Goal: Task Accomplishment & Management: Complete application form

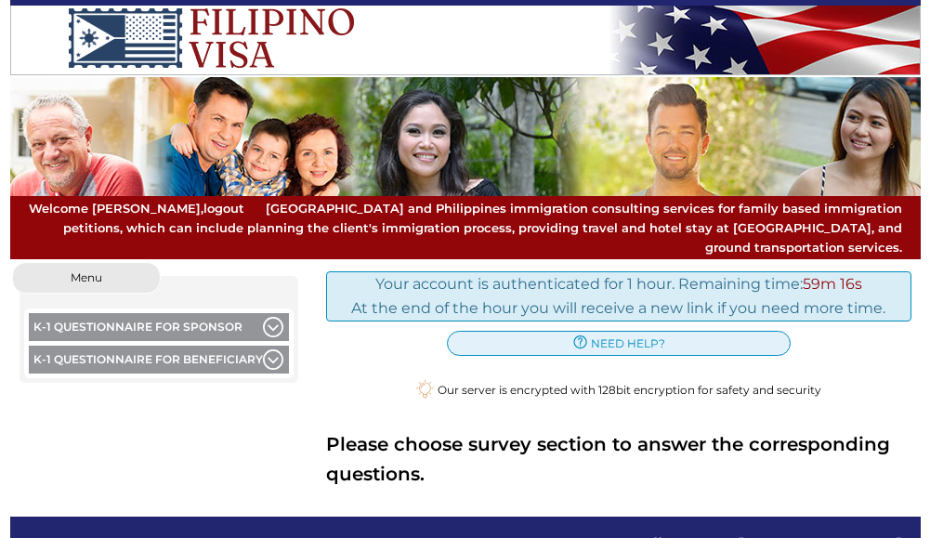
click at [160, 313] on button "K-1 Questionnaire for Sponsor" at bounding box center [159, 329] width 260 height 33
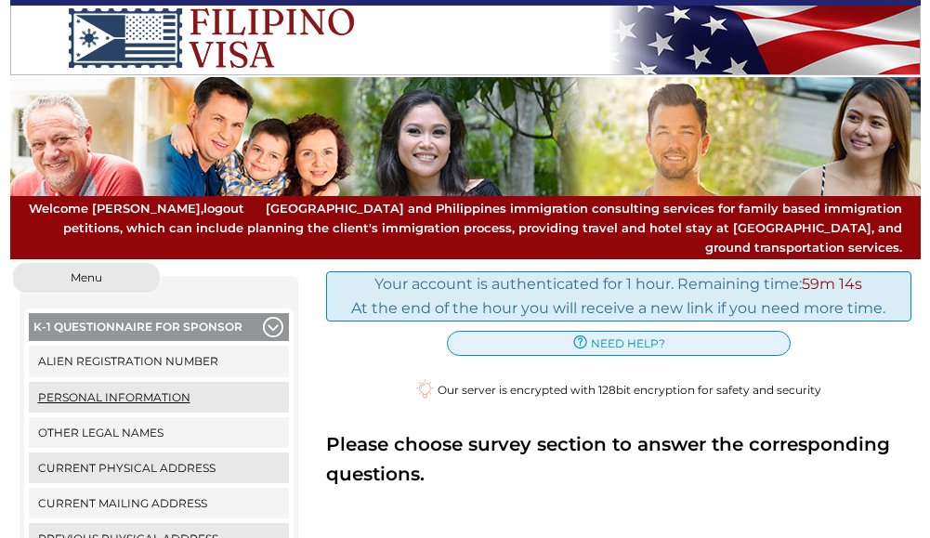
click at [178, 382] on link "Personal Information" at bounding box center [159, 397] width 260 height 31
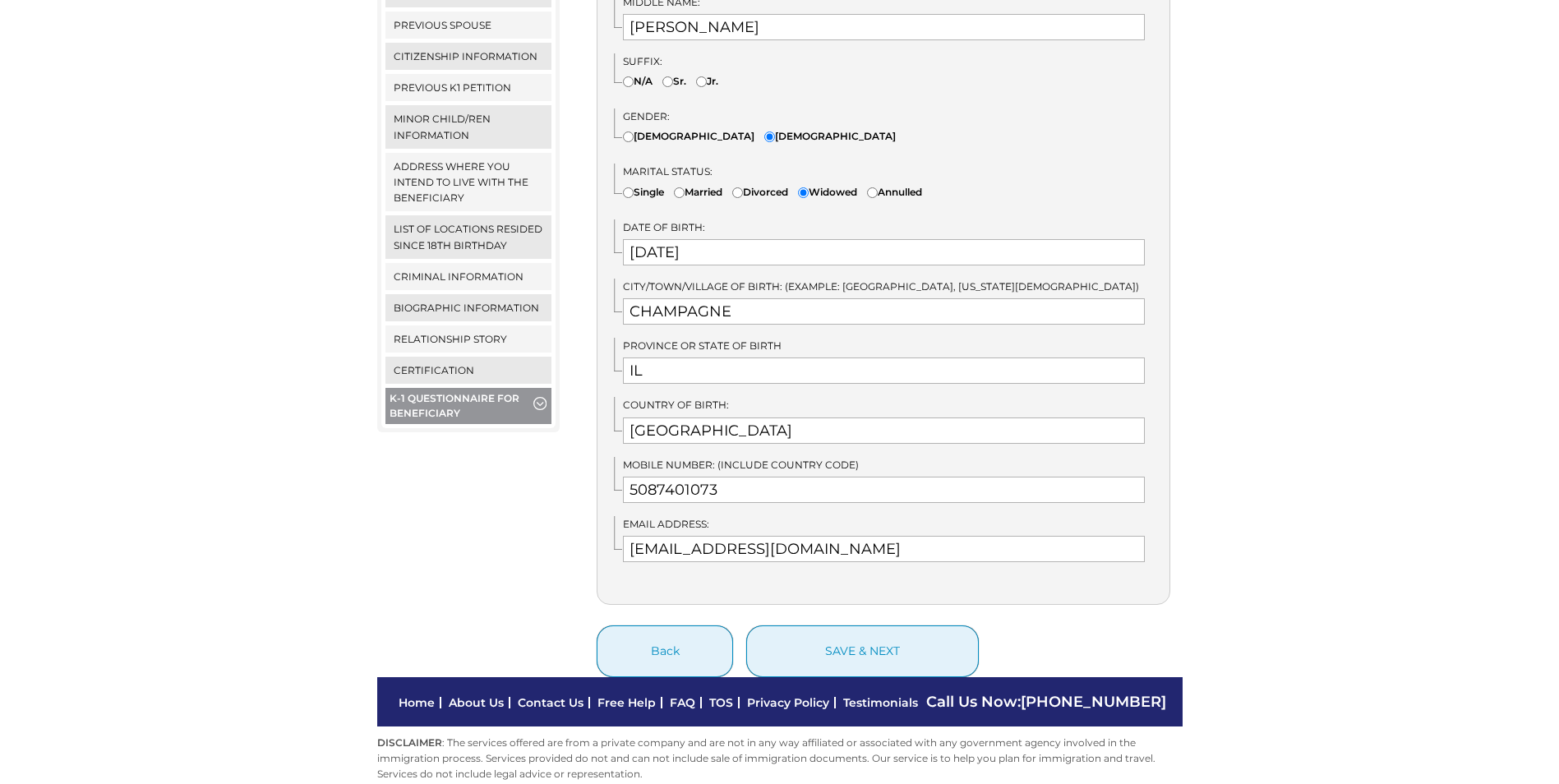
scroll to position [672, 0]
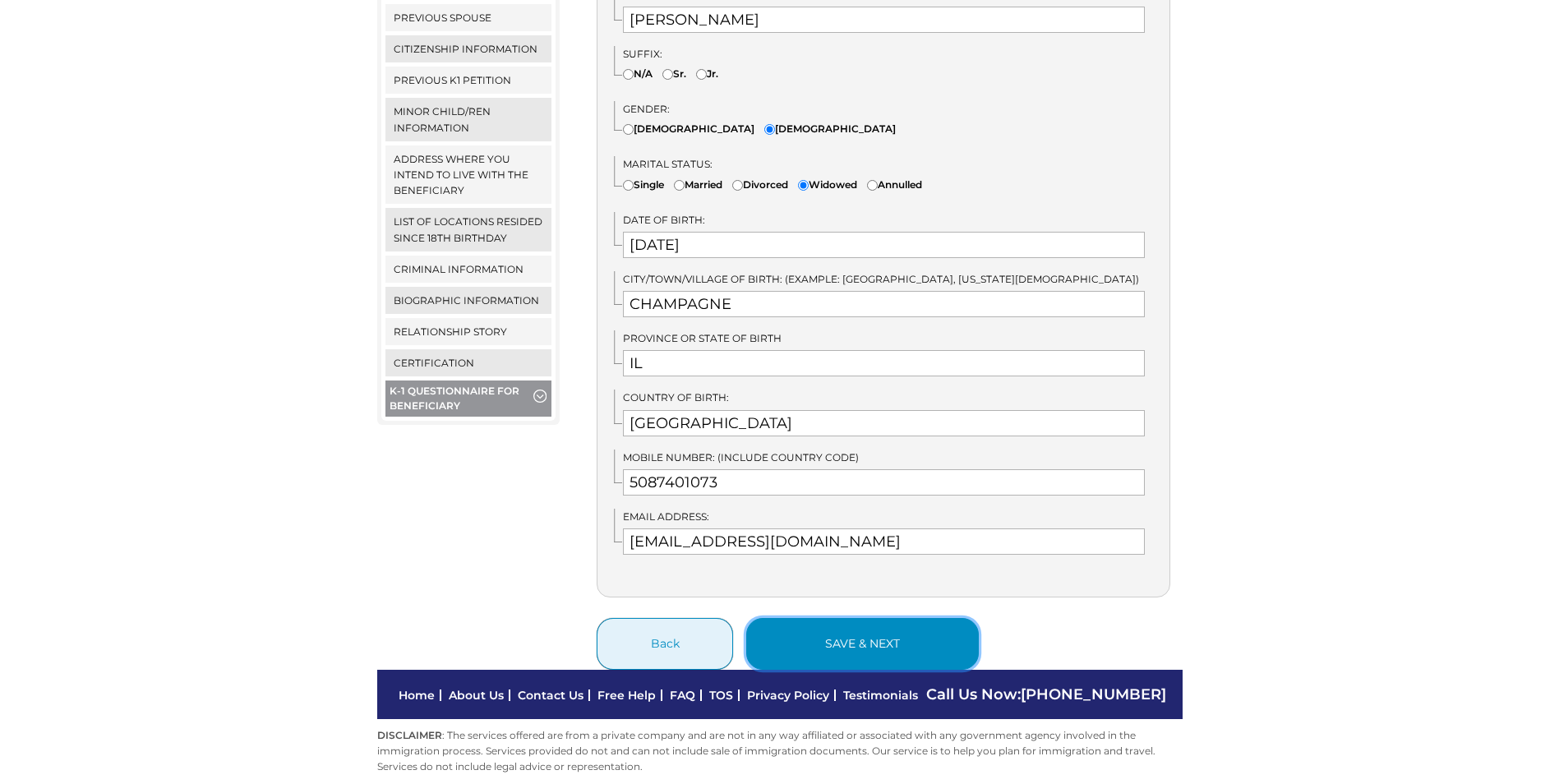
click at [819, 475] on button "save & next" at bounding box center [862, 643] width 233 height 52
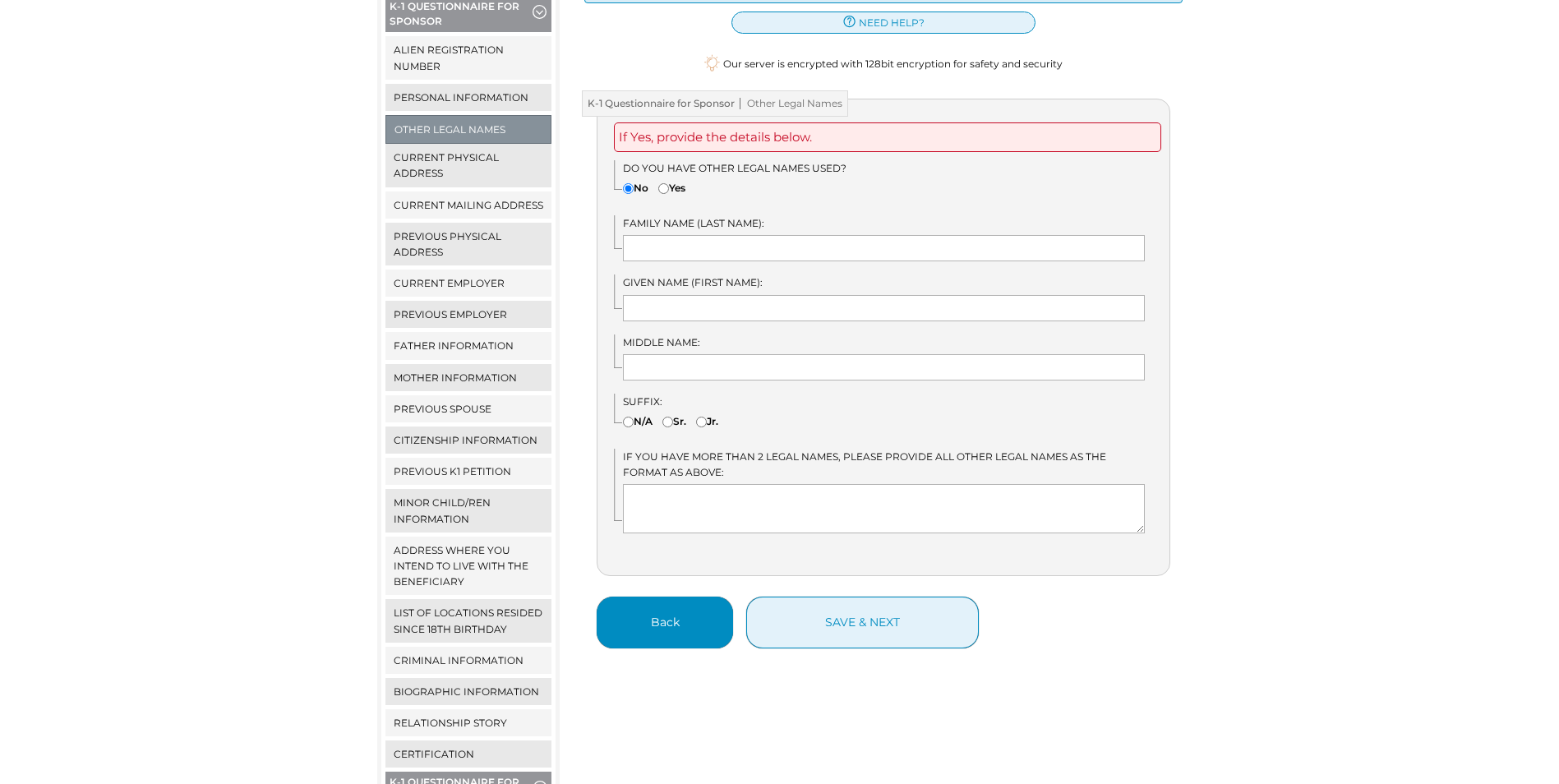
scroll to position [329, 0]
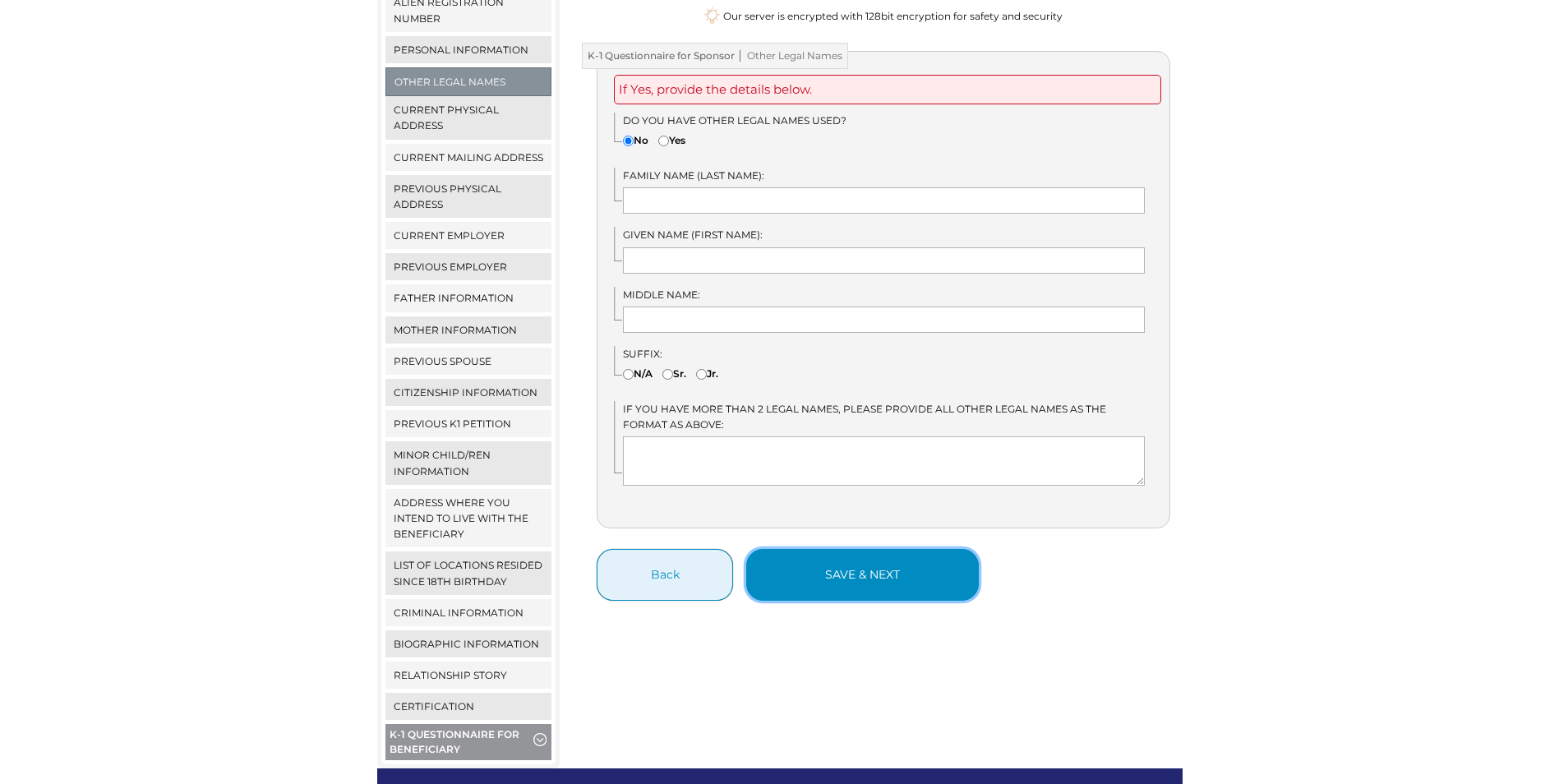
click at [846, 563] on button "save & next" at bounding box center [862, 575] width 233 height 52
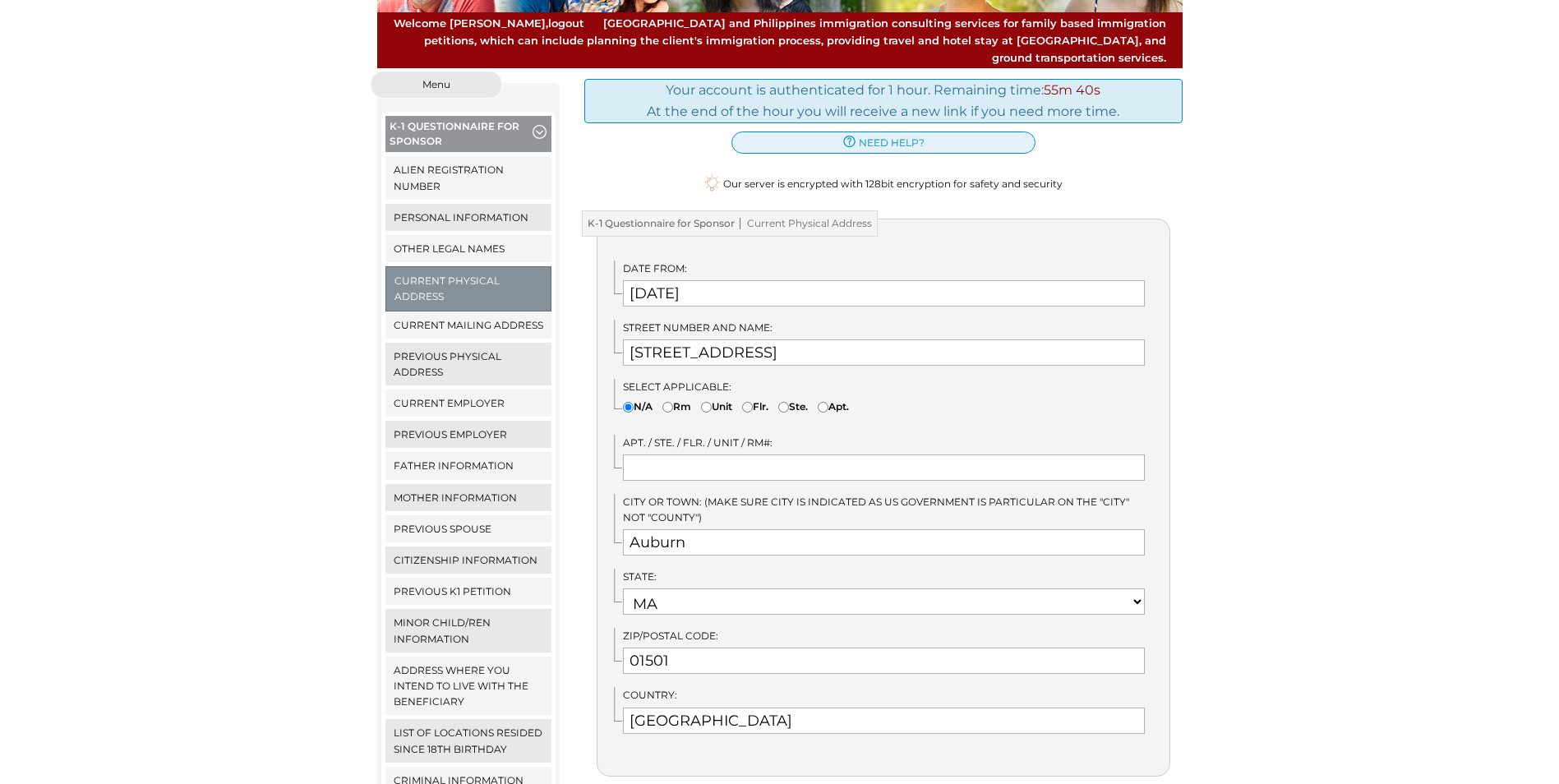
scroll to position [164, 0]
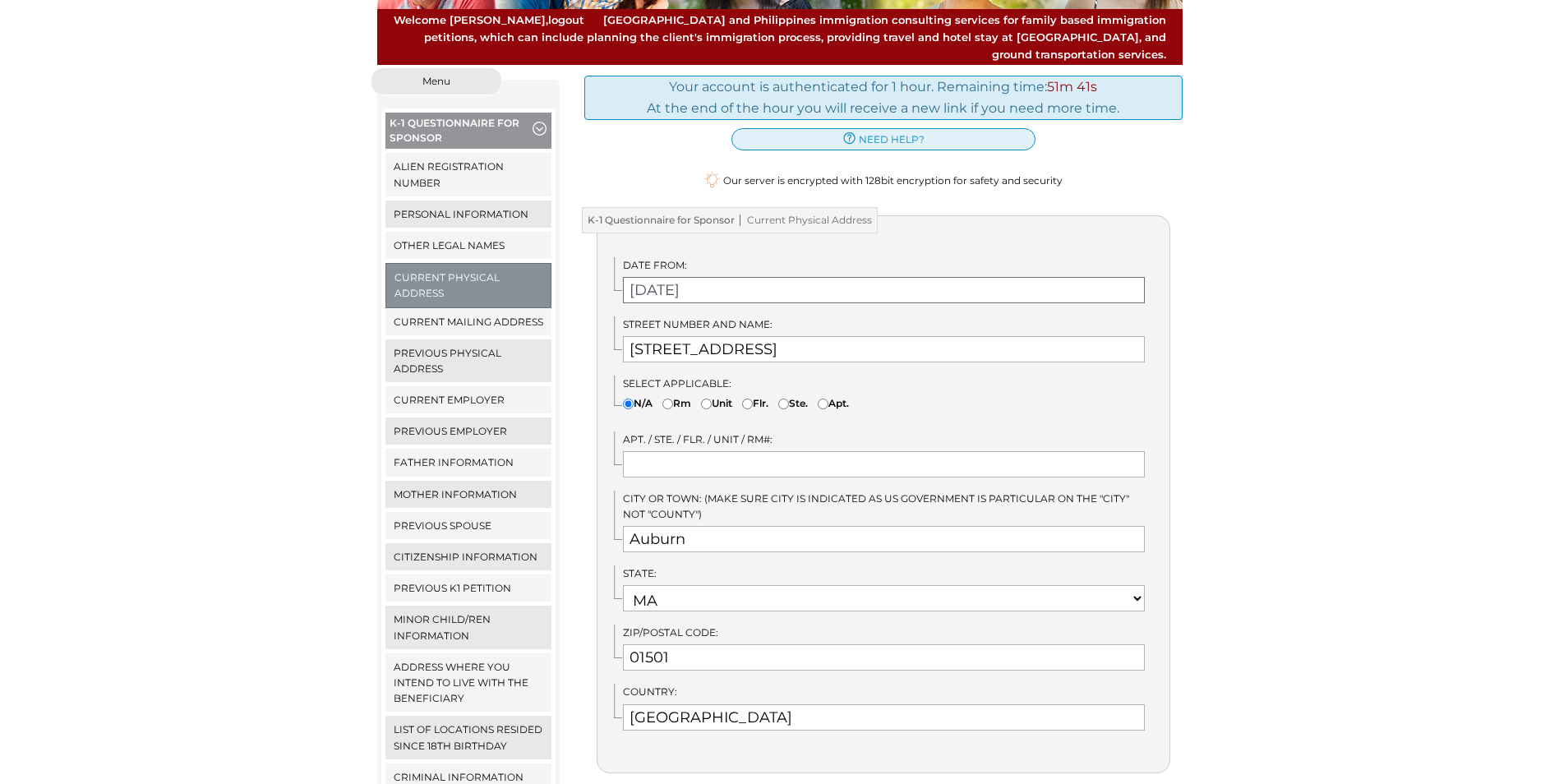
click at [713, 277] on input "09/21/2025" at bounding box center [884, 290] width 522 height 27
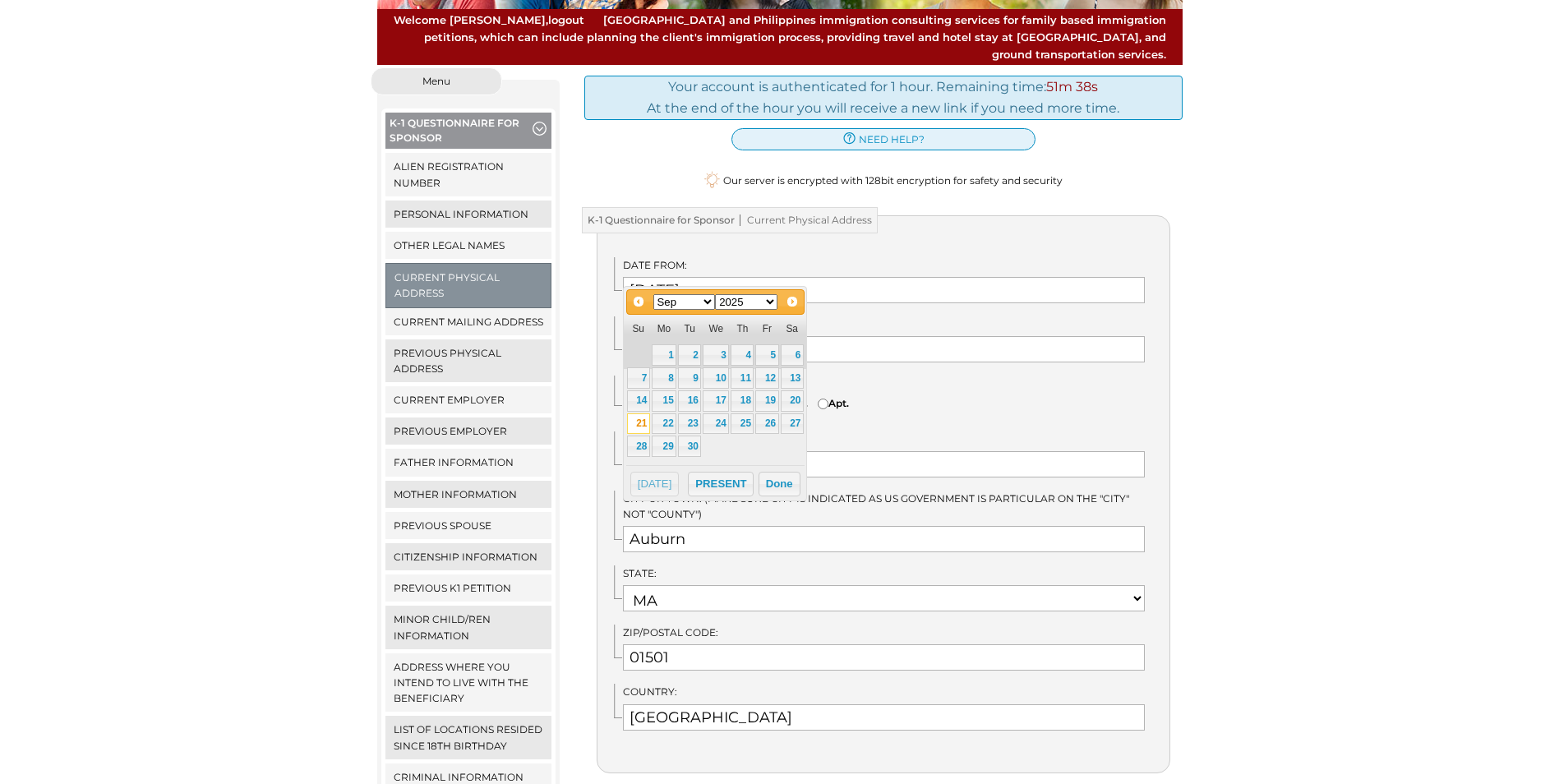
click at [704, 304] on select "Jan Feb Mar Apr May Jun Jul Aug Sep Oct Nov Dec" at bounding box center [684, 302] width 63 height 16
click at [736, 301] on select "1900 1901 1902 1903 1904 1905 1906 1907 1908 1909 1910 1911 1912 1913 1914 1915…" at bounding box center [746, 302] width 63 height 16
click at [776, 360] on link "1" at bounding box center [767, 354] width 23 height 21
type input "06/01/2018"
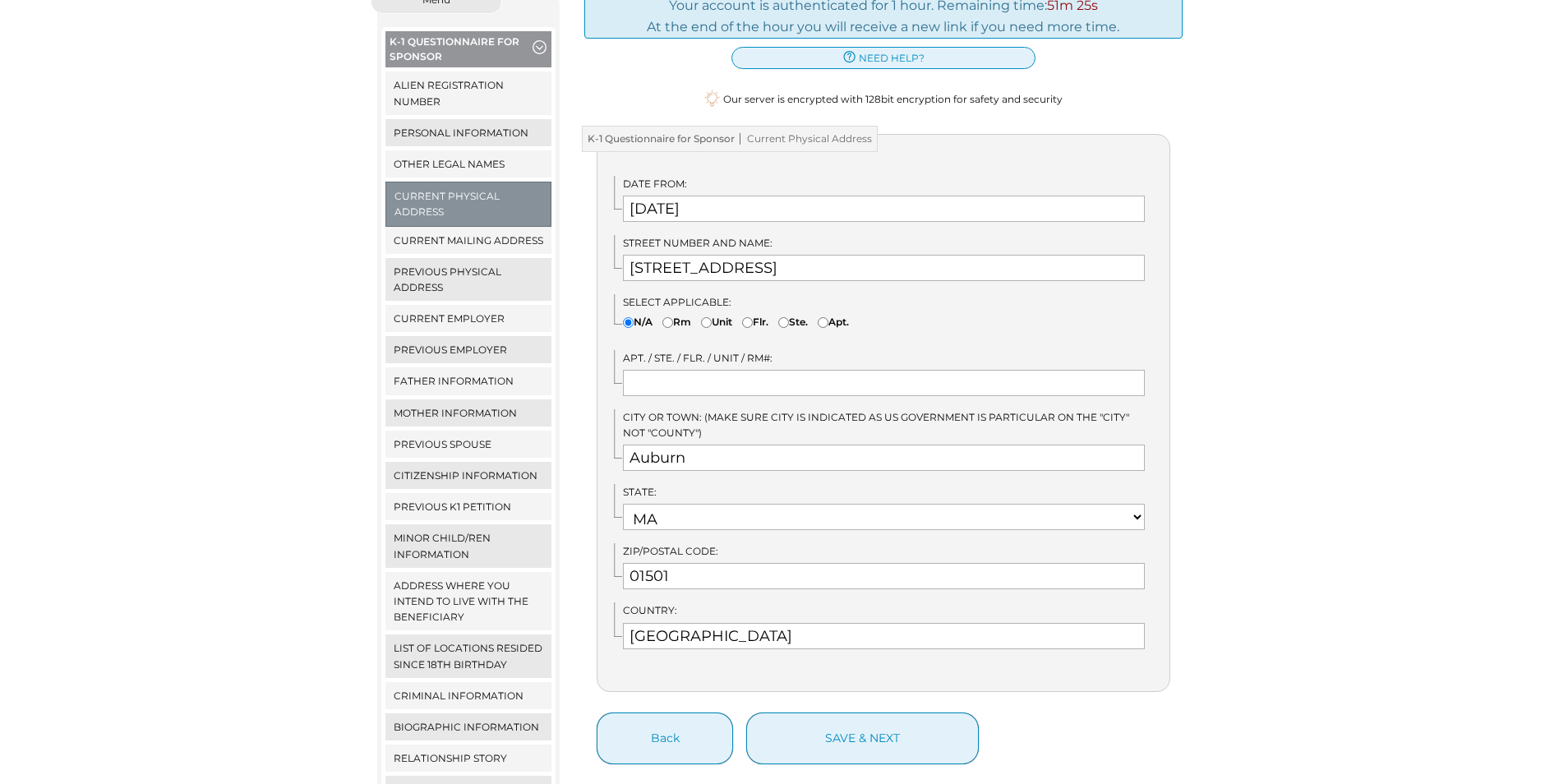
scroll to position [247, 0]
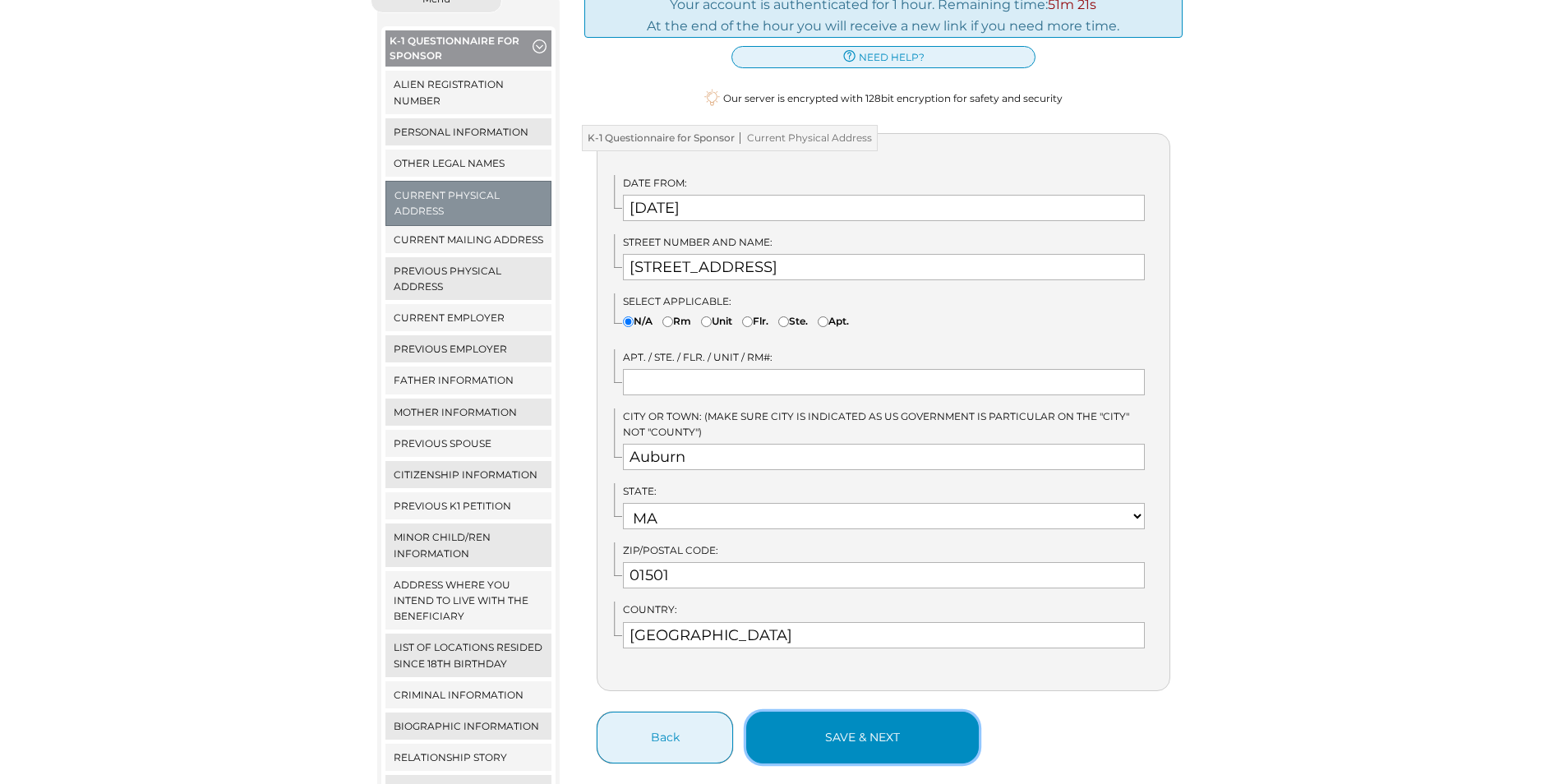
click at [892, 734] on button "save & next" at bounding box center [862, 737] width 233 height 52
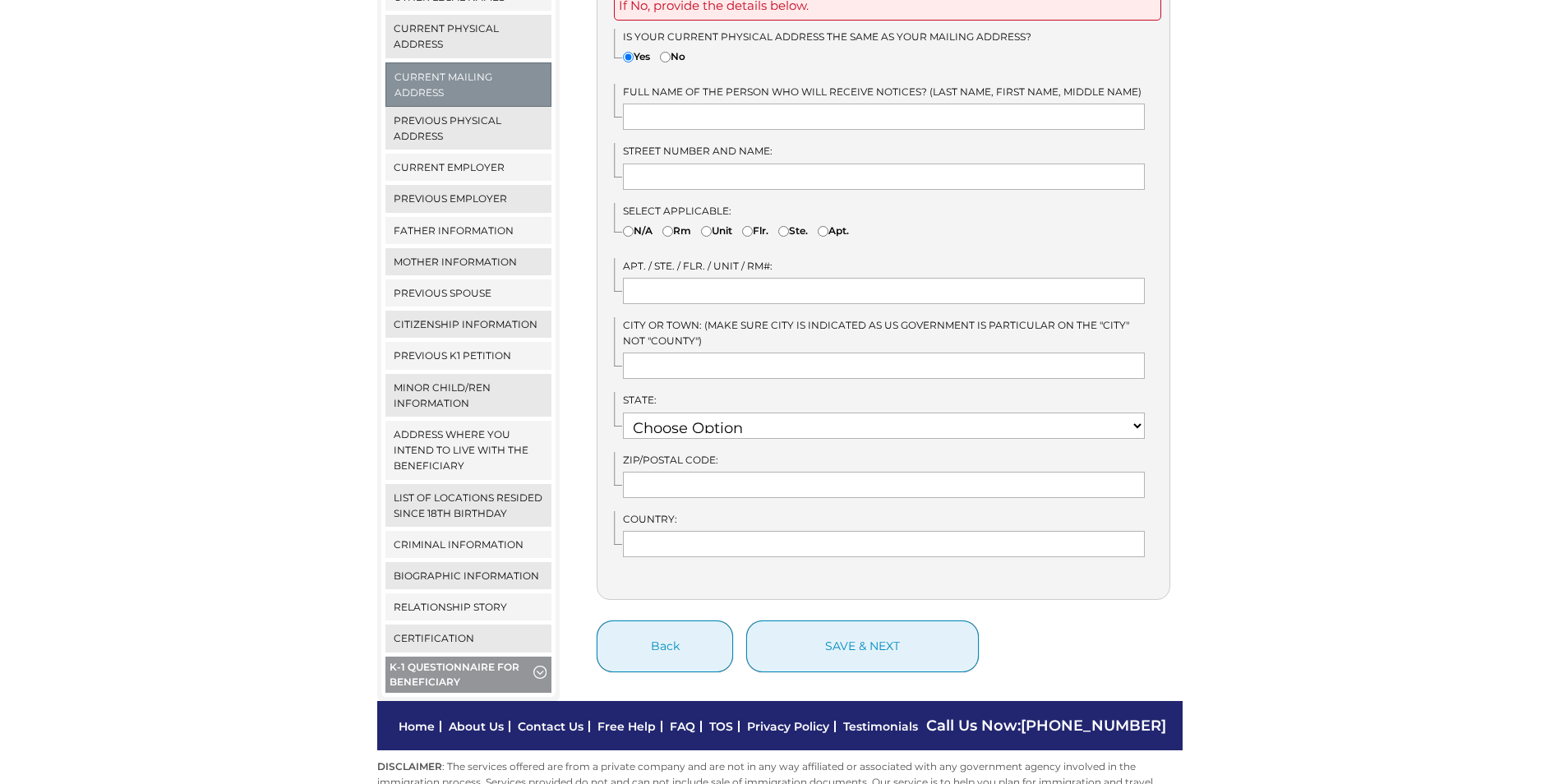
scroll to position [428, 0]
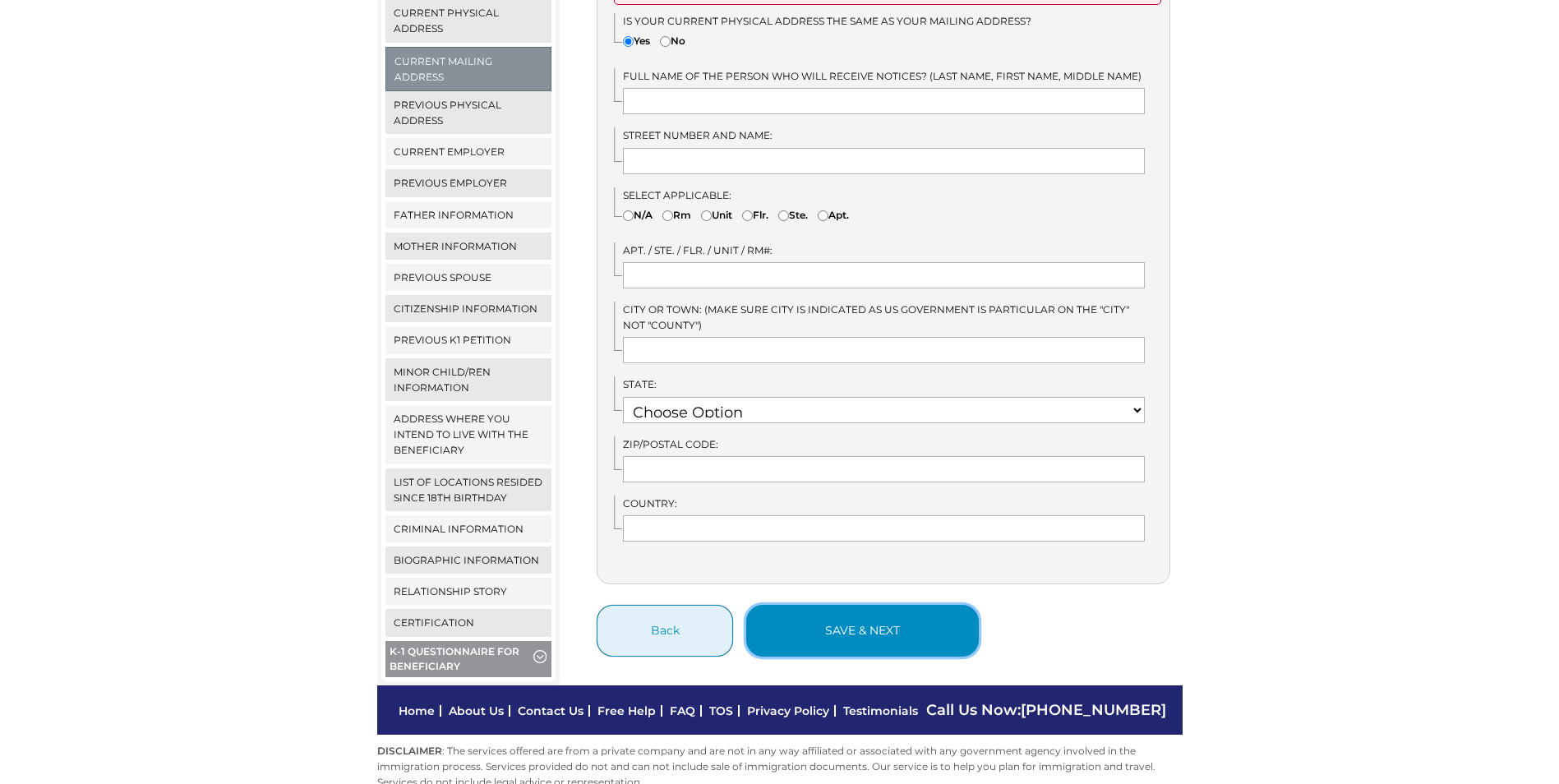
click at [852, 618] on button "save & next" at bounding box center [862, 630] width 233 height 52
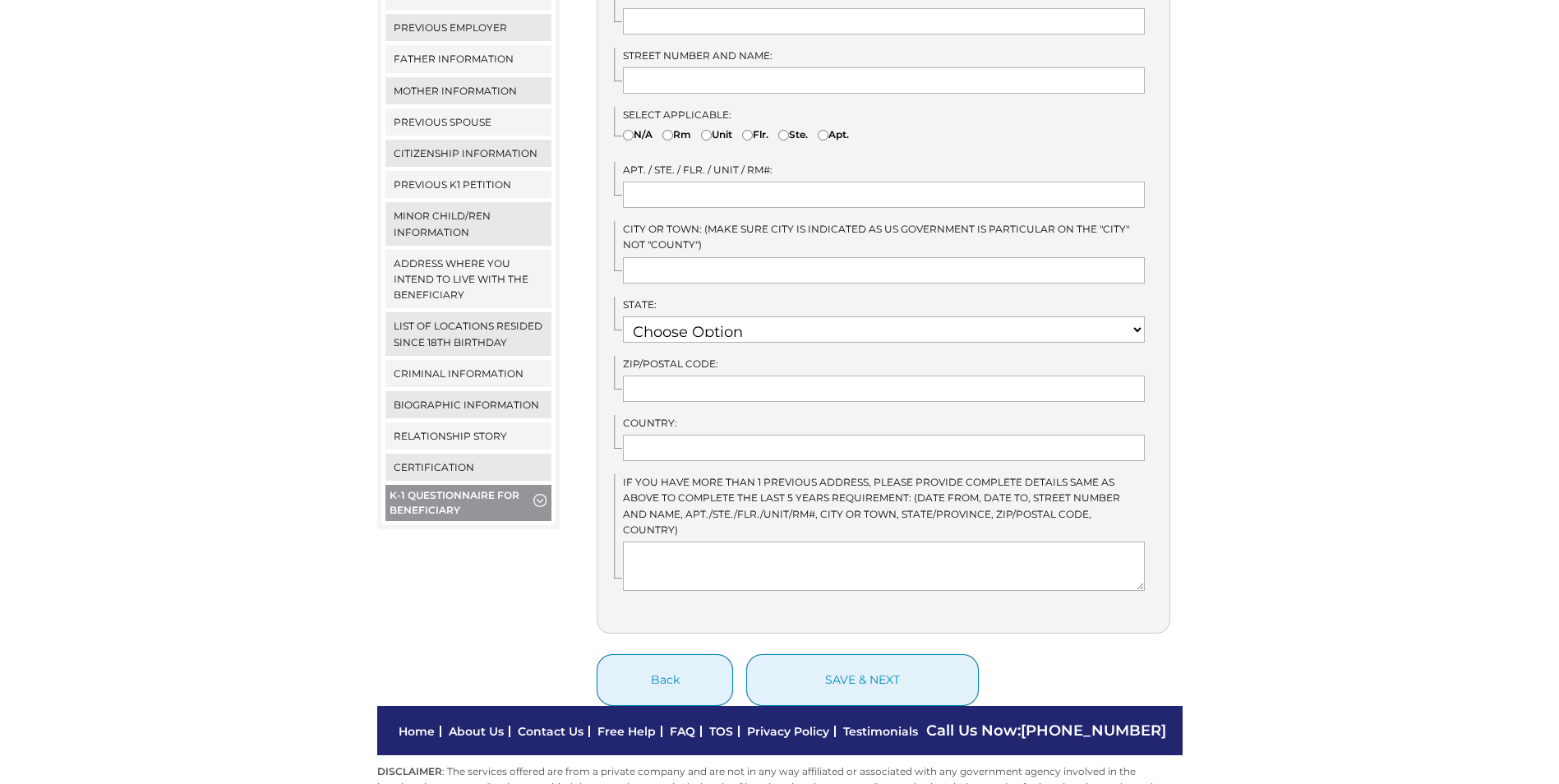
scroll to position [589, 0]
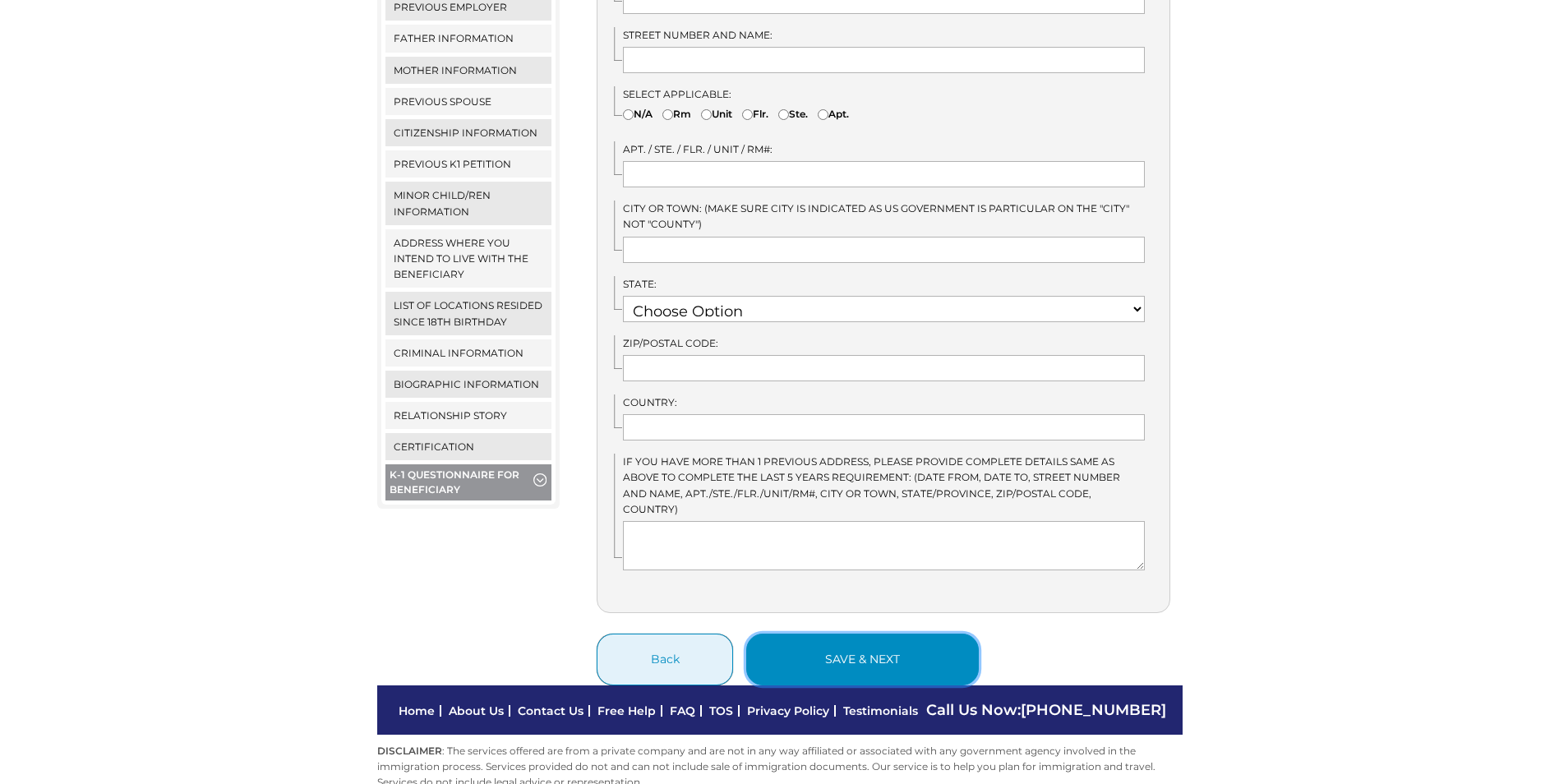
click at [886, 641] on button "save & next" at bounding box center [862, 659] width 233 height 52
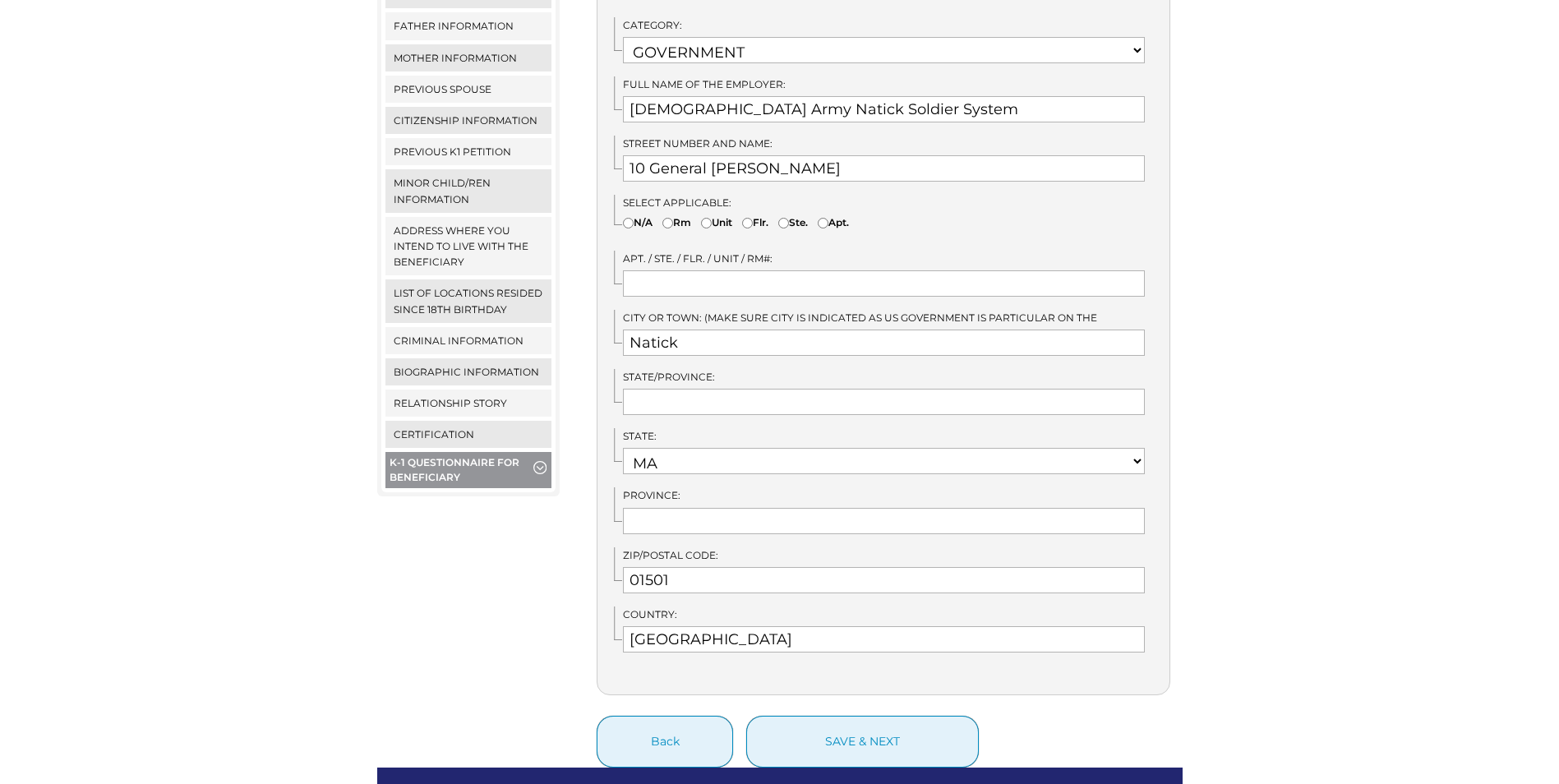
scroll to position [658, 0]
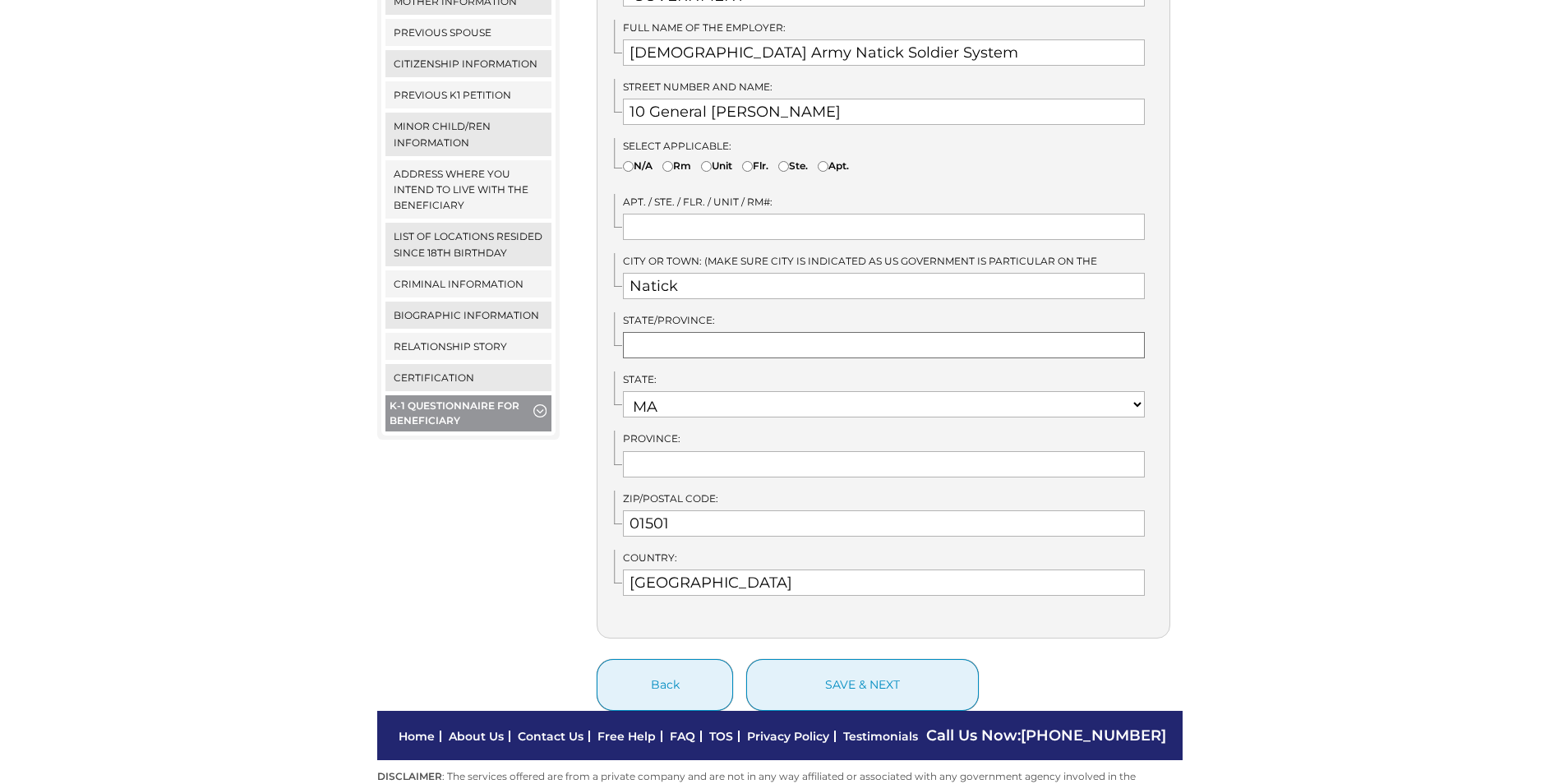
click at [693, 332] on input "text" at bounding box center [884, 346] width 522 height 27
type input "MA"
click at [760, 674] on button "save & next" at bounding box center [862, 684] width 233 height 52
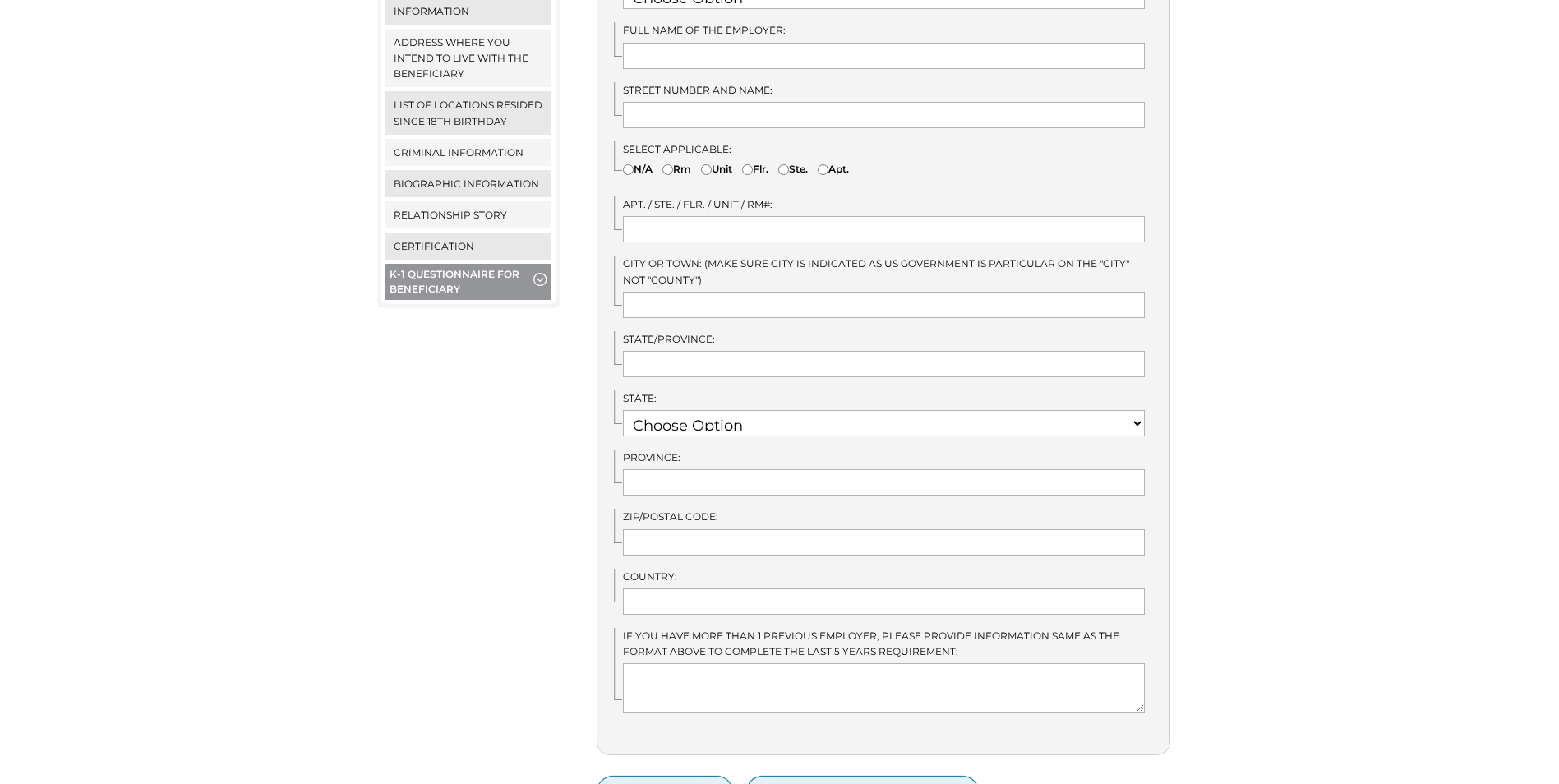
scroll to position [903, 0]
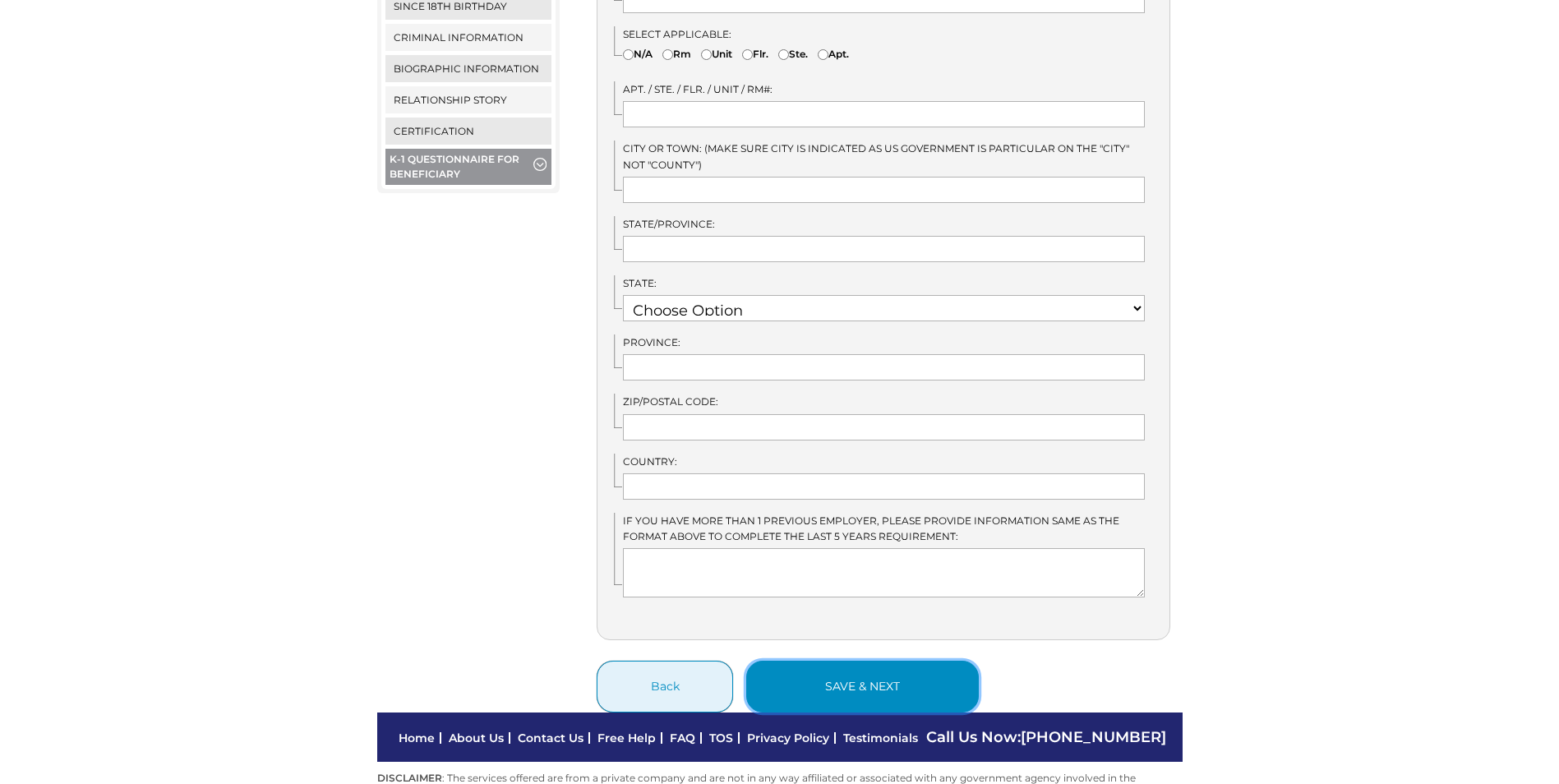
click at [849, 677] on button "save & next" at bounding box center [862, 686] width 233 height 52
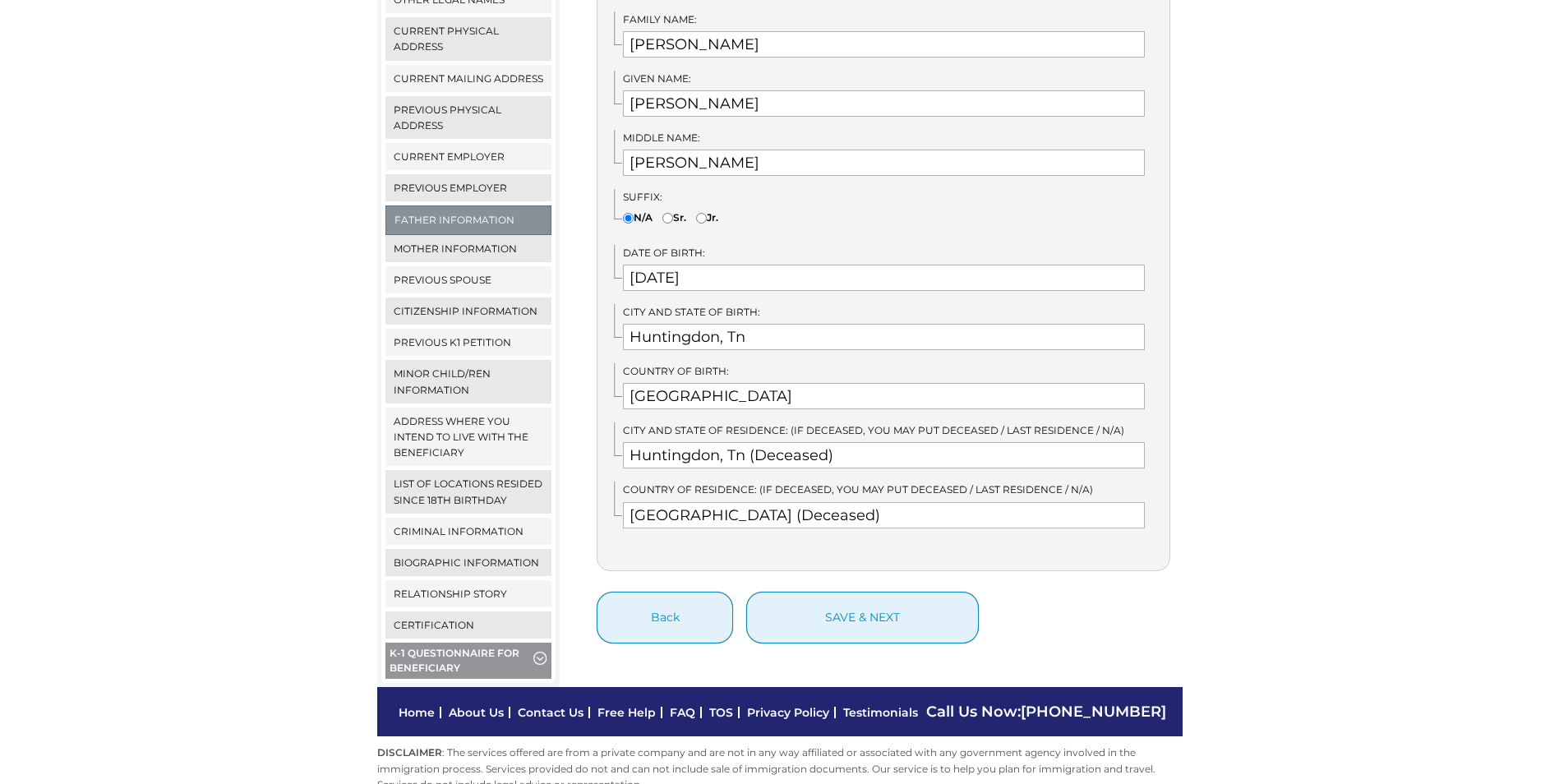
scroll to position [411, 0]
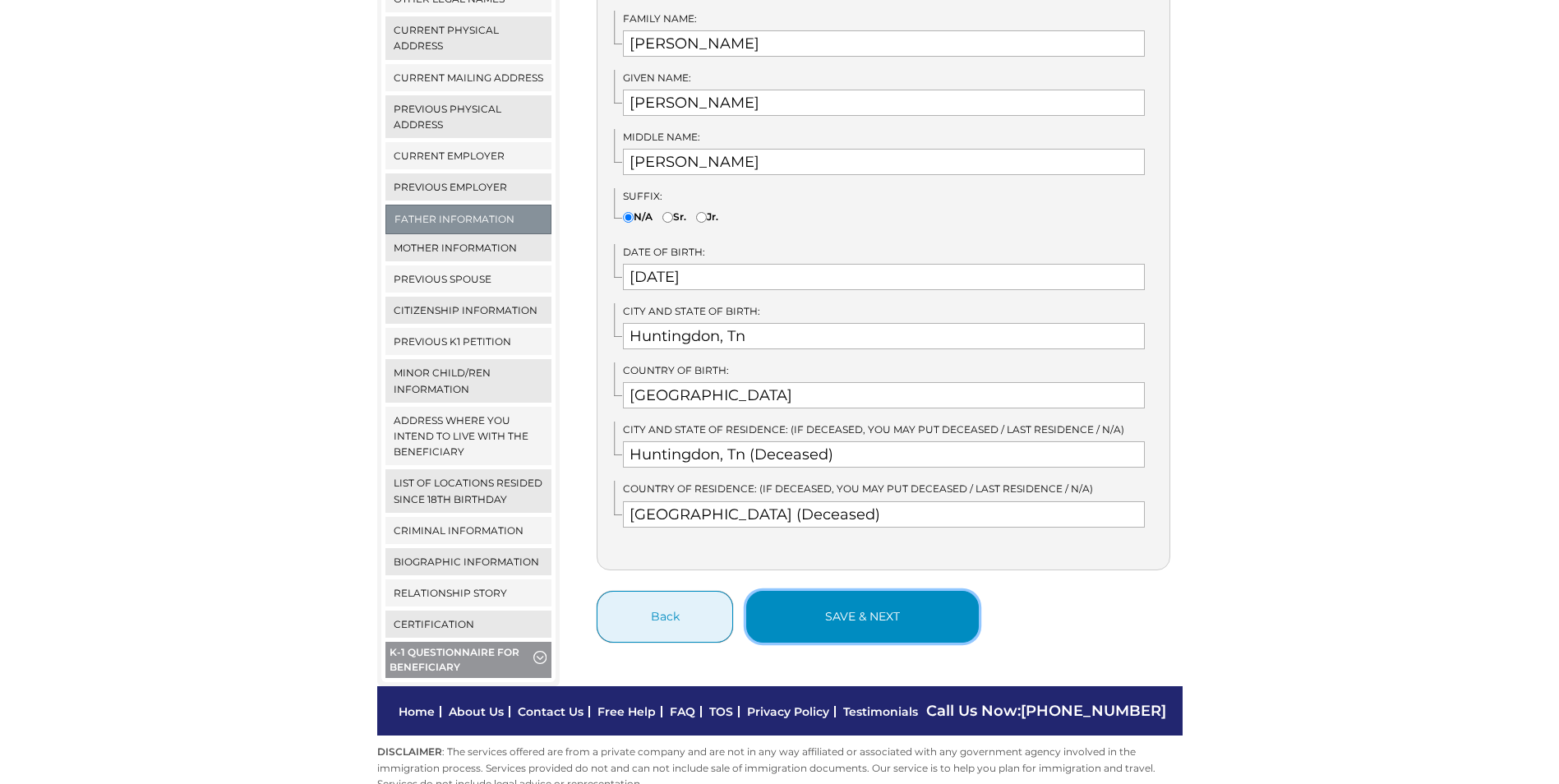
click at [862, 607] on button "save & next" at bounding box center [862, 616] width 233 height 52
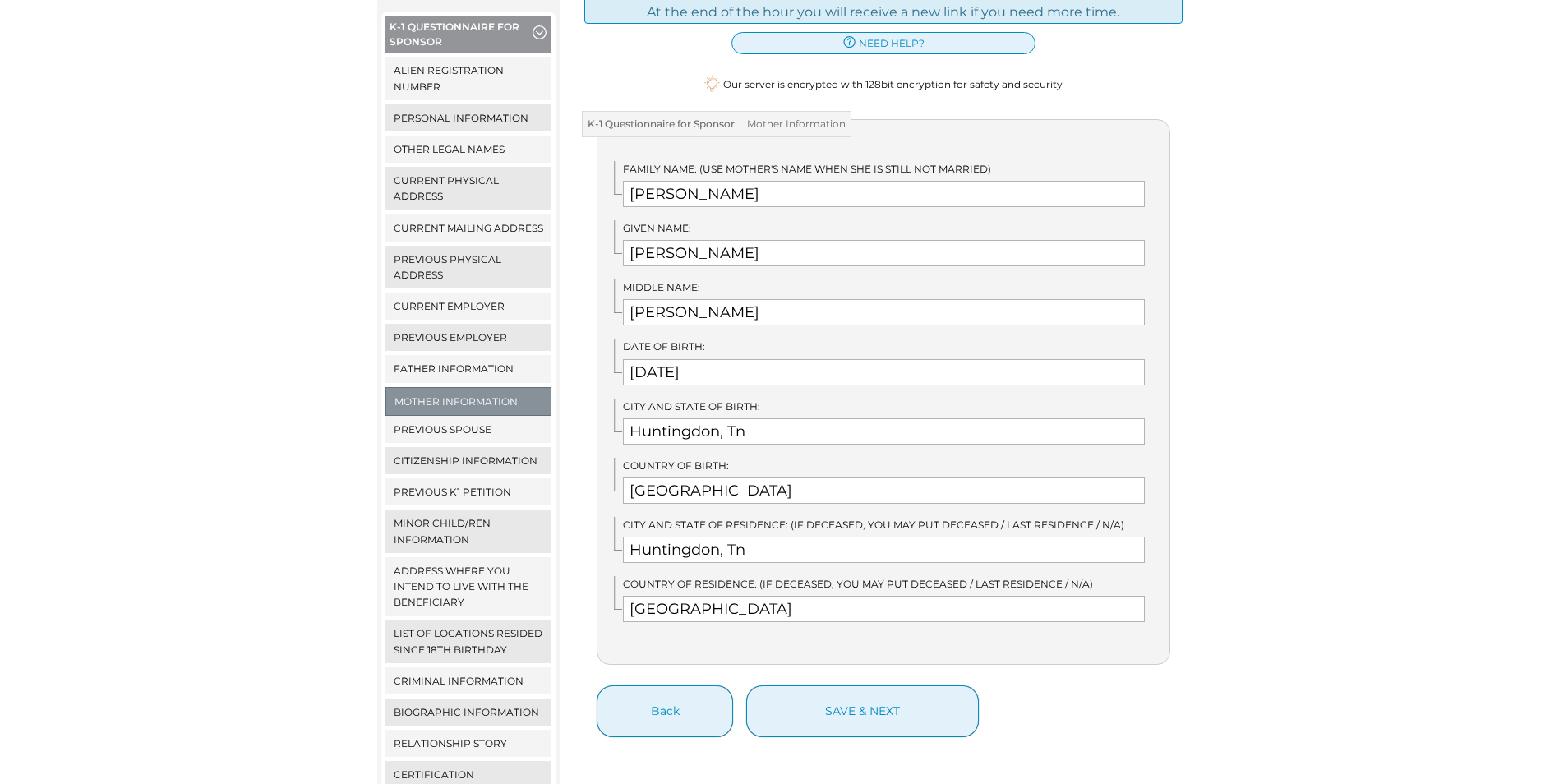
scroll to position [329, 0]
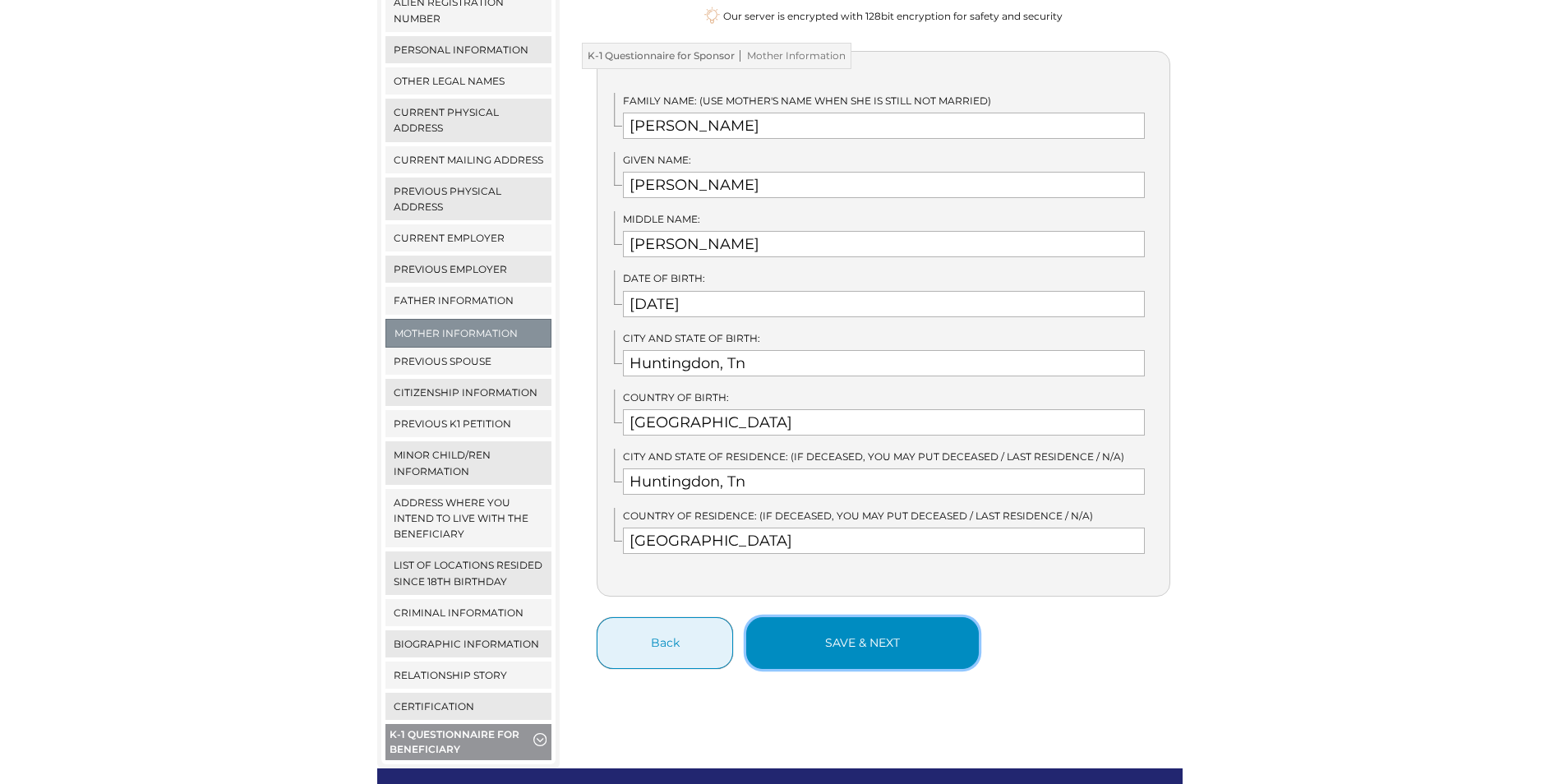
click at [846, 640] on button "save & next" at bounding box center [862, 643] width 233 height 52
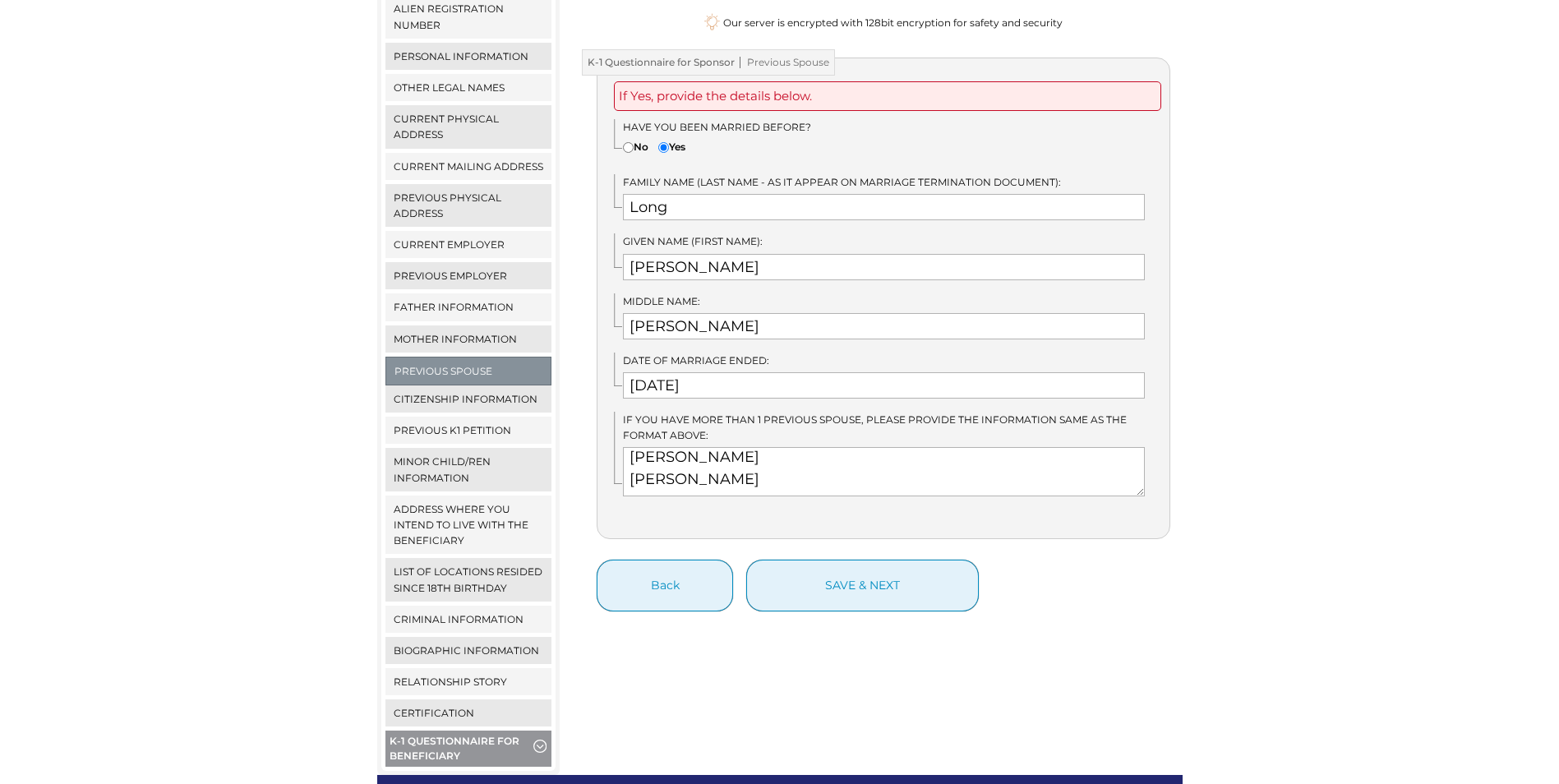
scroll to position [329, 0]
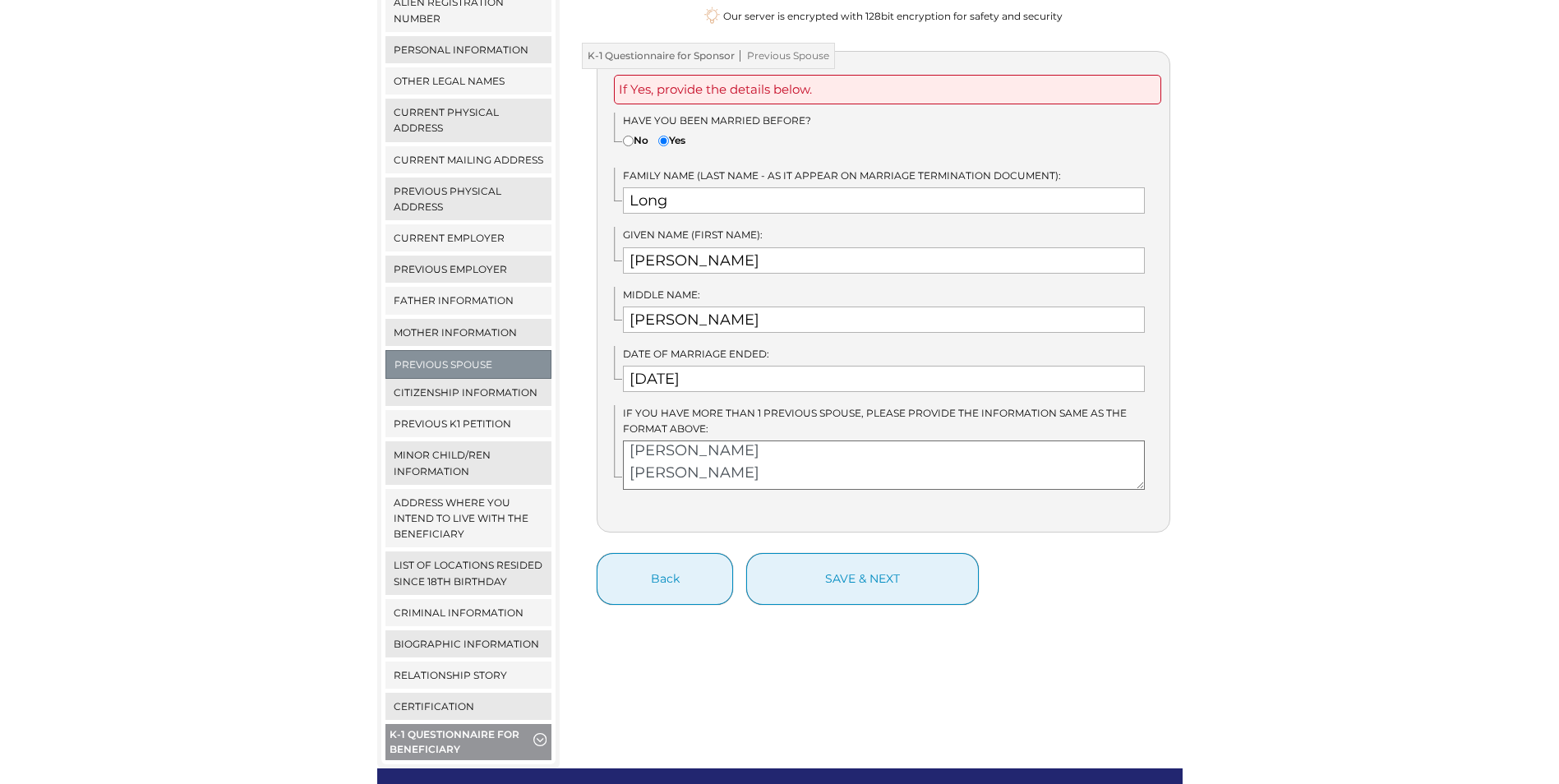
click at [682, 458] on textarea "Long Katrina Marie" at bounding box center [884, 465] width 522 height 49
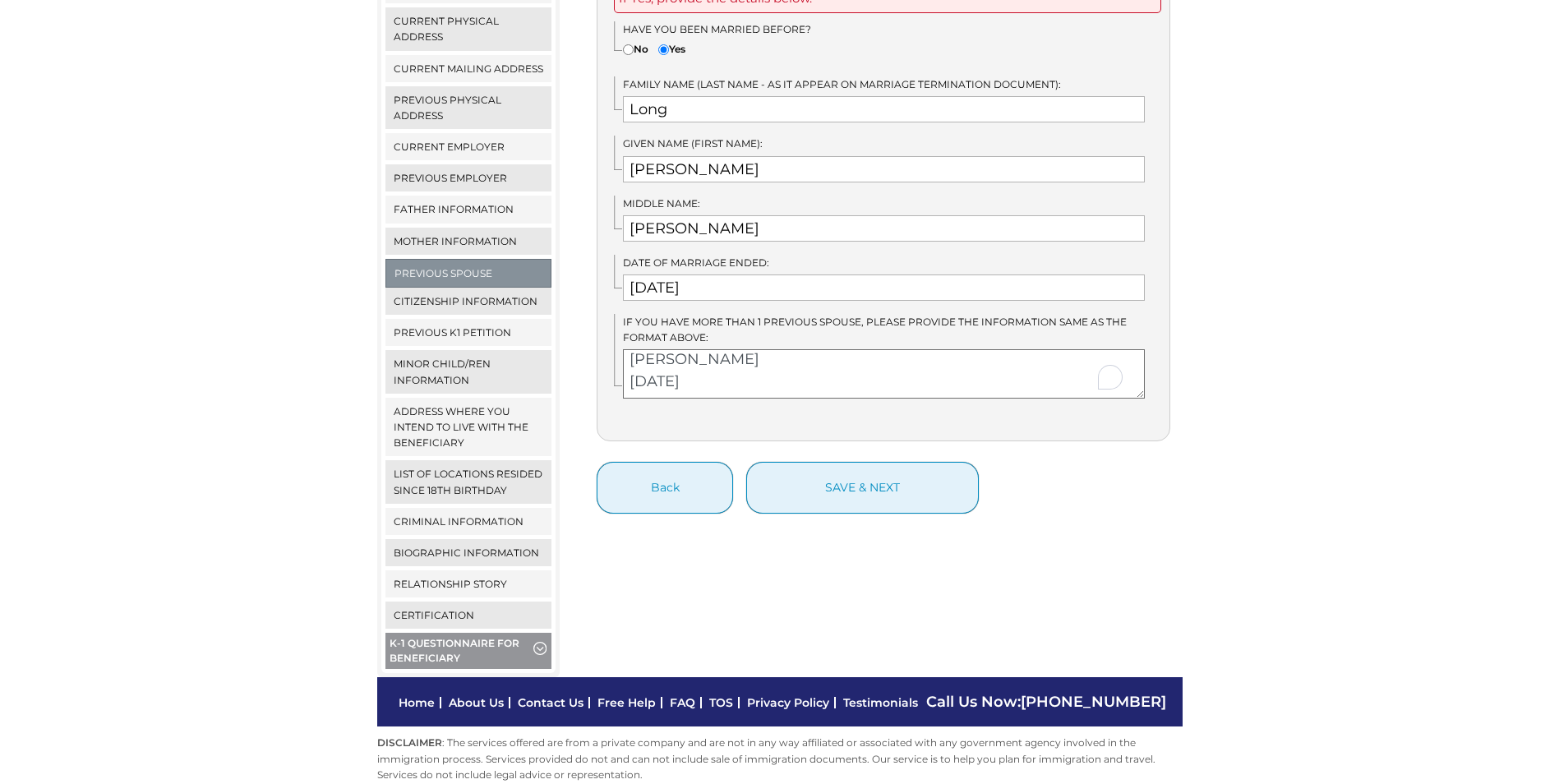
scroll to position [428, 0]
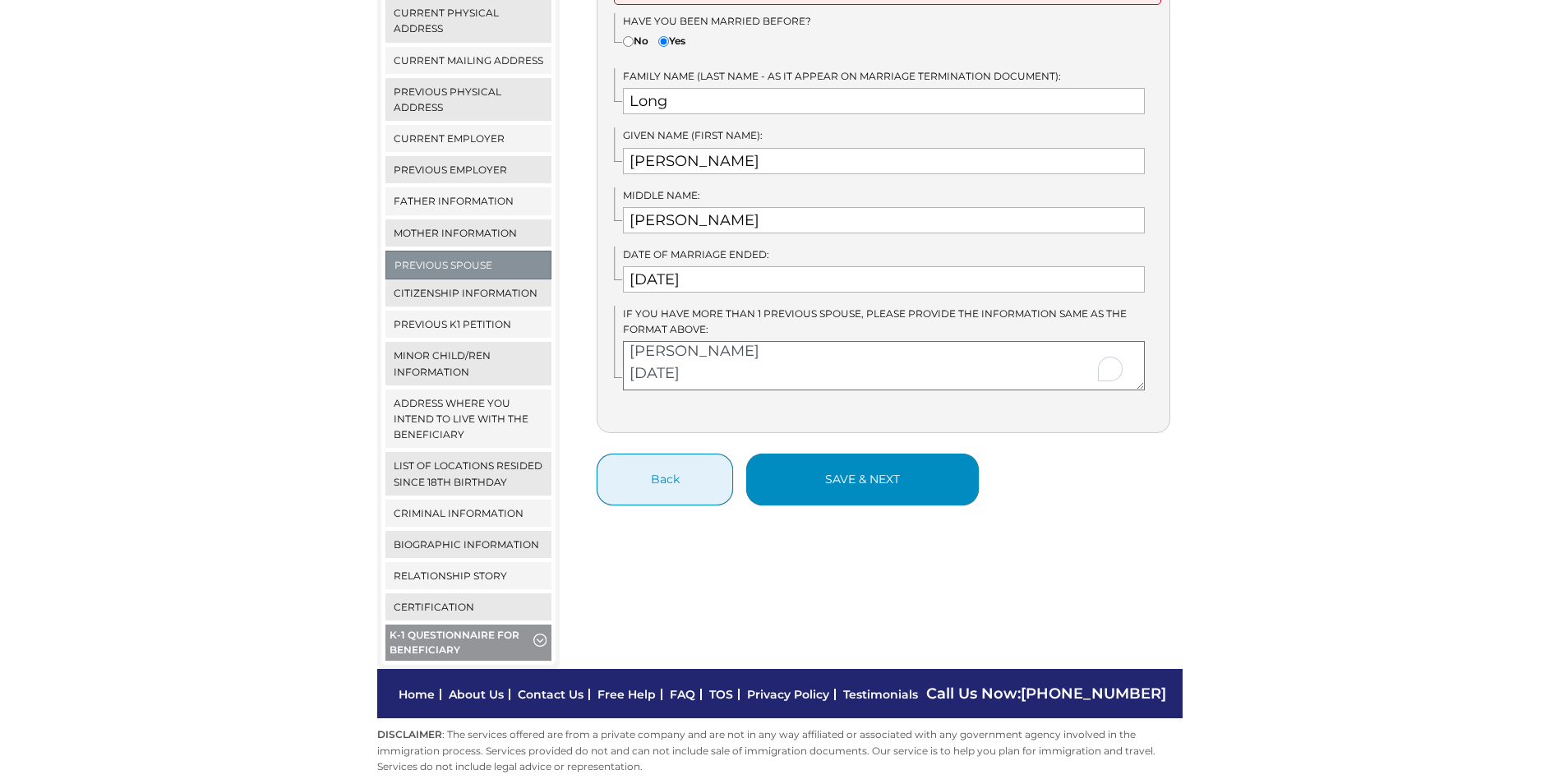
type textarea "Long Katrina Marie 02/15/2005"
click at [927, 467] on button "save & next" at bounding box center [862, 479] width 233 height 52
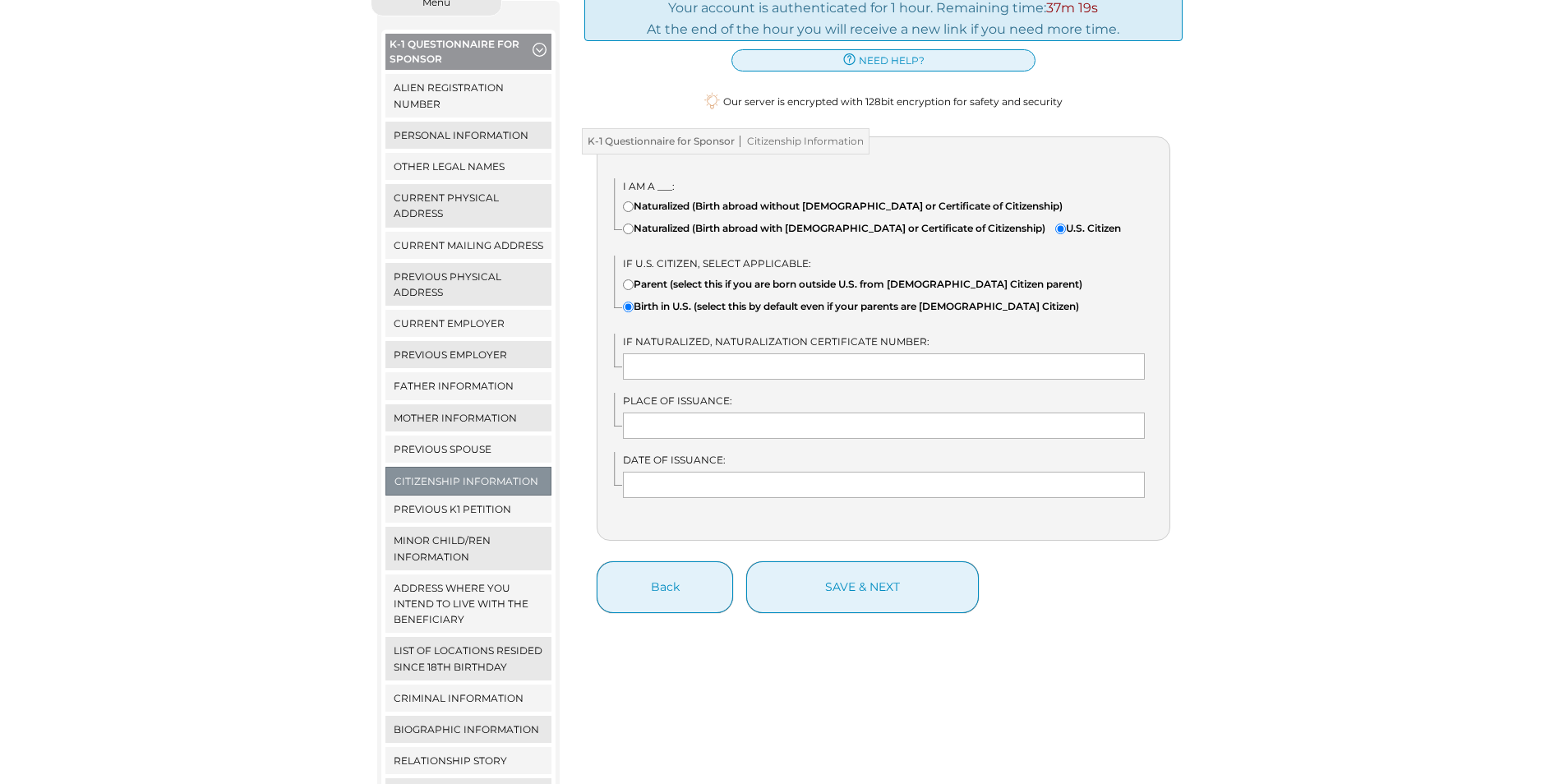
scroll to position [247, 0]
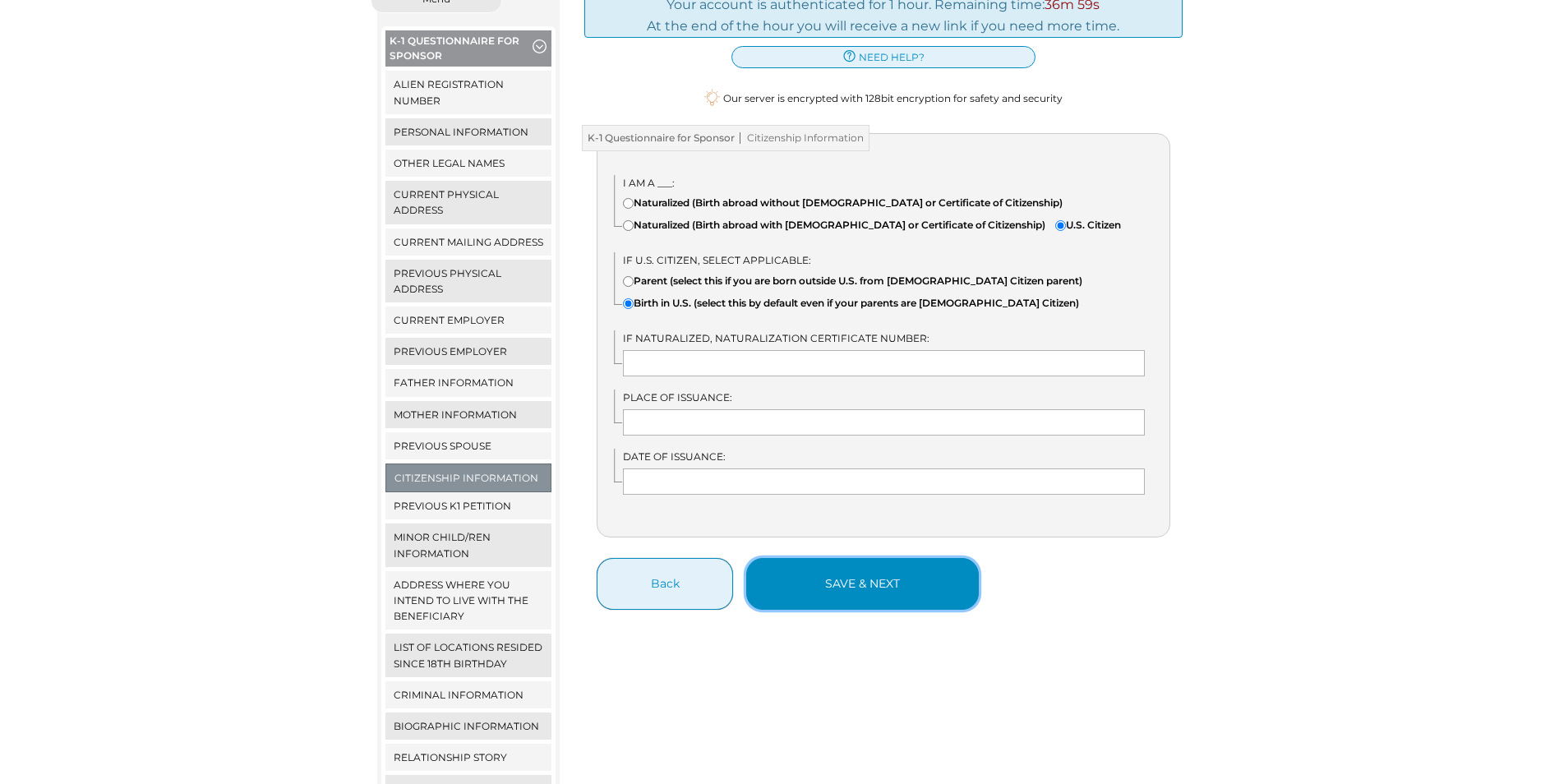
click at [818, 590] on button "save & next" at bounding box center [862, 583] width 233 height 52
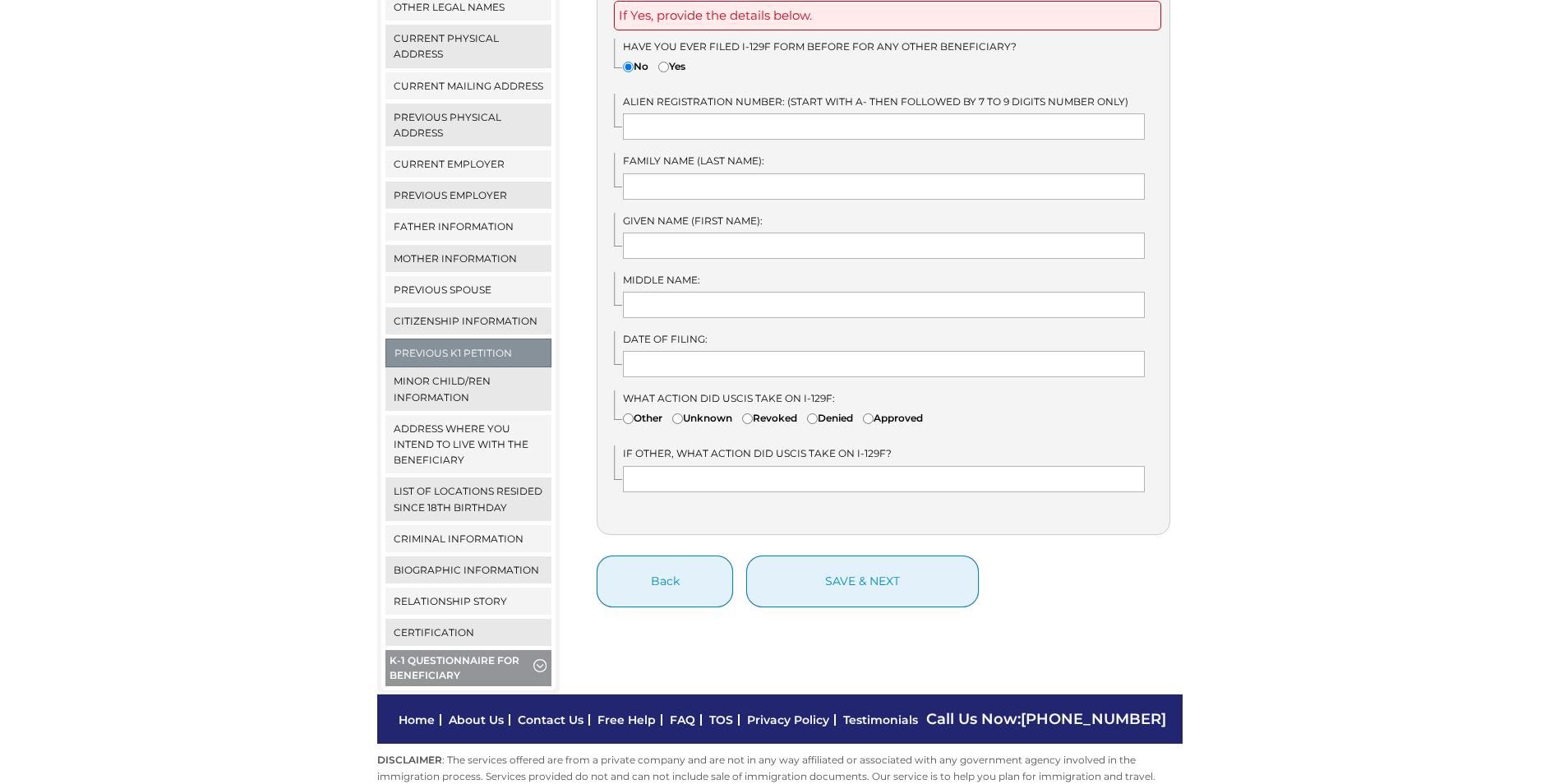
scroll to position [411, 0]
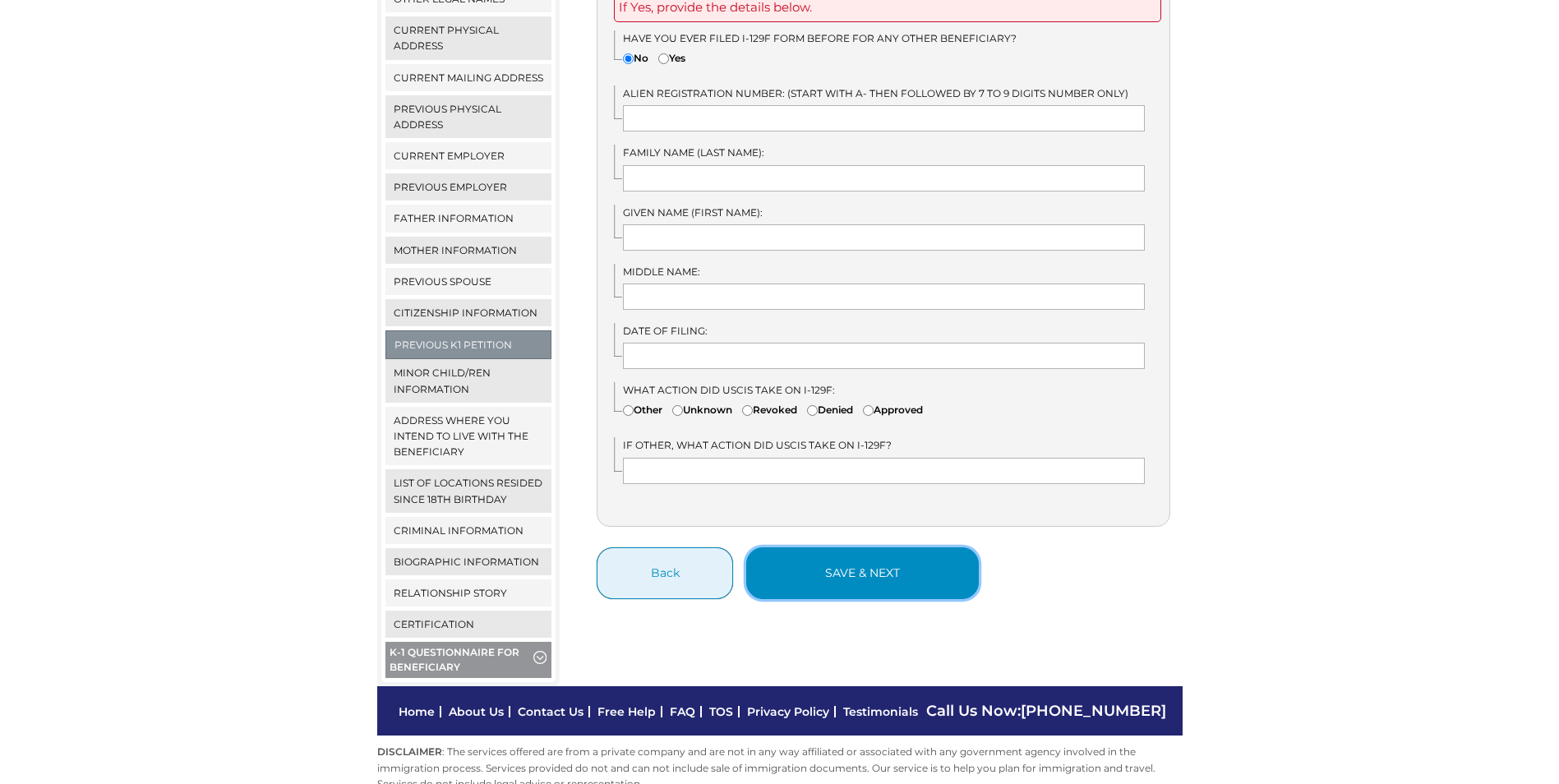
click at [865, 557] on button "save & next" at bounding box center [862, 573] width 233 height 52
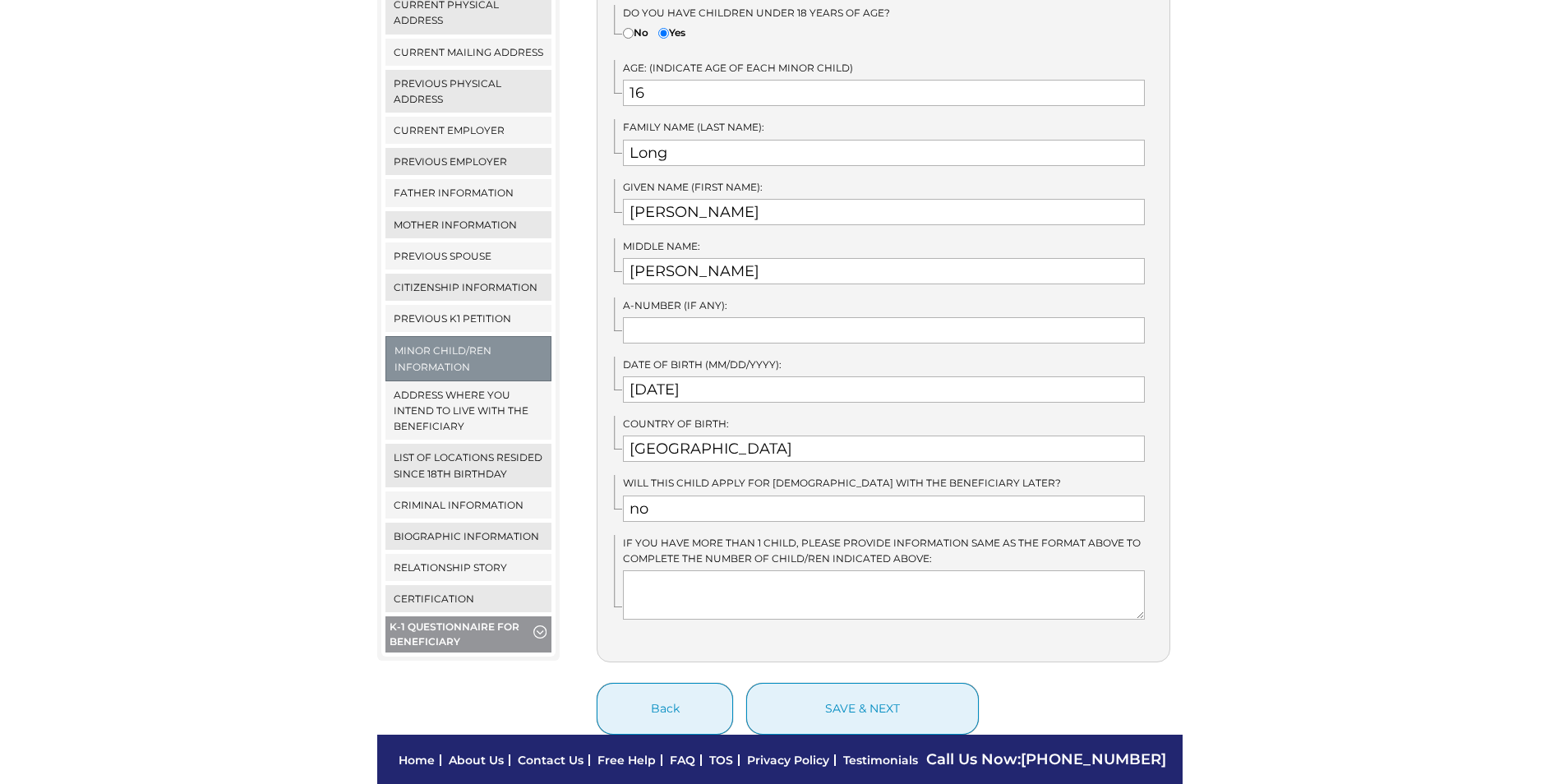
scroll to position [493, 0]
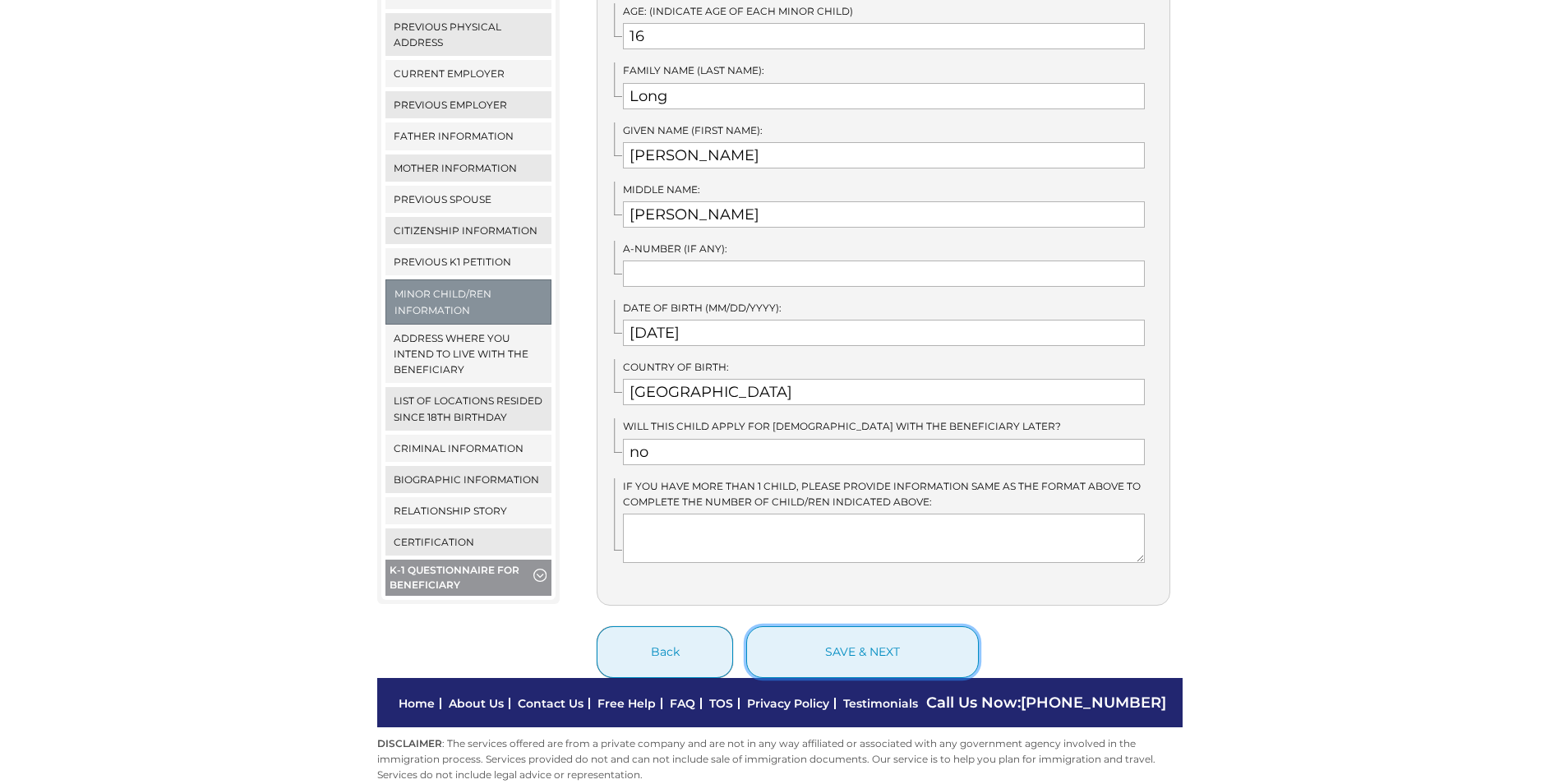
click at [897, 639] on button "save & next" at bounding box center [862, 651] width 233 height 52
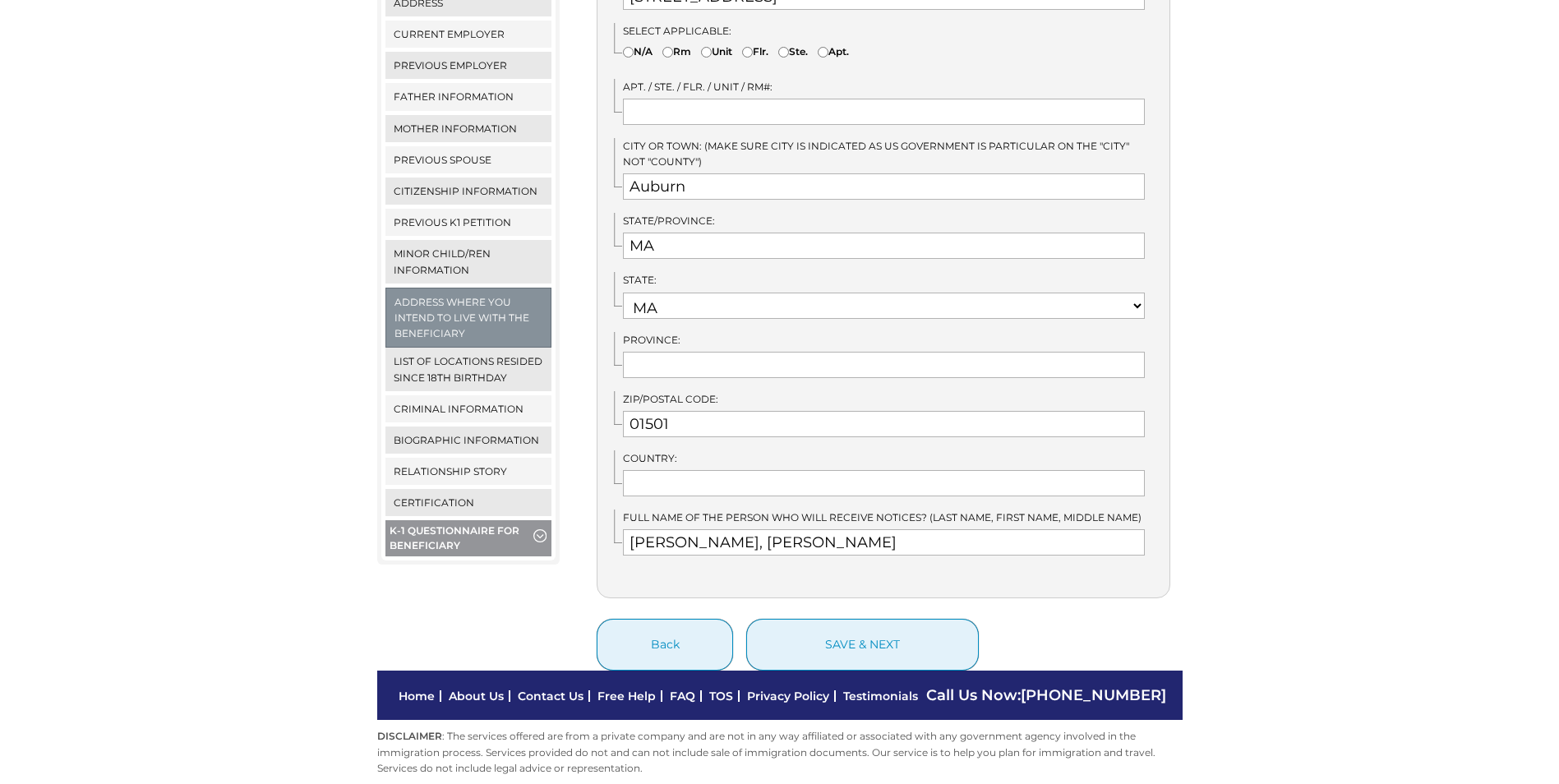
scroll to position [534, 0]
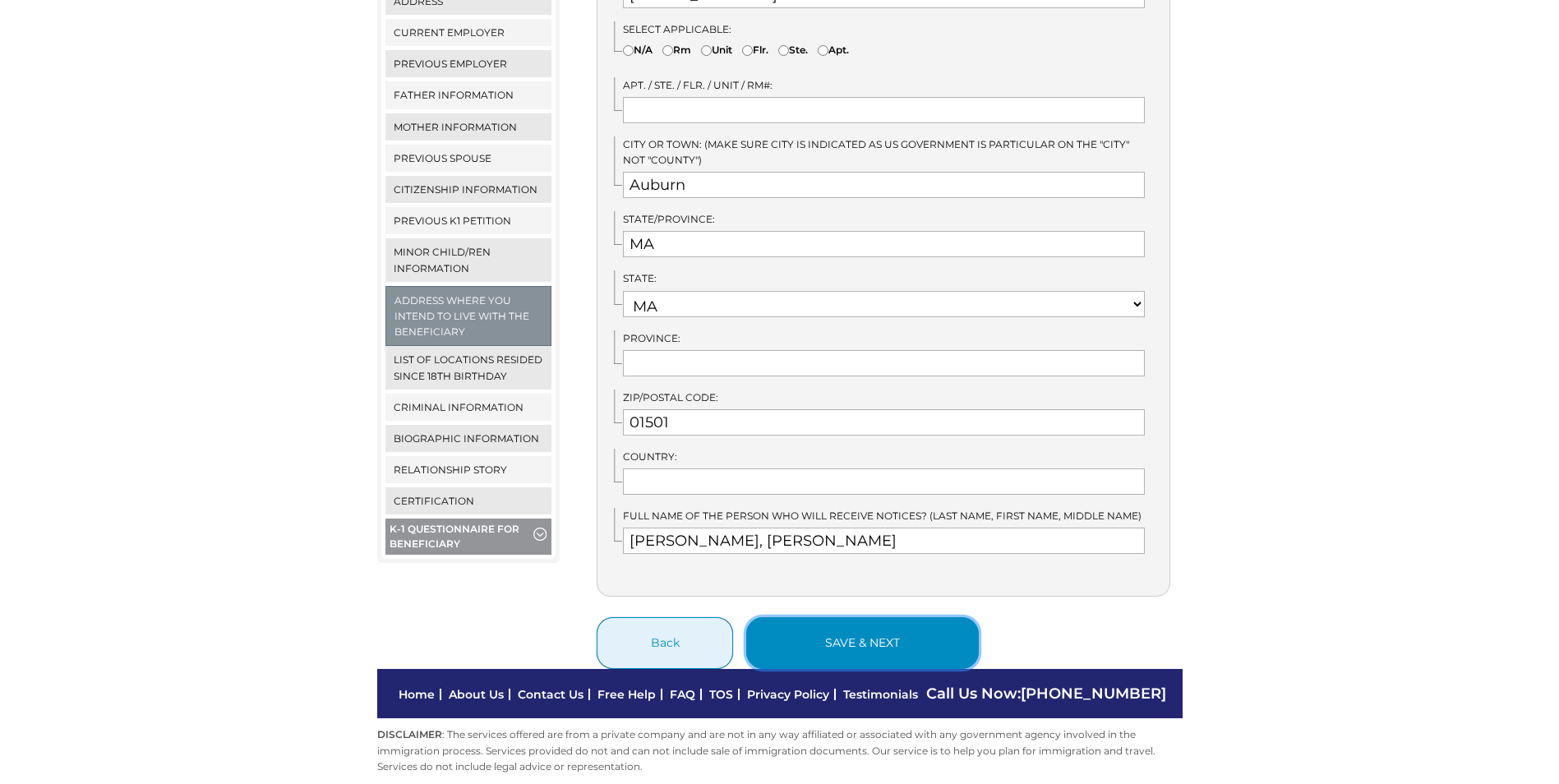
click at [887, 617] on button "save & next" at bounding box center [862, 643] width 233 height 52
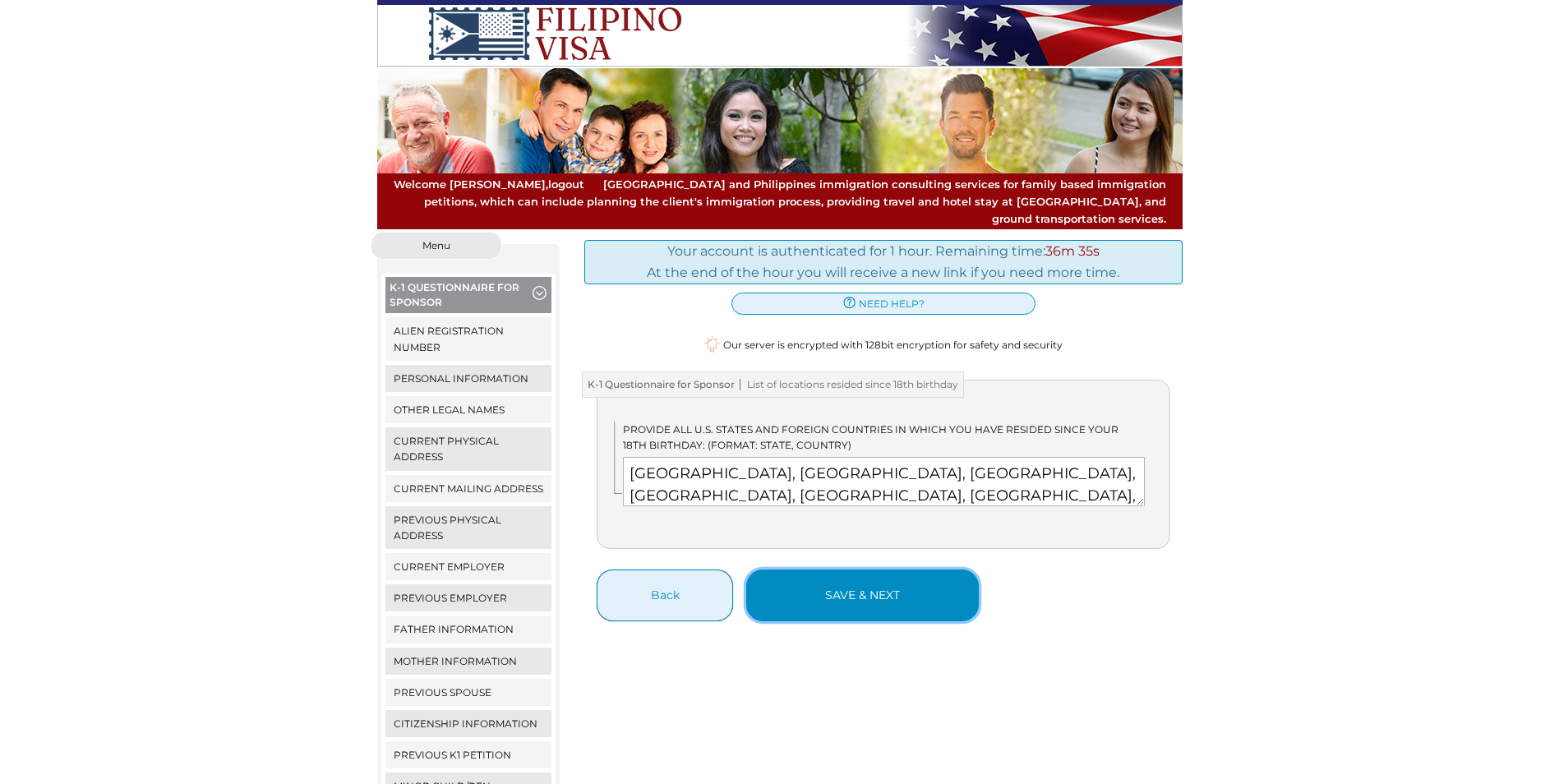
click at [888, 582] on button "save & next" at bounding box center [862, 595] width 233 height 52
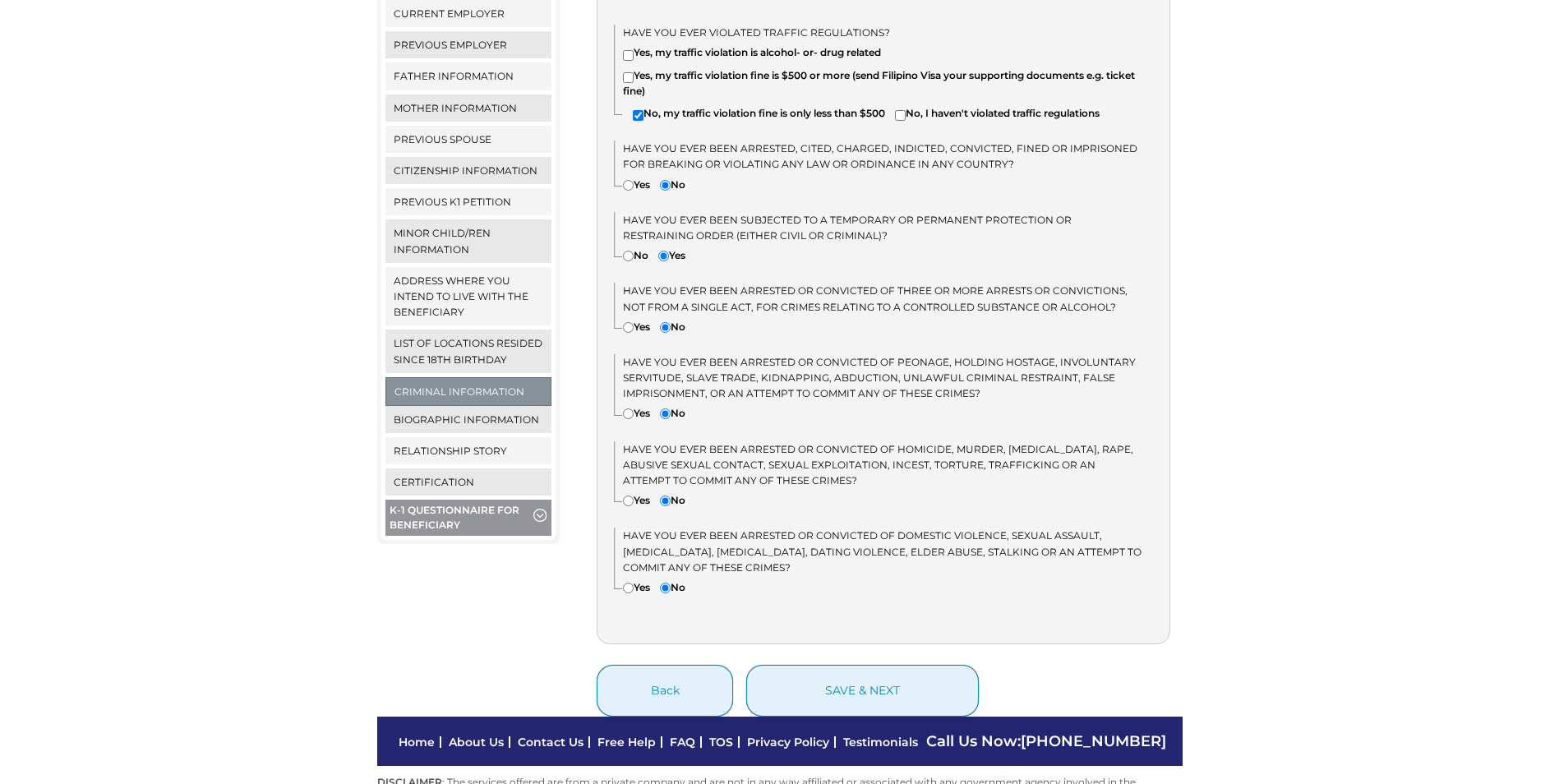
scroll to position [615, 0]
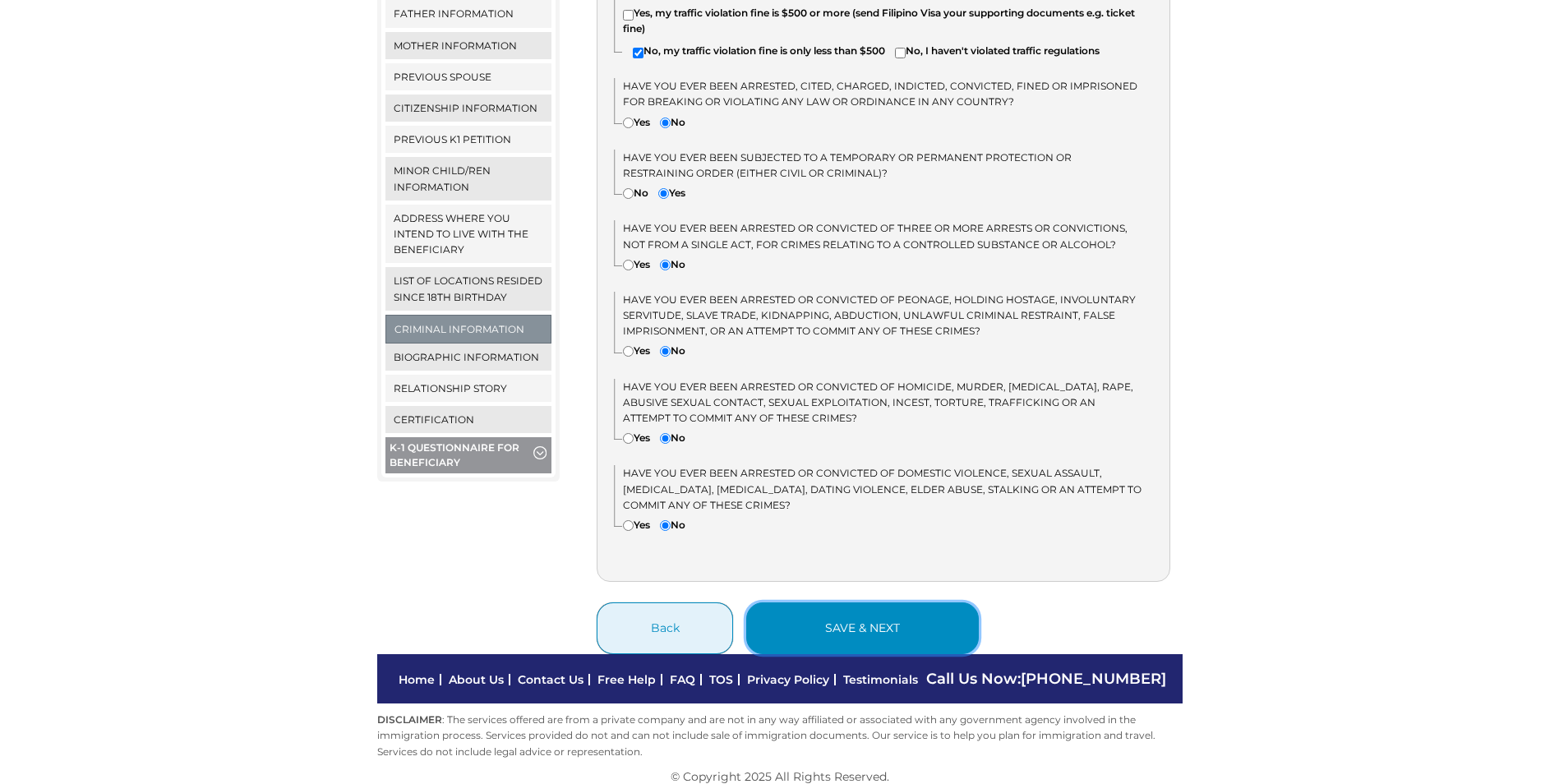
click at [902, 617] on button "save & next" at bounding box center [862, 628] width 233 height 52
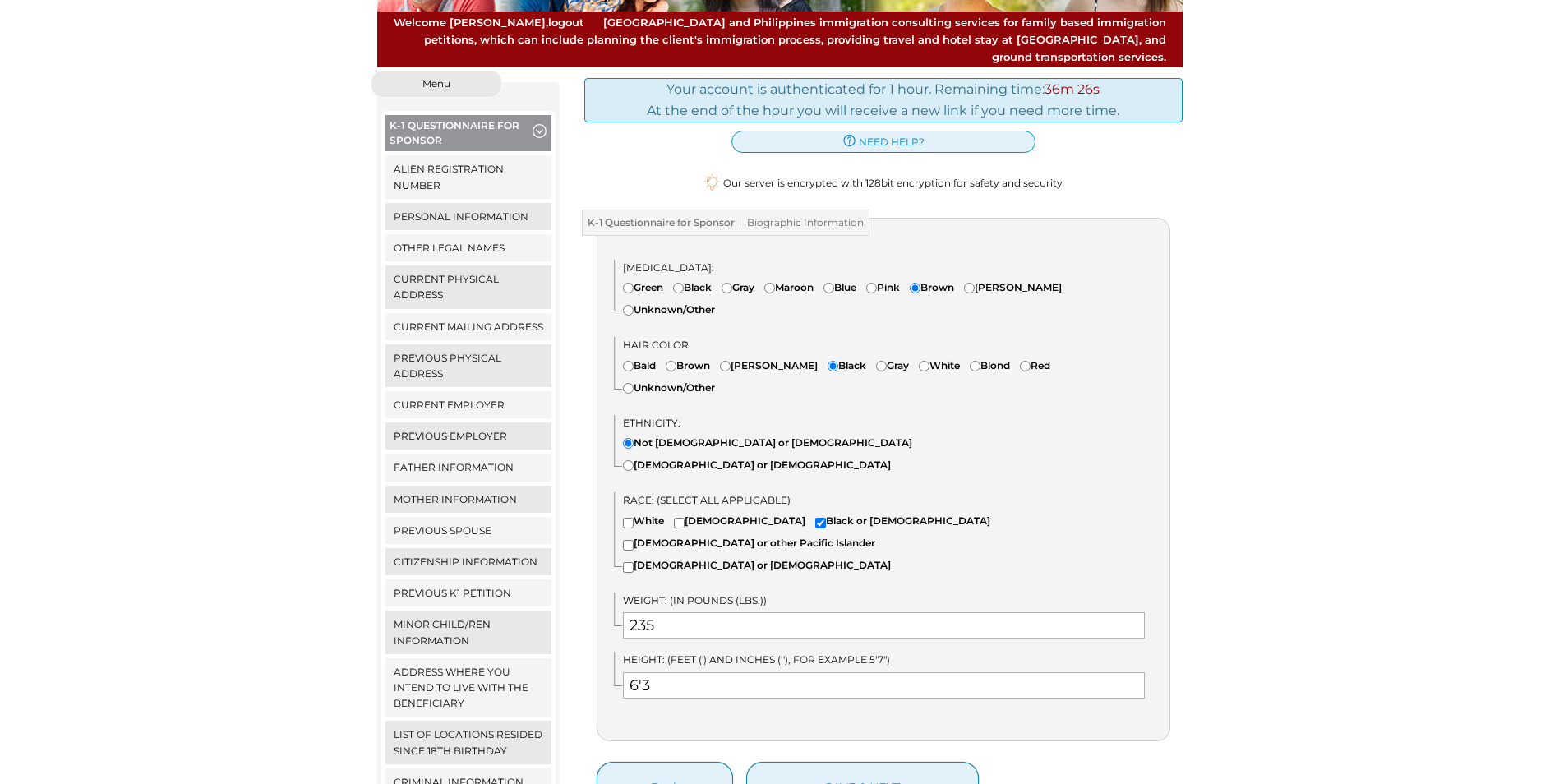
scroll to position [164, 0]
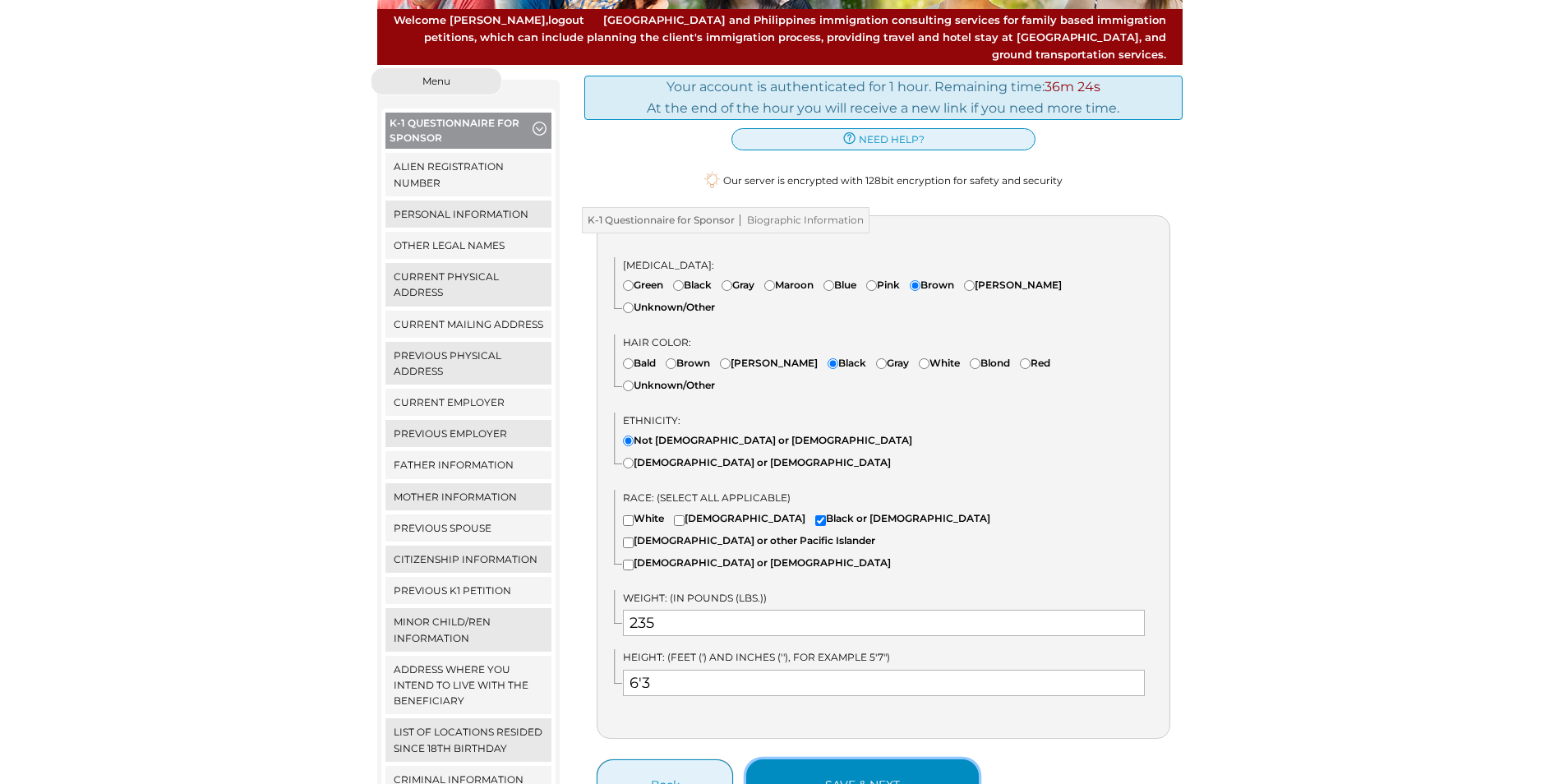
click at [938, 759] on button "save & next" at bounding box center [862, 785] width 233 height 52
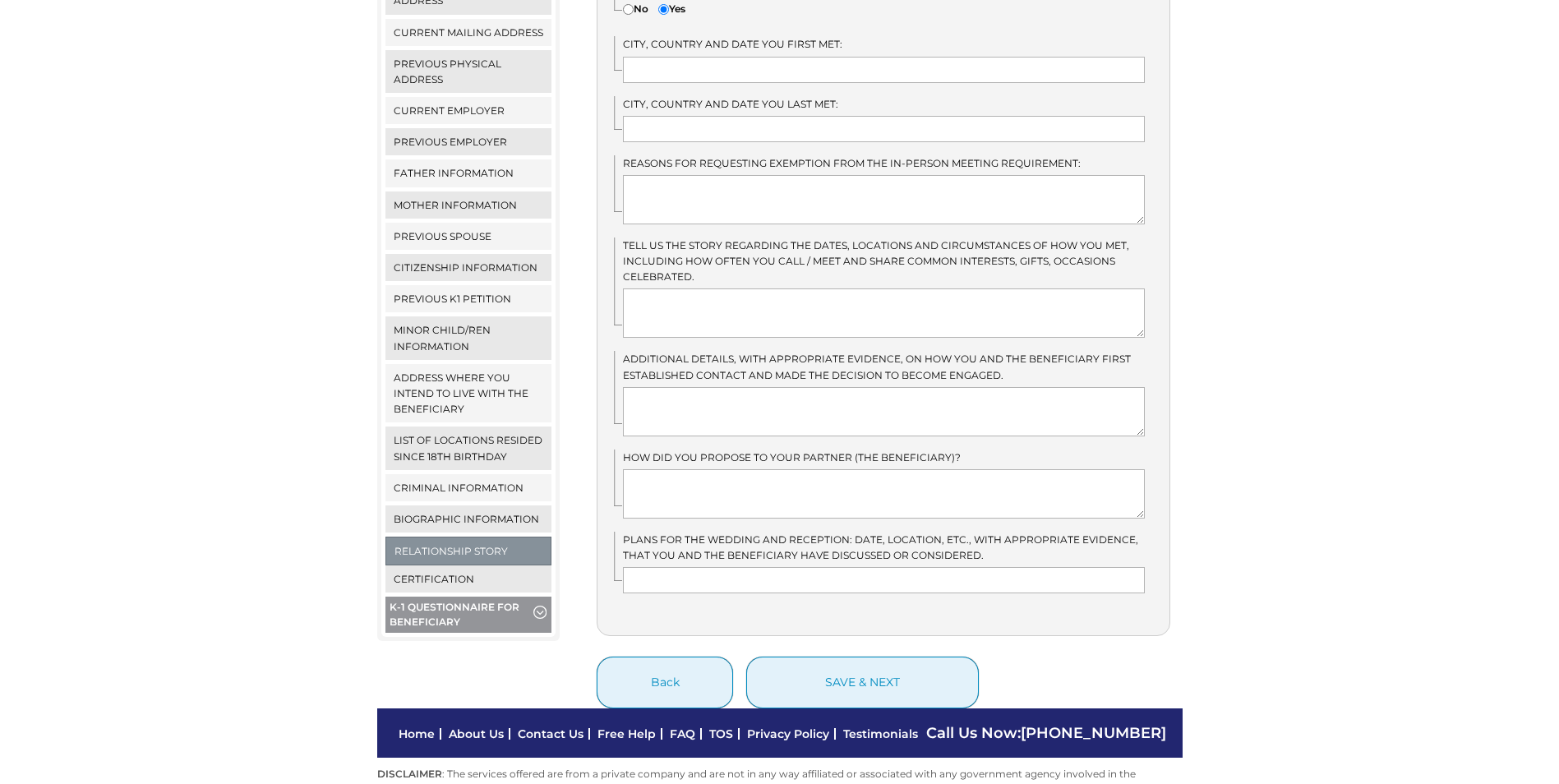
scroll to position [479, 0]
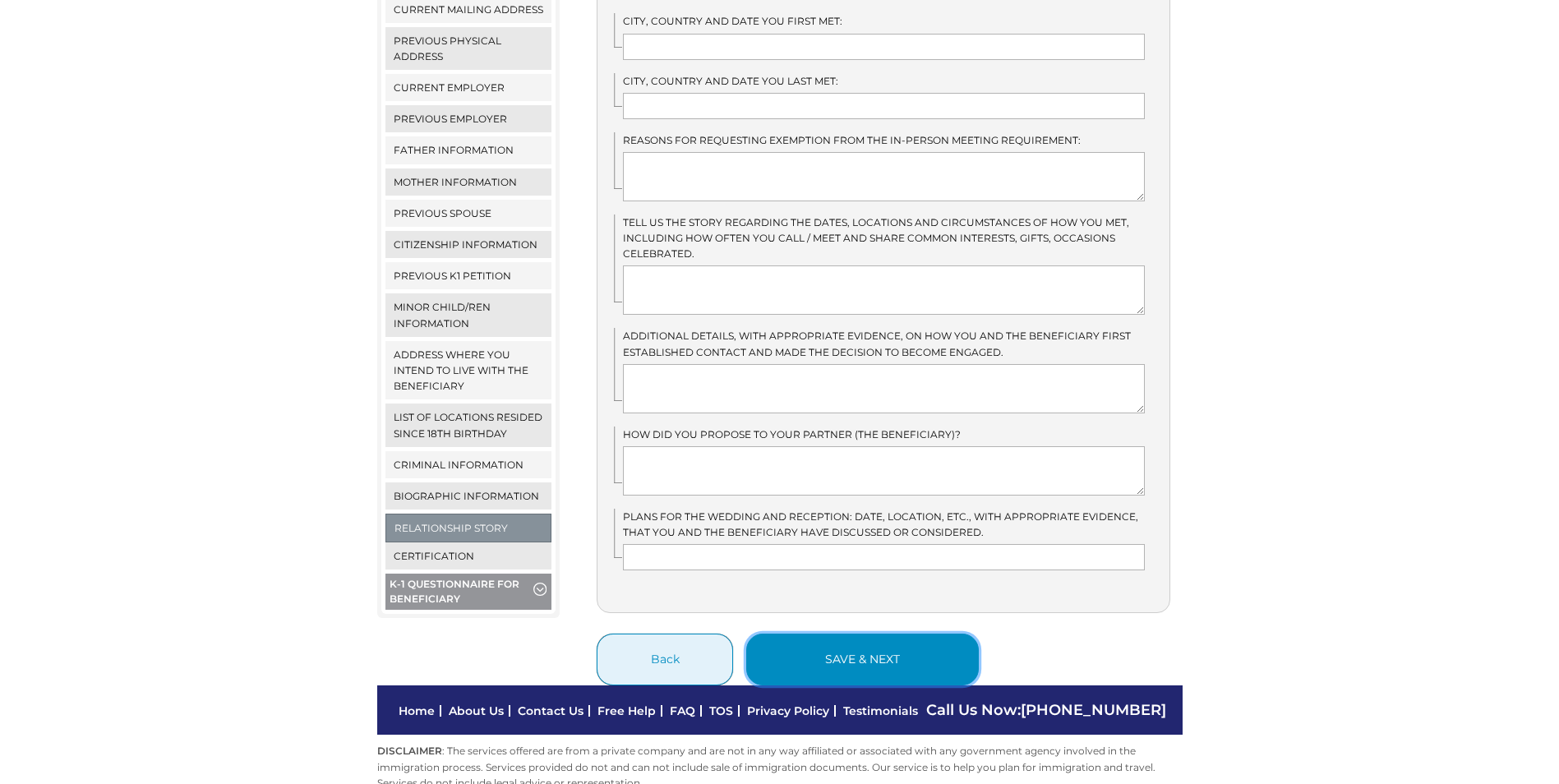
click at [890, 636] on button "save & next" at bounding box center [862, 659] width 233 height 52
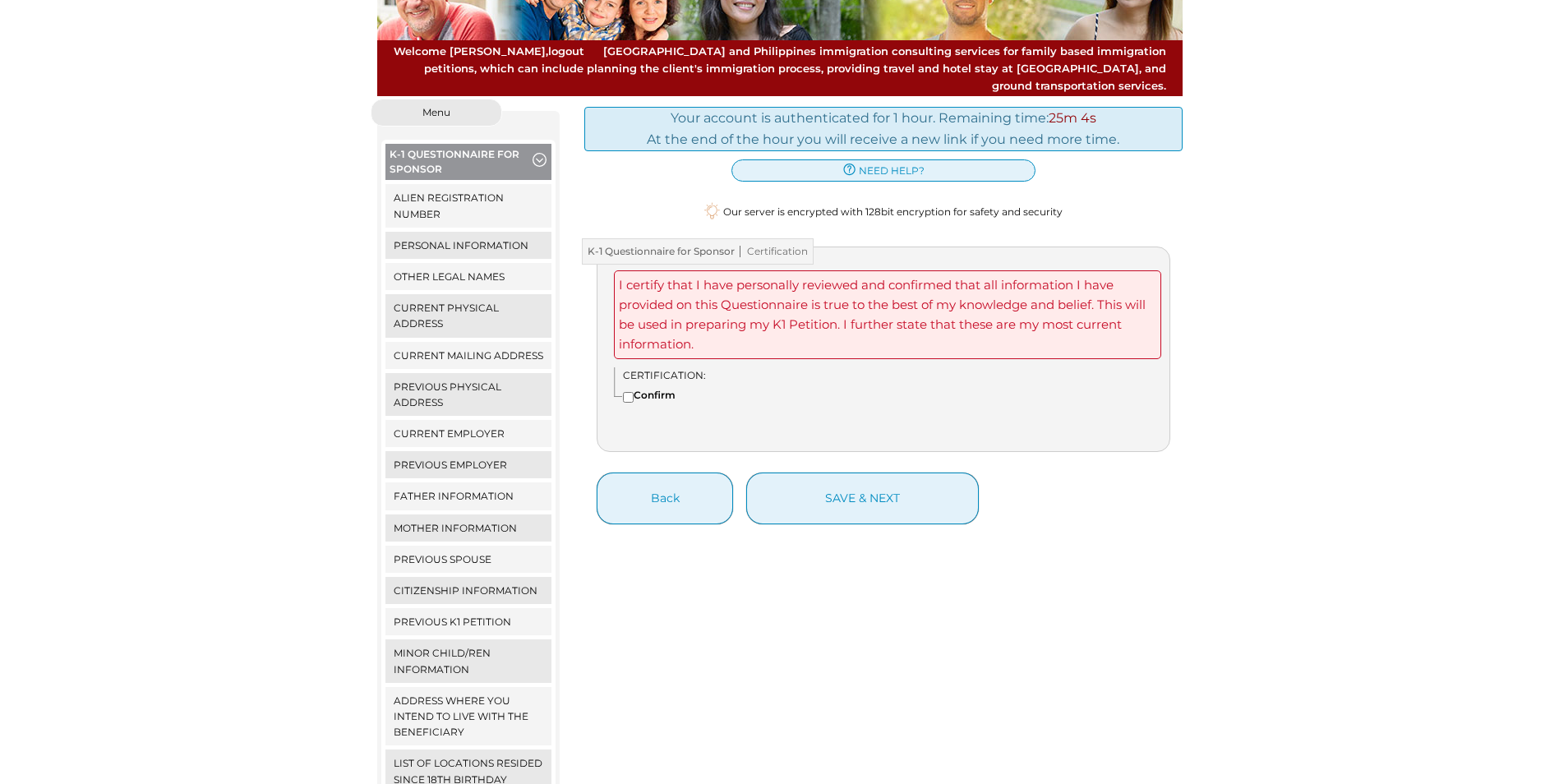
scroll to position [99, 0]
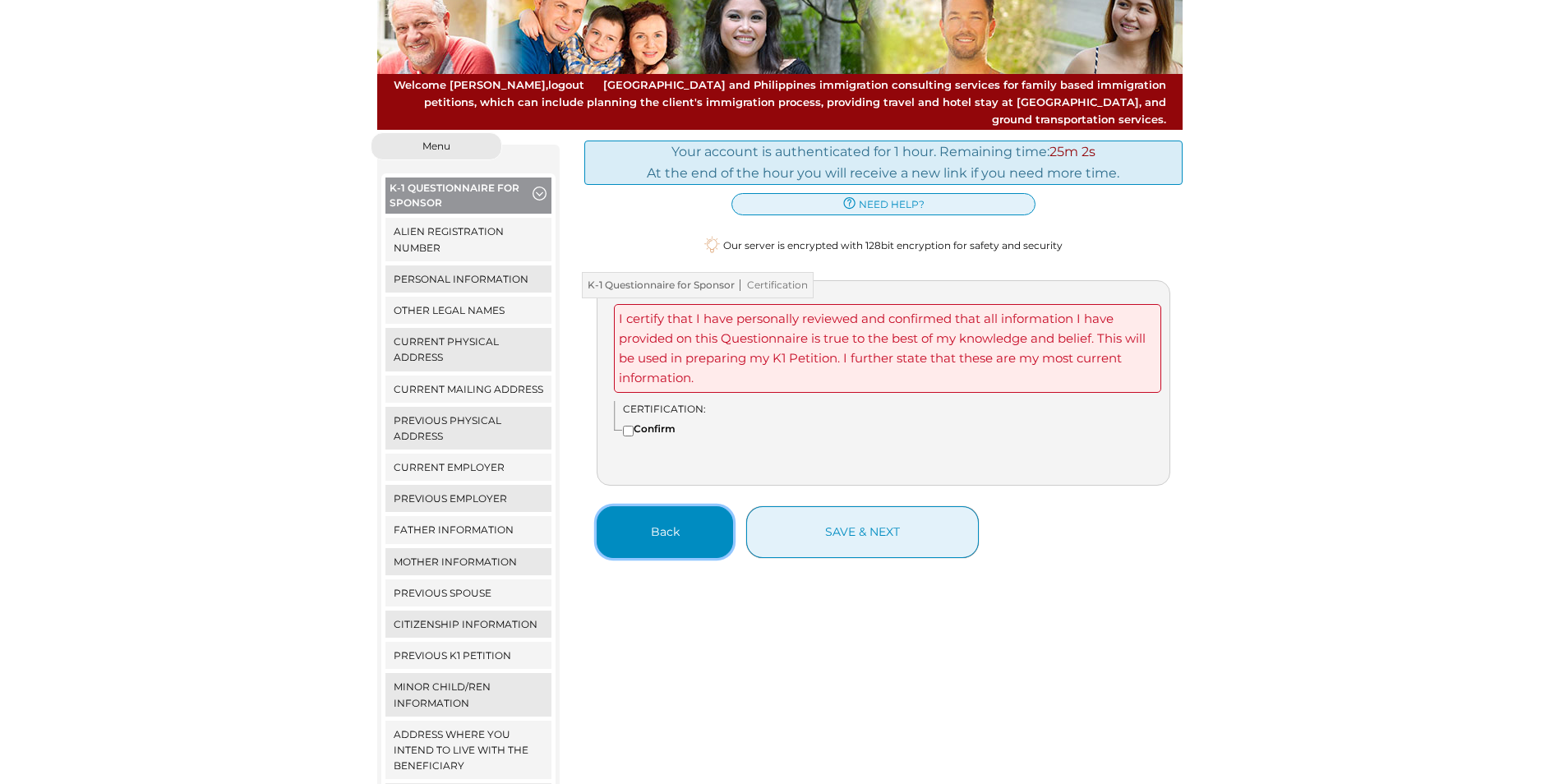
drag, startPoint x: 665, startPoint y: 517, endPoint x: 673, endPoint y: 519, distance: 8.2
click at [665, 519] on button "Back" at bounding box center [665, 532] width 136 height 52
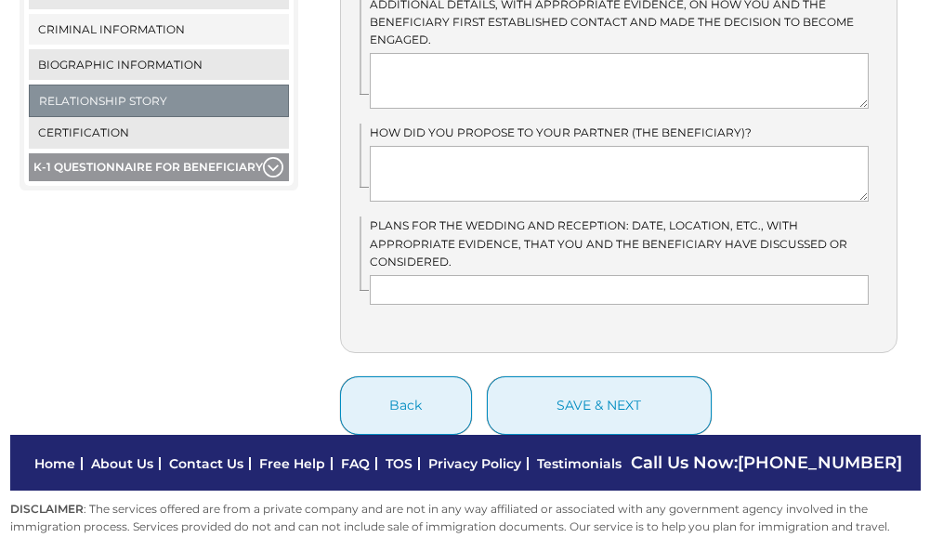
scroll to position [962, 0]
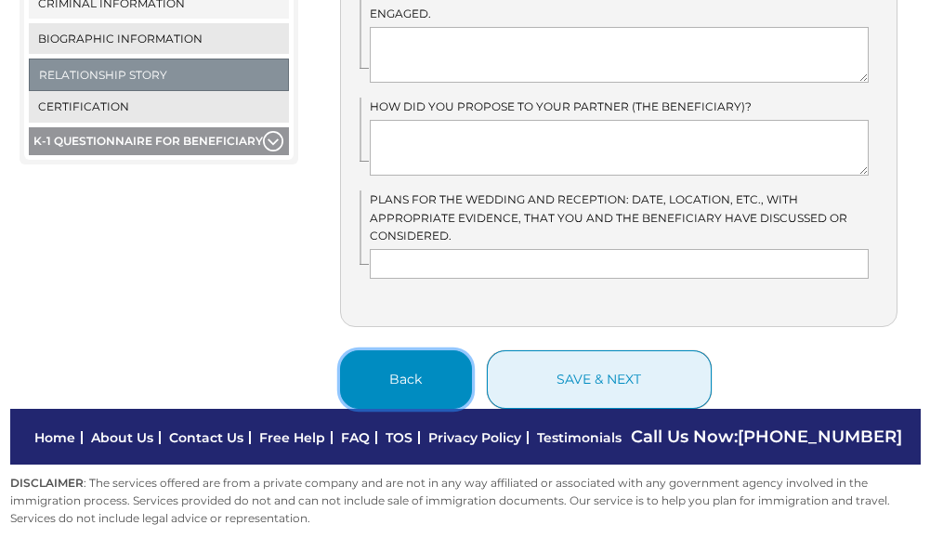
click at [444, 375] on button "Back" at bounding box center [406, 379] width 132 height 59
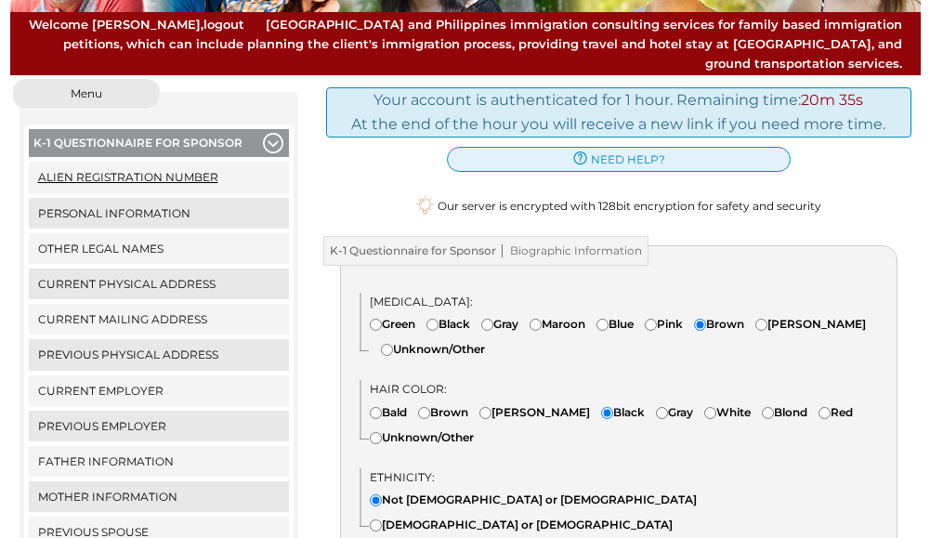
scroll to position [160, 0]
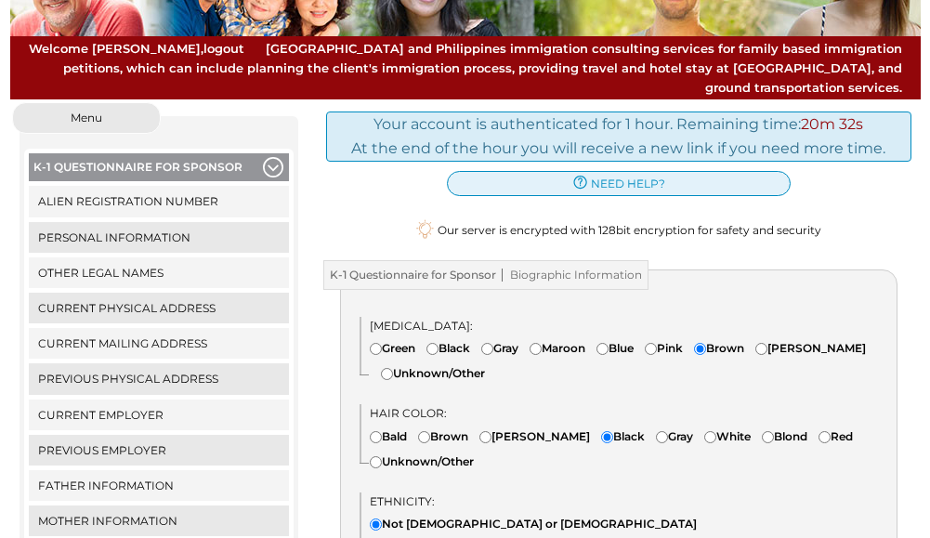
click at [270, 157] on span "button" at bounding box center [273, 167] width 20 height 20
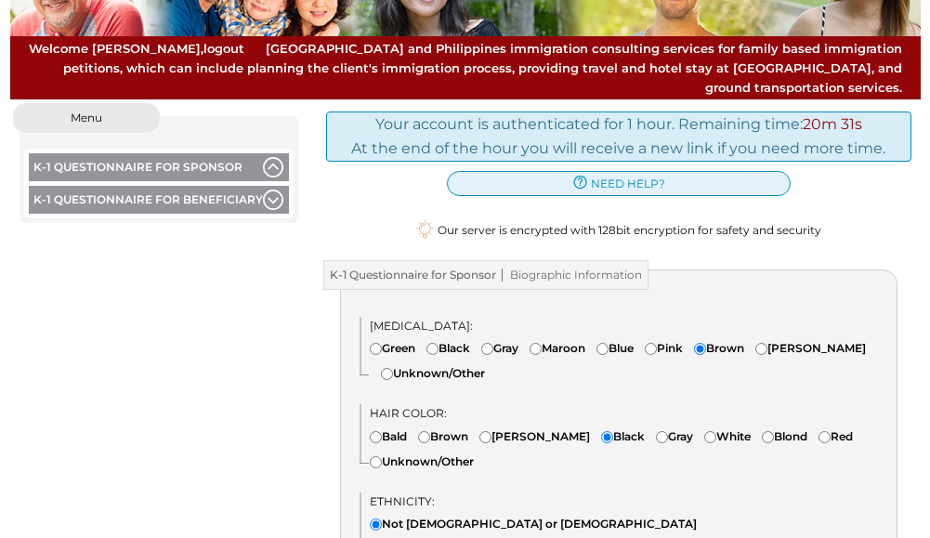
click at [273, 190] on span "button" at bounding box center [273, 200] width 20 height 20
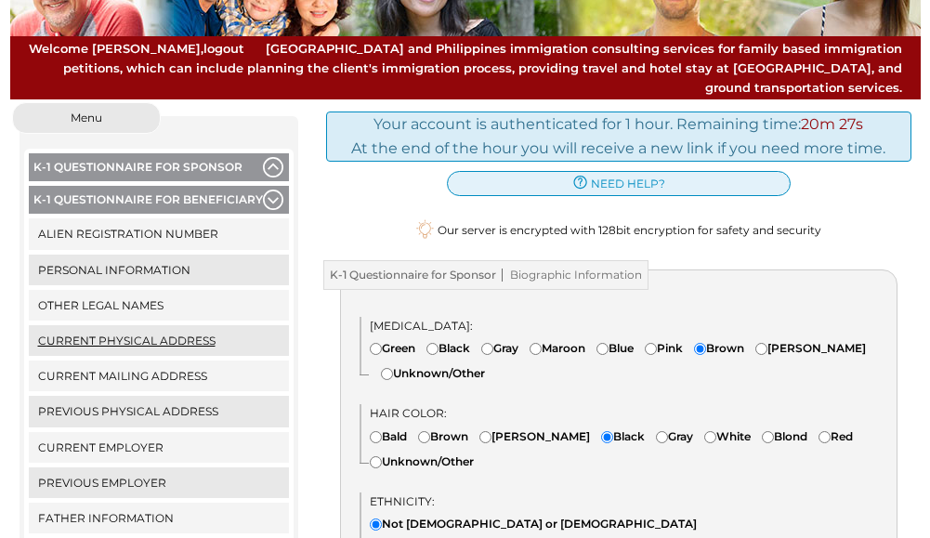
click at [121, 325] on link "Current Physical Address" at bounding box center [159, 340] width 260 height 31
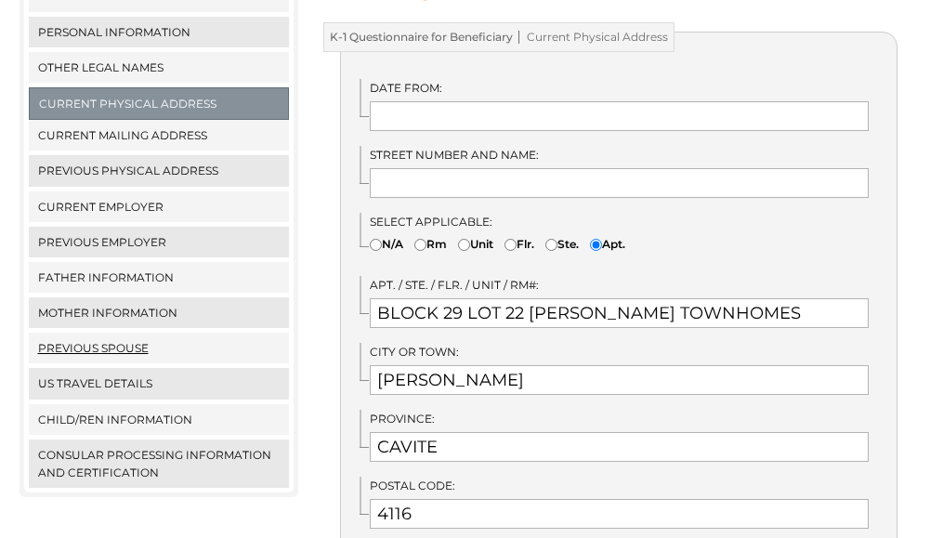
scroll to position [372, 0]
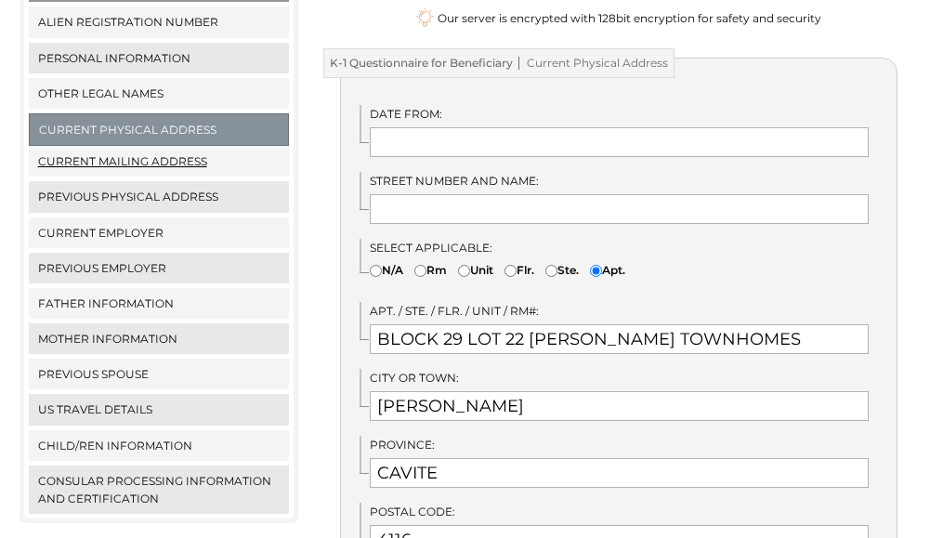
click at [161, 154] on link "Current Mailing Address" at bounding box center [159, 161] width 260 height 31
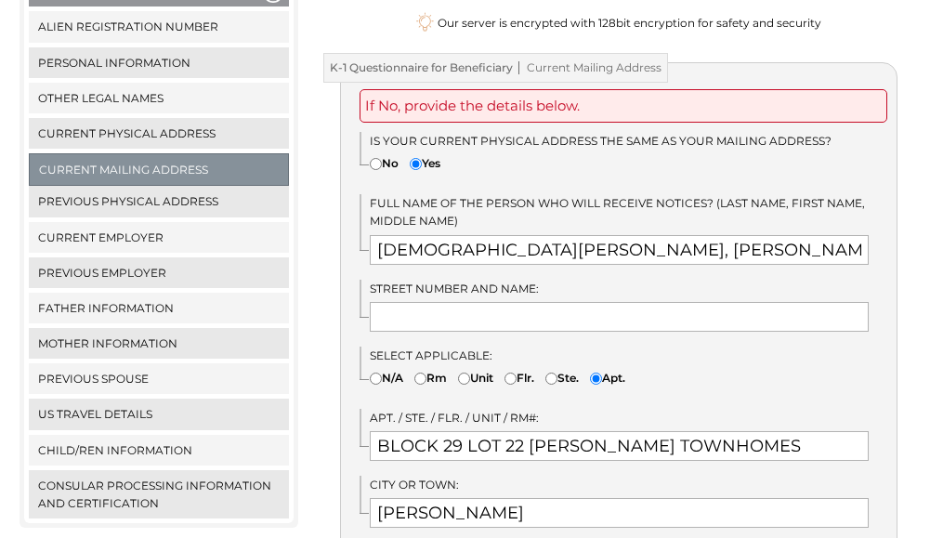
scroll to position [372, 0]
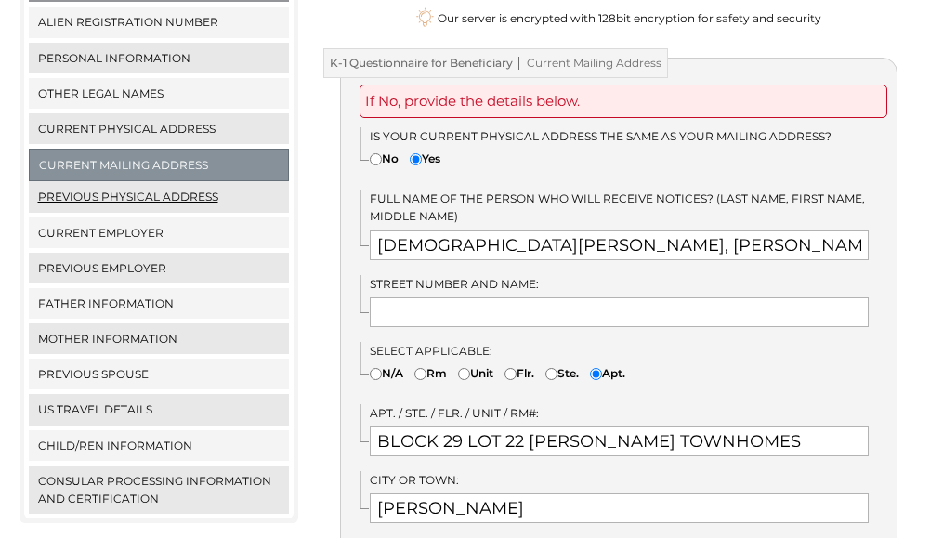
click at [58, 181] on link "Previous Physical Address" at bounding box center [159, 196] width 260 height 31
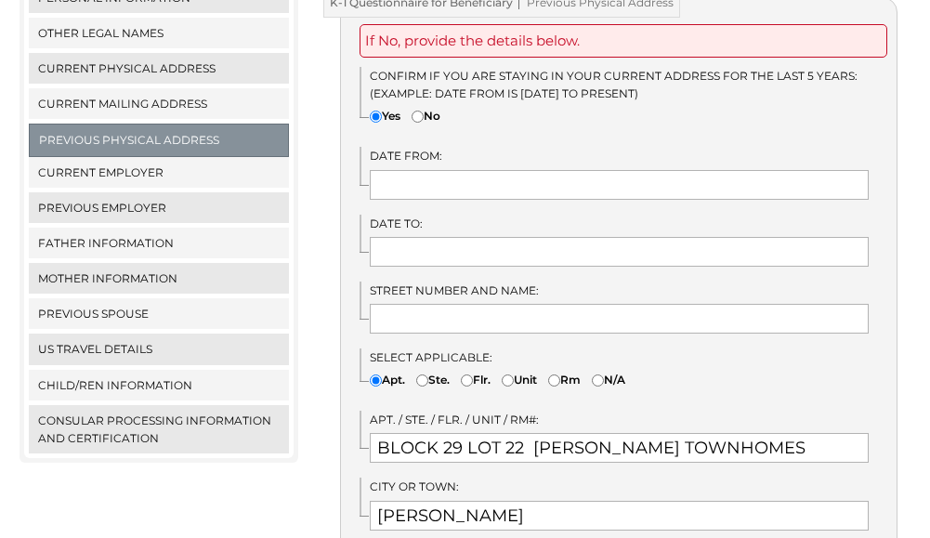
scroll to position [465, 0]
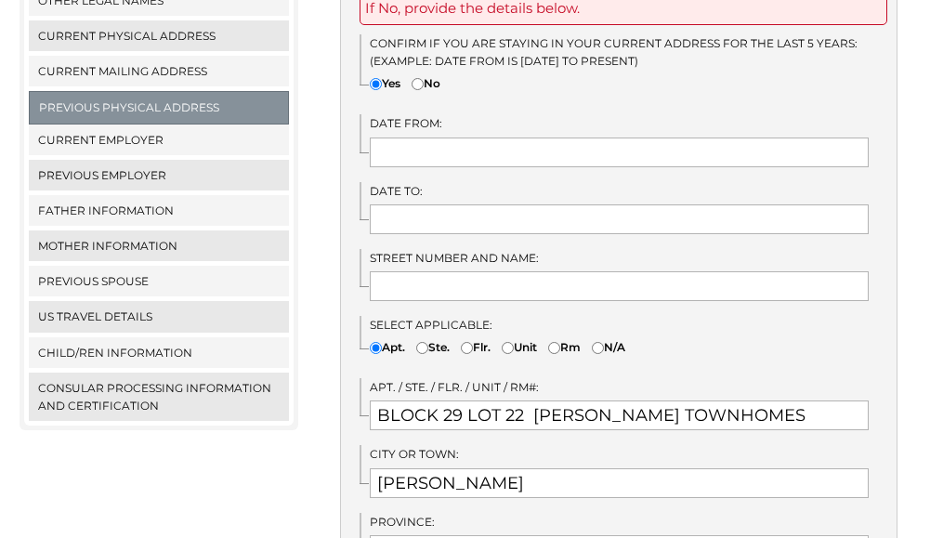
drag, startPoint x: 364, startPoint y: 390, endPoint x: 560, endPoint y: 388, distance: 195.2
click at [542, 389] on div "Apt. / Ste. / Flr. / Unit / Rm#: BLOCK 29 LOT 22 CARMONA TOWNHOMES" at bounding box center [628, 404] width 537 height 52
click at [773, 403] on input "BLOCK 29 LOT 22 CARMONA TOWNHOMES" at bounding box center [619, 416] width 499 height 30
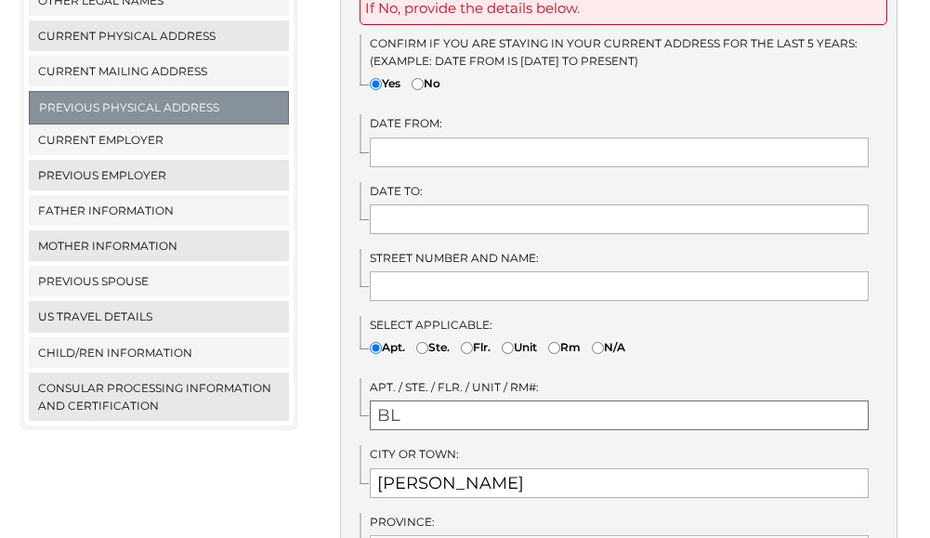
type input "B"
click at [484, 468] on input "CARMONA" at bounding box center [619, 483] width 499 height 30
type input "C"
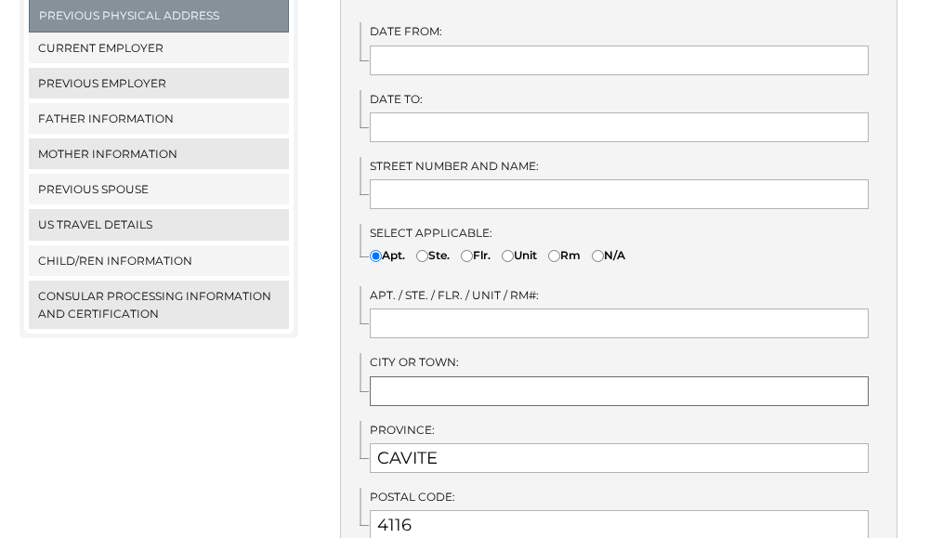
scroll to position [558, 0]
click at [453, 442] on input "CAVITE" at bounding box center [619, 457] width 499 height 30
type input "C"
click at [436, 509] on input "4116" at bounding box center [619, 524] width 499 height 30
type input "4"
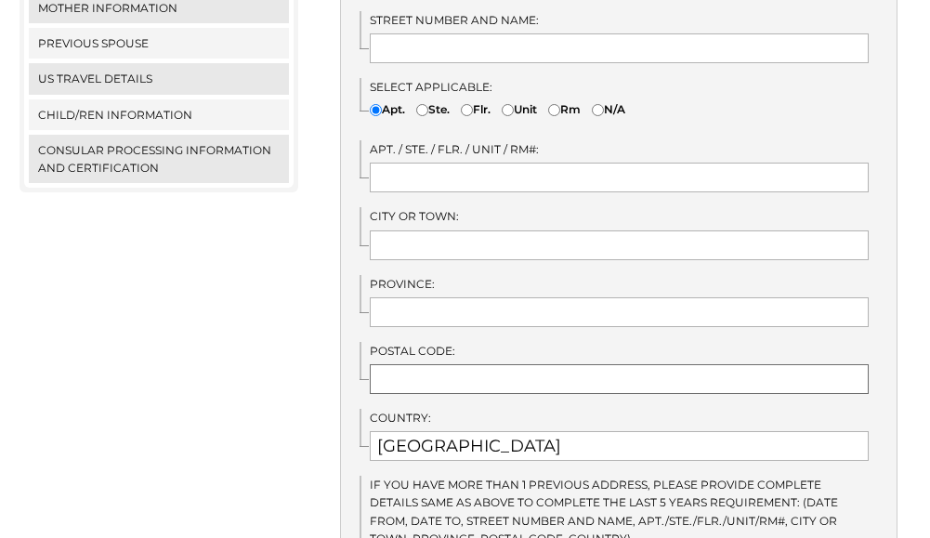
scroll to position [744, 0]
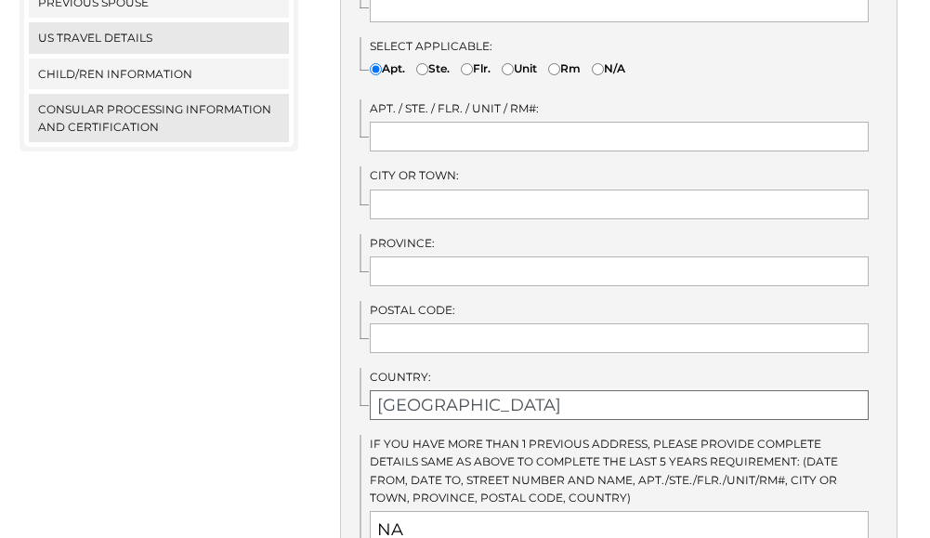
click at [504, 390] on input "PHILIPPINES" at bounding box center [619, 405] width 499 height 30
type input "P"
click at [436, 521] on textarea "NA" at bounding box center [619, 539] width 499 height 56
type textarea "N"
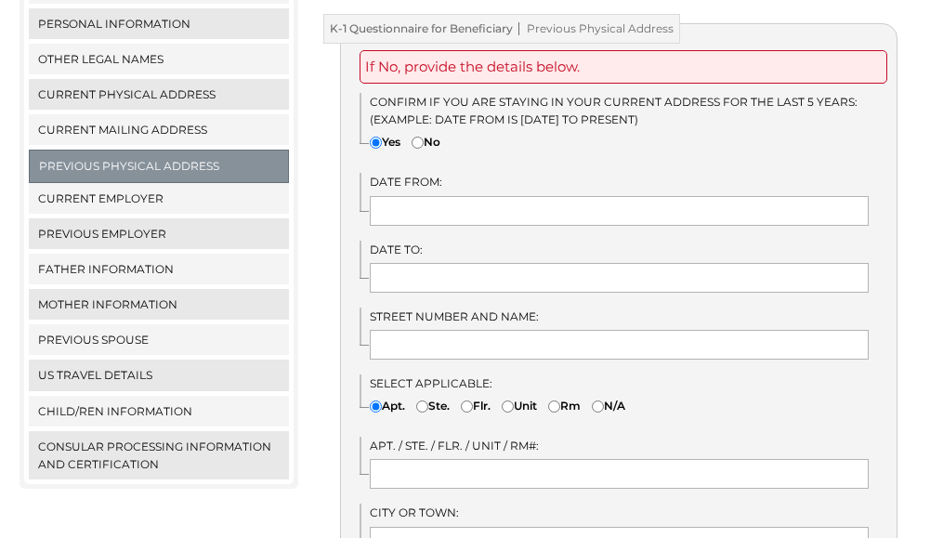
scroll to position [400, 0]
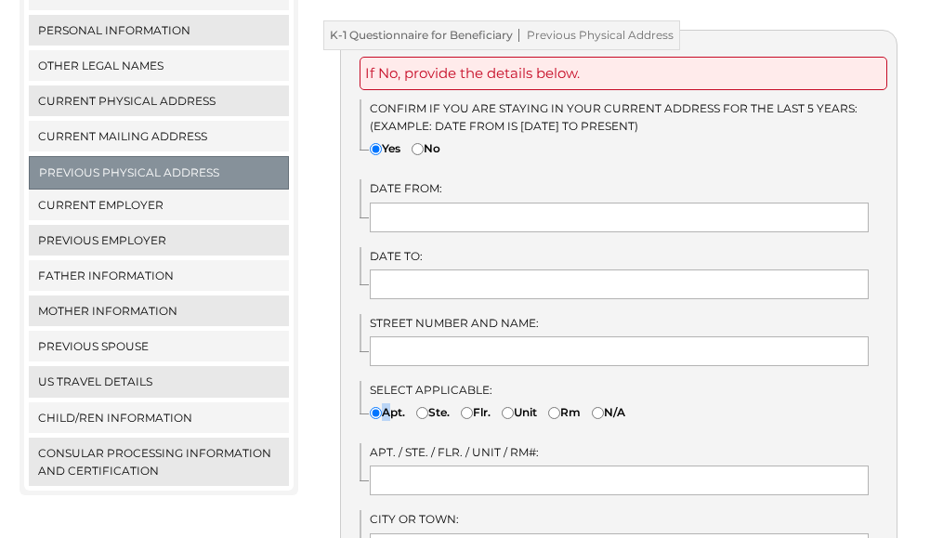
click at [383, 403] on label "Apt." at bounding box center [387, 412] width 35 height 18
click at [374, 407] on input"] "Apt." at bounding box center [376, 413] width 12 height 12
click at [604, 407] on input"] "N/A" at bounding box center [598, 413] width 12 height 12
radio input"] "true"
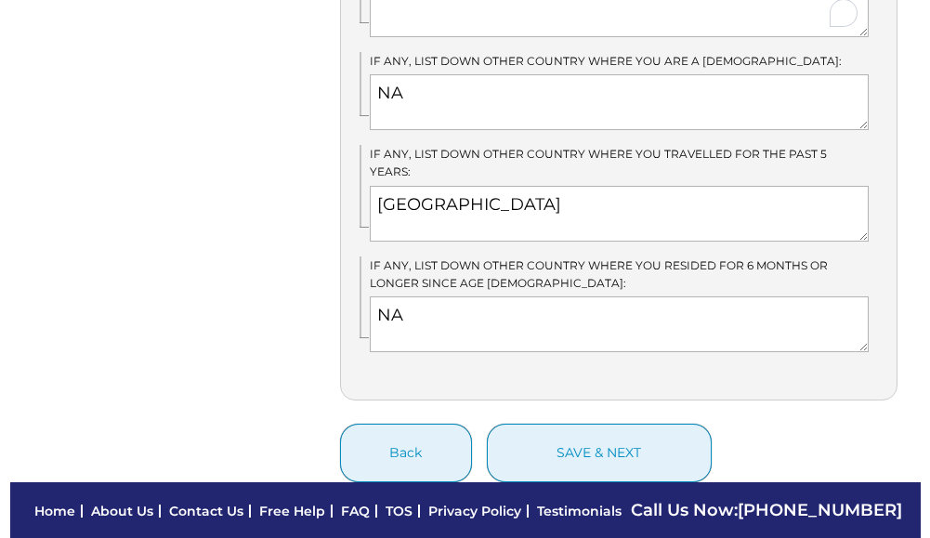
scroll to position [1329, 0]
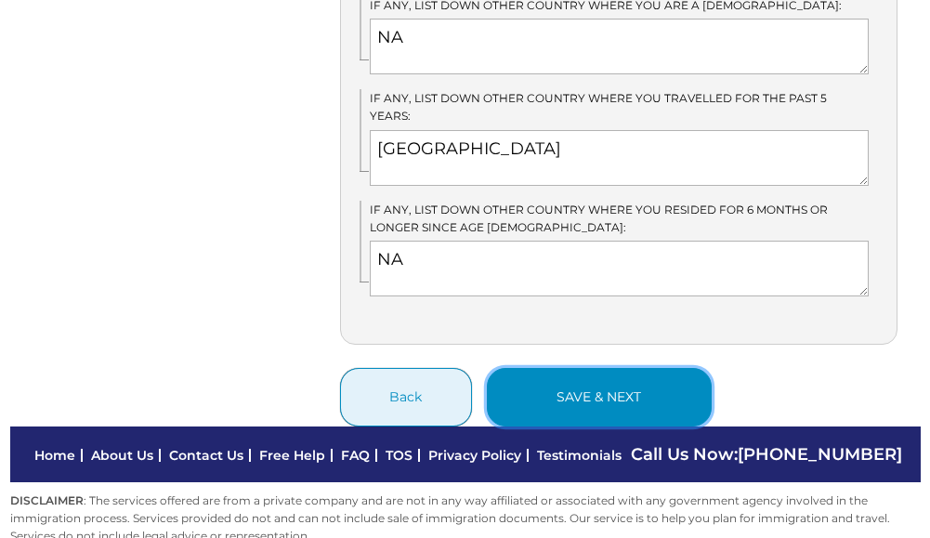
click at [626, 368] on button "save & next" at bounding box center [599, 397] width 225 height 59
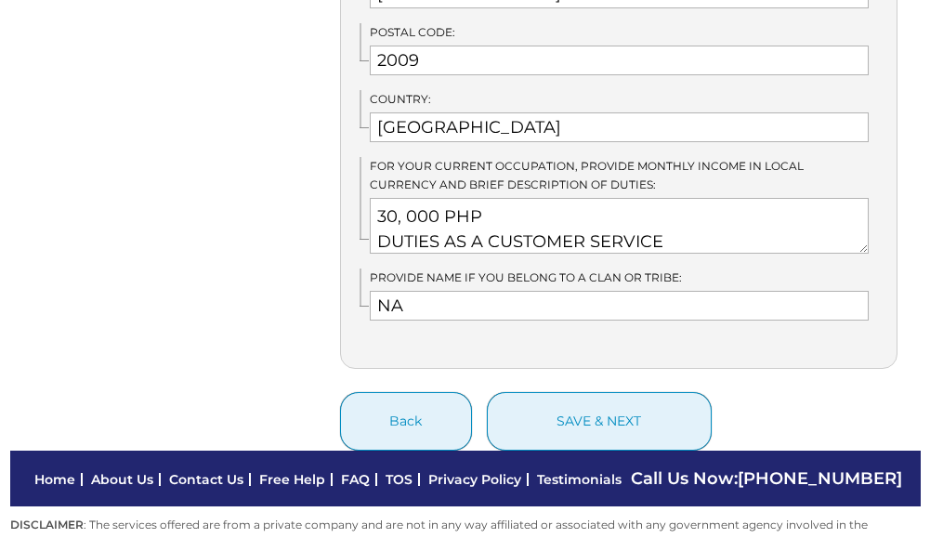
scroll to position [1180, 0]
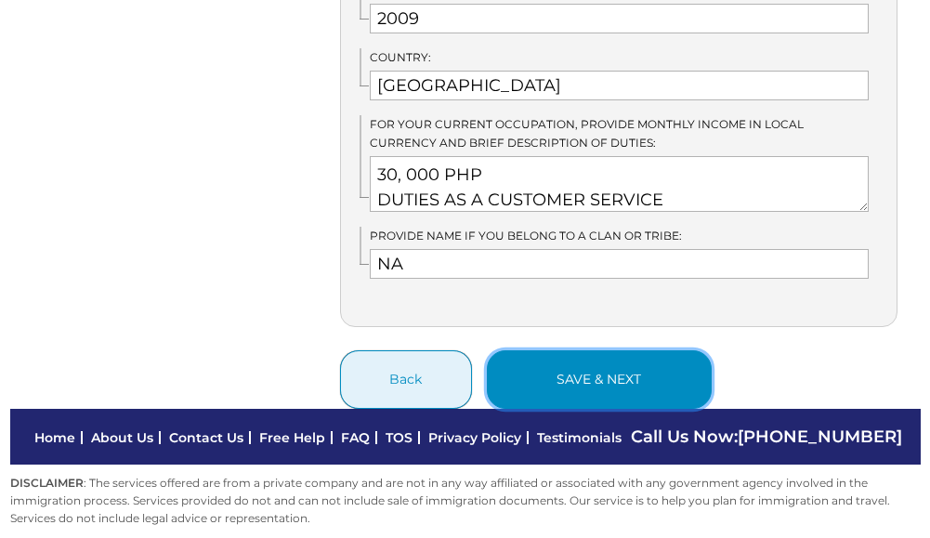
click at [633, 362] on button "save & next" at bounding box center [599, 379] width 225 height 59
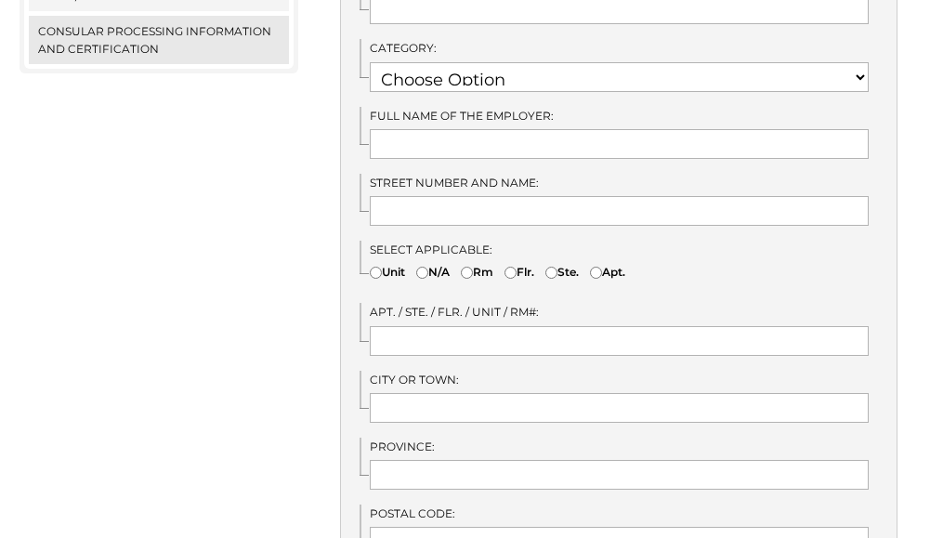
scroll to position [744, 0]
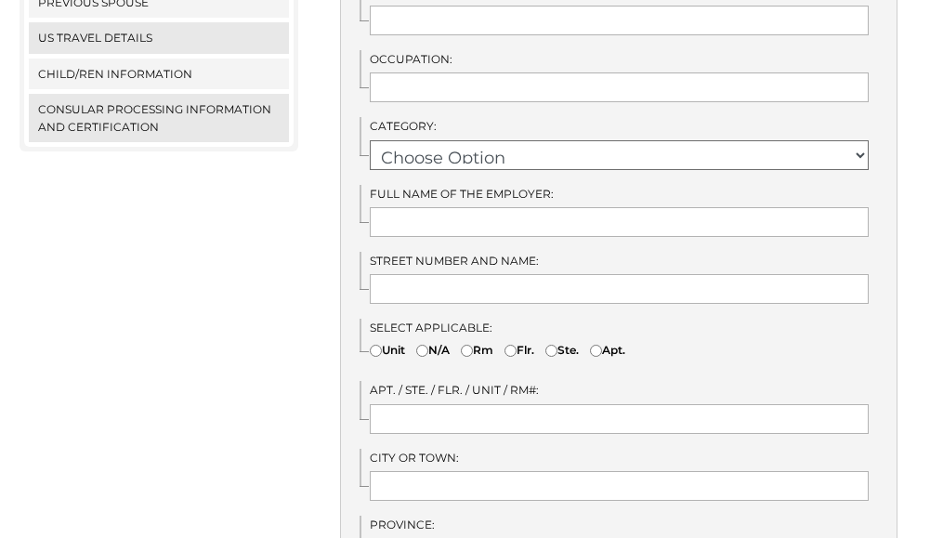
click at [850, 140] on select "Choose Option RETIRED RESEARCH RELIGIOUS VOCATION PHYSICAL SCIENCES NOT EMPLOYE…" at bounding box center [619, 155] width 499 height 30
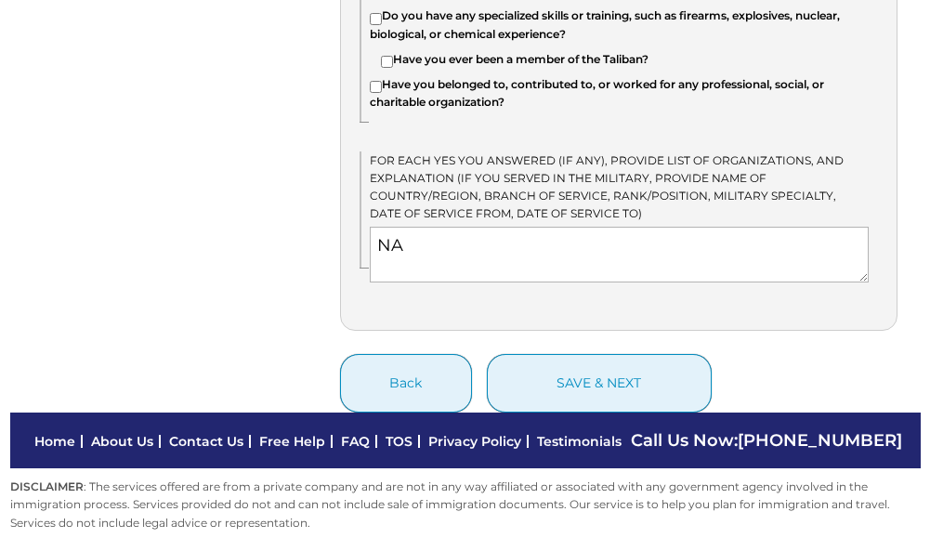
scroll to position [1899, 0]
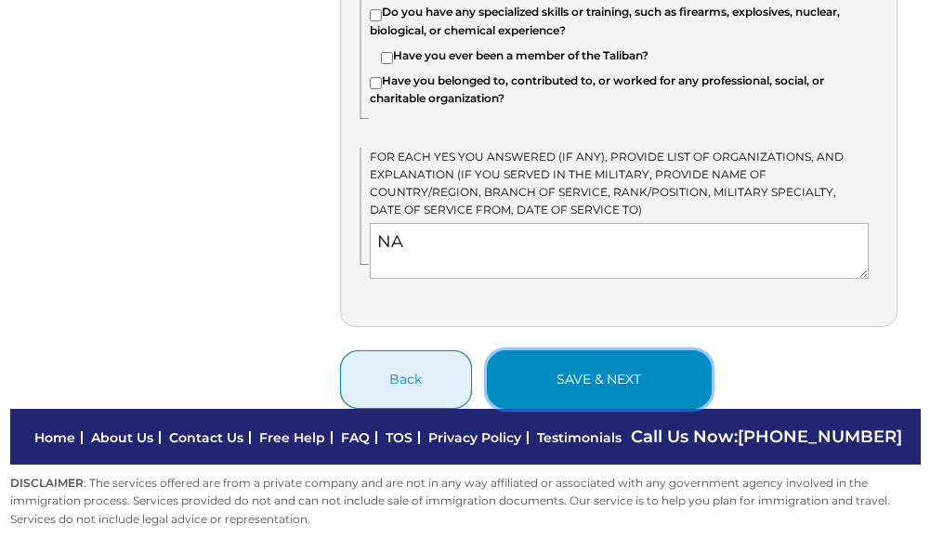
click at [628, 370] on button "save & next" at bounding box center [599, 379] width 225 height 59
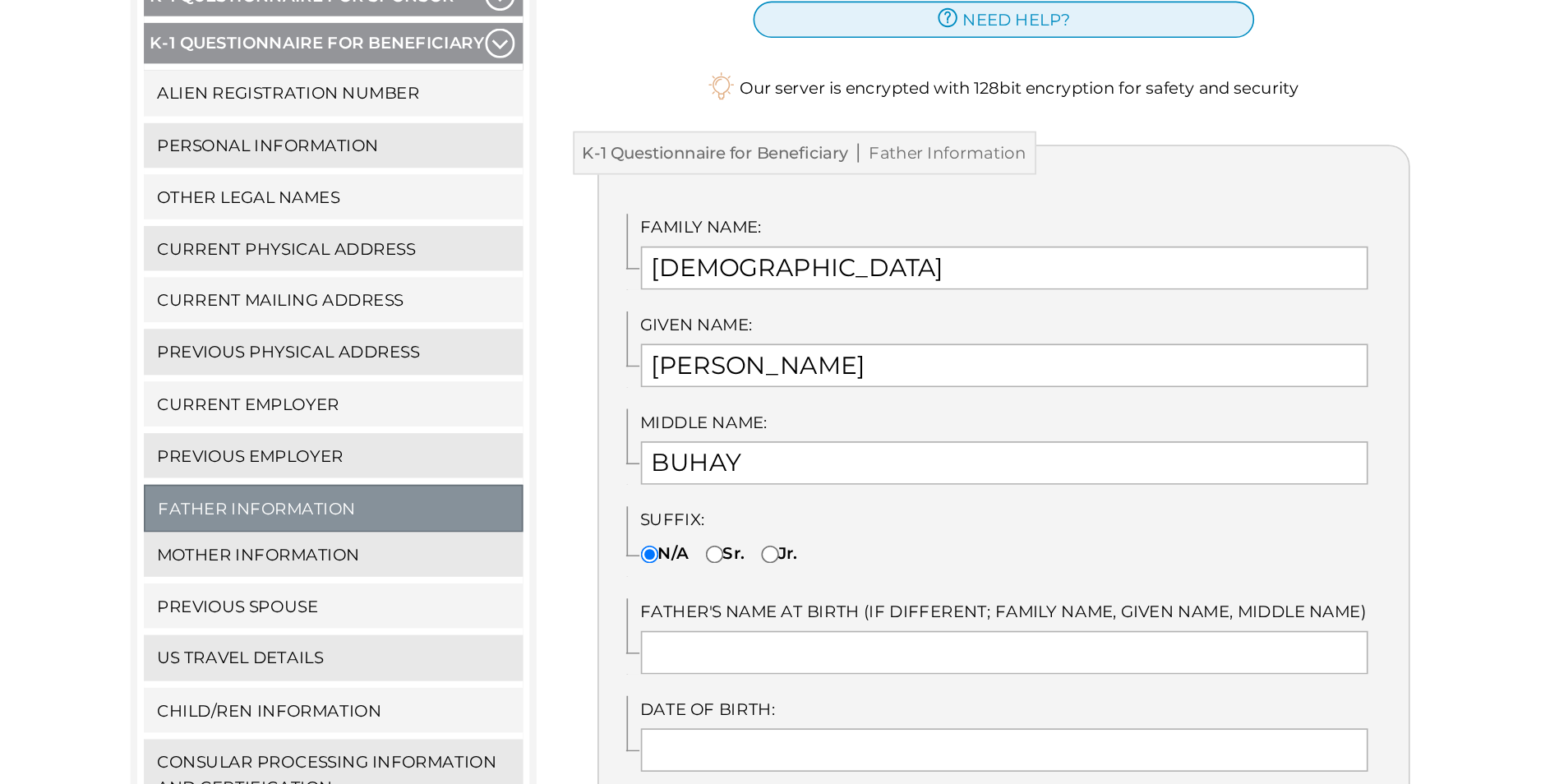
scroll to position [247, 0]
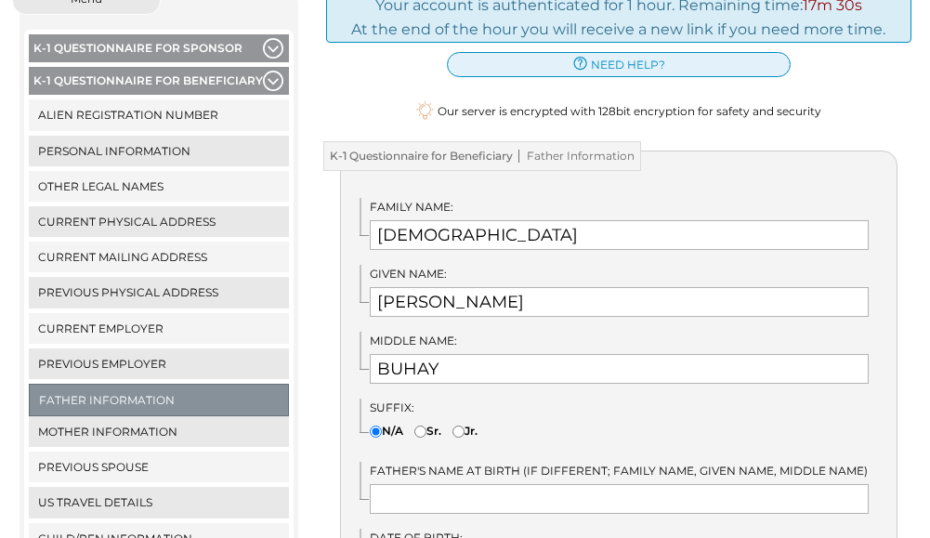
click at [575, 150] on span "Father Information" at bounding box center [574, 156] width 122 height 13
drag, startPoint x: 798, startPoint y: 203, endPoint x: 783, endPoint y: 141, distance: 63.3
drag, startPoint x: 887, startPoint y: 151, endPoint x: 682, endPoint y: 120, distance: 206.8
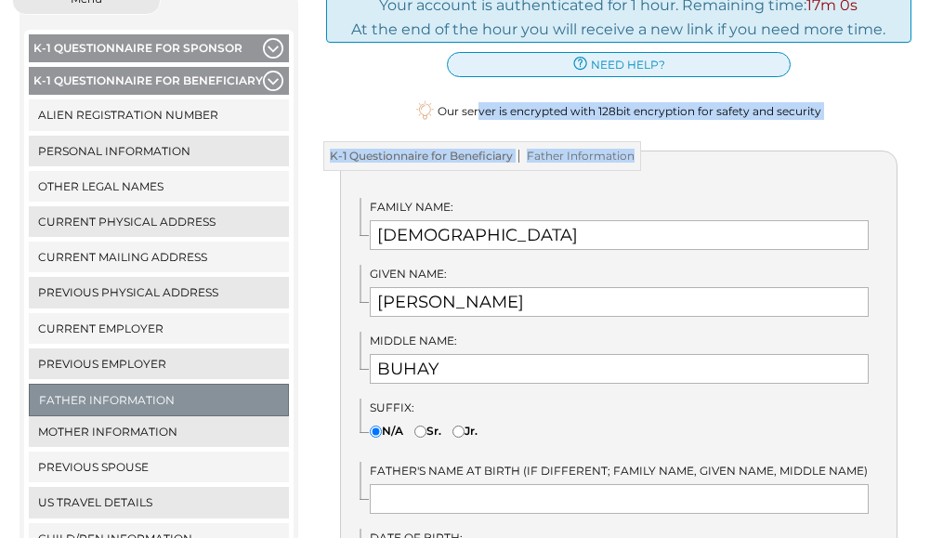
drag, startPoint x: 325, startPoint y: 119, endPoint x: 482, endPoint y: 100, distance: 158.2
drag, startPoint x: 482, startPoint y: 100, endPoint x: 349, endPoint y: 106, distance: 134.0
drag, startPoint x: 349, startPoint y: 106, endPoint x: 864, endPoint y: 96, distance: 515.0
click at [864, 100] on div "Our server is encrypted with 128bit encryption for safety and security" at bounding box center [619, 111] width 586 height 22
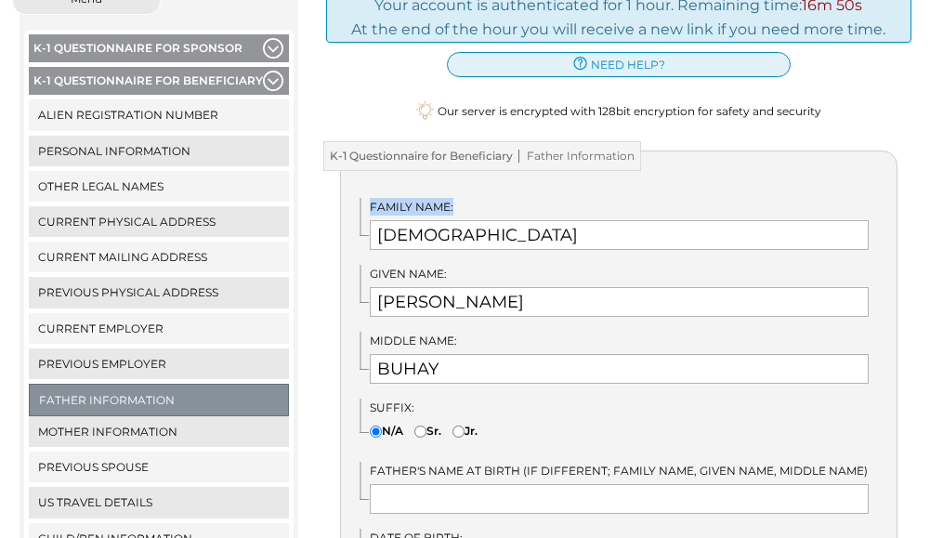
click at [888, 215] on div "Family Name: HADI" at bounding box center [628, 224] width 537 height 52
drag, startPoint x: 393, startPoint y: 81, endPoint x: 358, endPoint y: 68, distance: 37.6
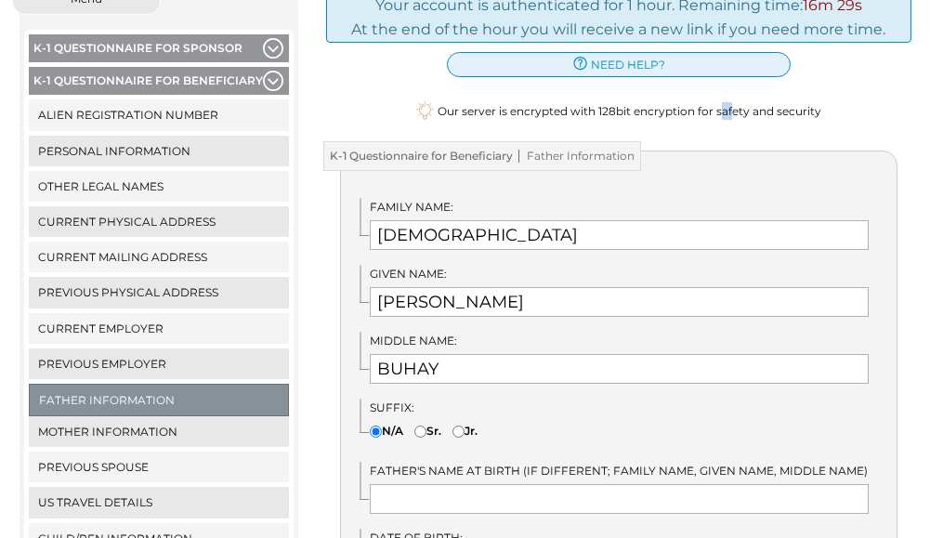
drag, startPoint x: 631, startPoint y: 87, endPoint x: 743, endPoint y: 95, distance: 111.8
click at [743, 102] on span "Our server is encrypted with 128bit encryption for safety and security" at bounding box center [630, 111] width 384 height 18
copy span "afet"
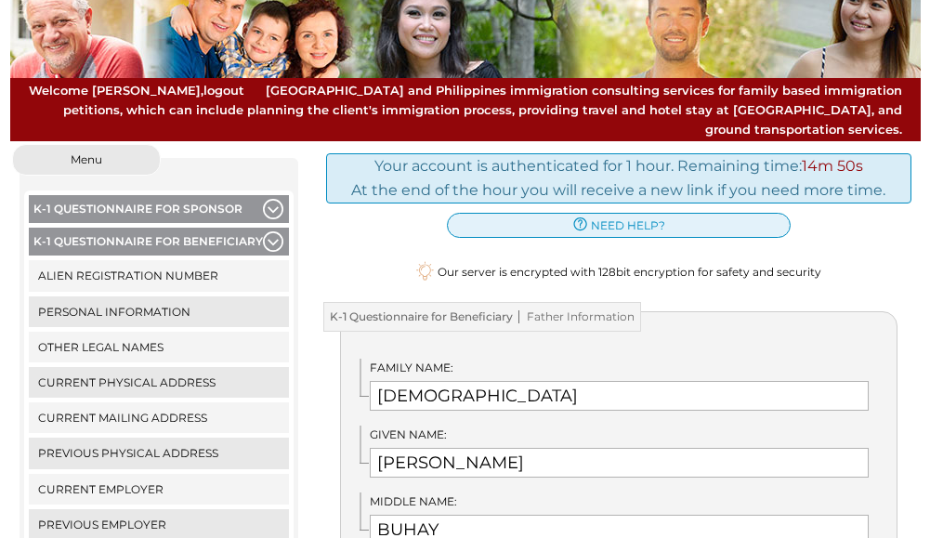
scroll to position [0, 0]
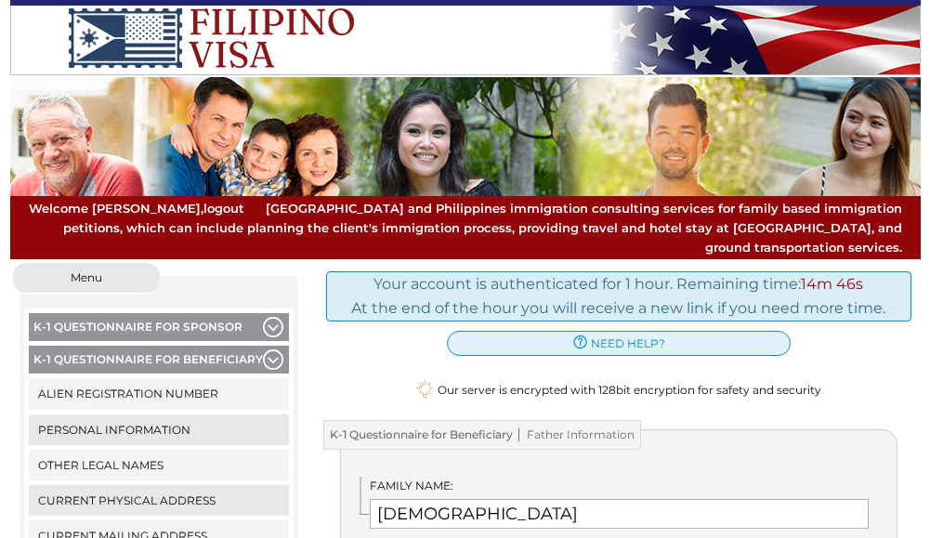
drag, startPoint x: 911, startPoint y: 536, endPoint x: 915, endPoint y: 562, distance: 26.3
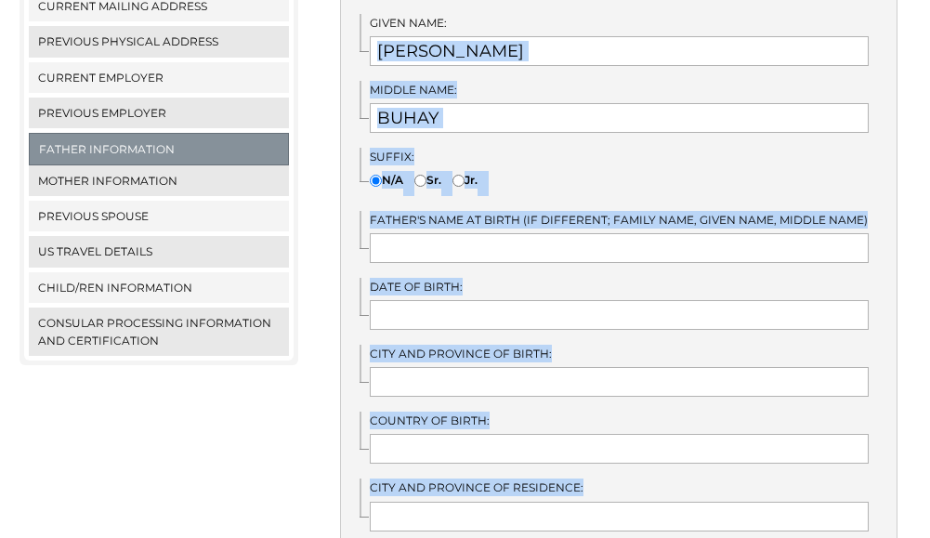
scroll to position [1284, 0]
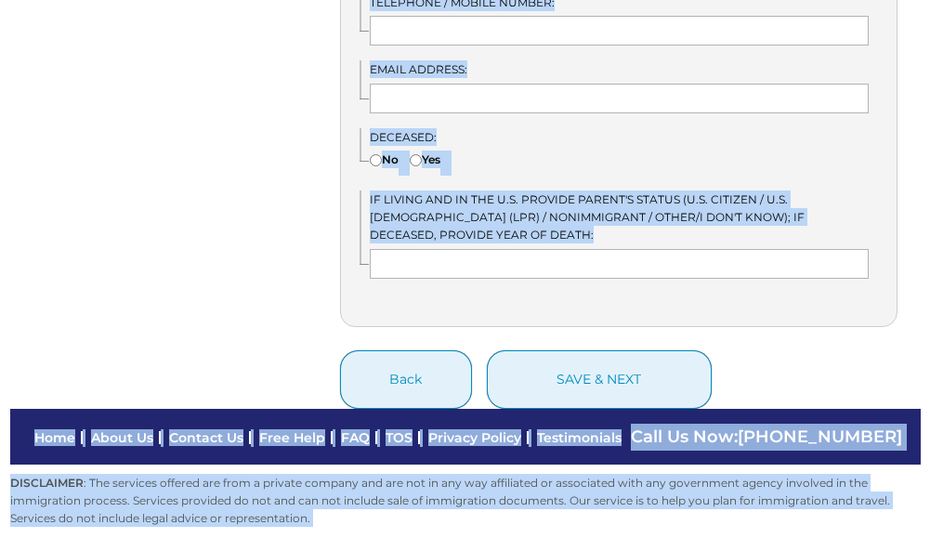
drag, startPoint x: 915, startPoint y: 562, endPoint x: 887, endPoint y: 489, distance: 78.5
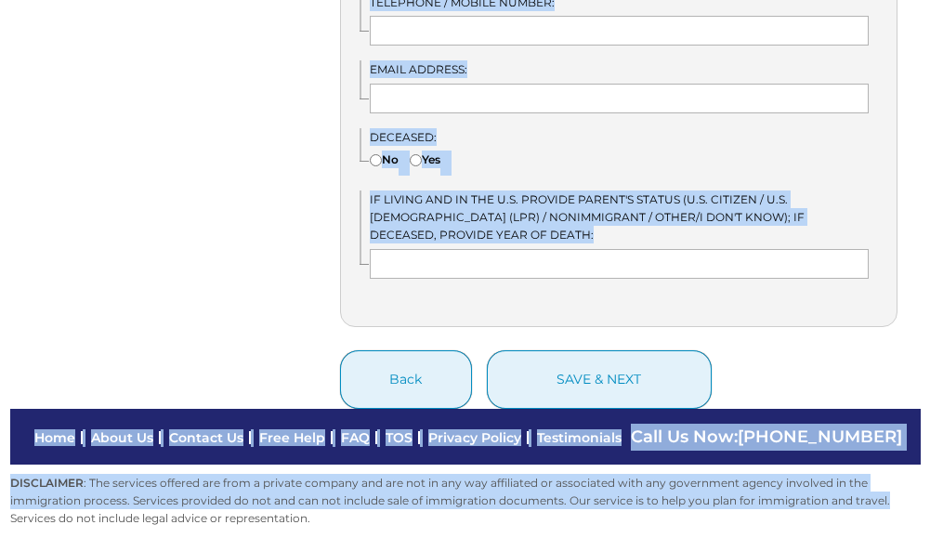
click at [888, 486] on p "DISCLAIMER : The services offered are from a private company and are not in any…" at bounding box center [465, 501] width 911 height 54
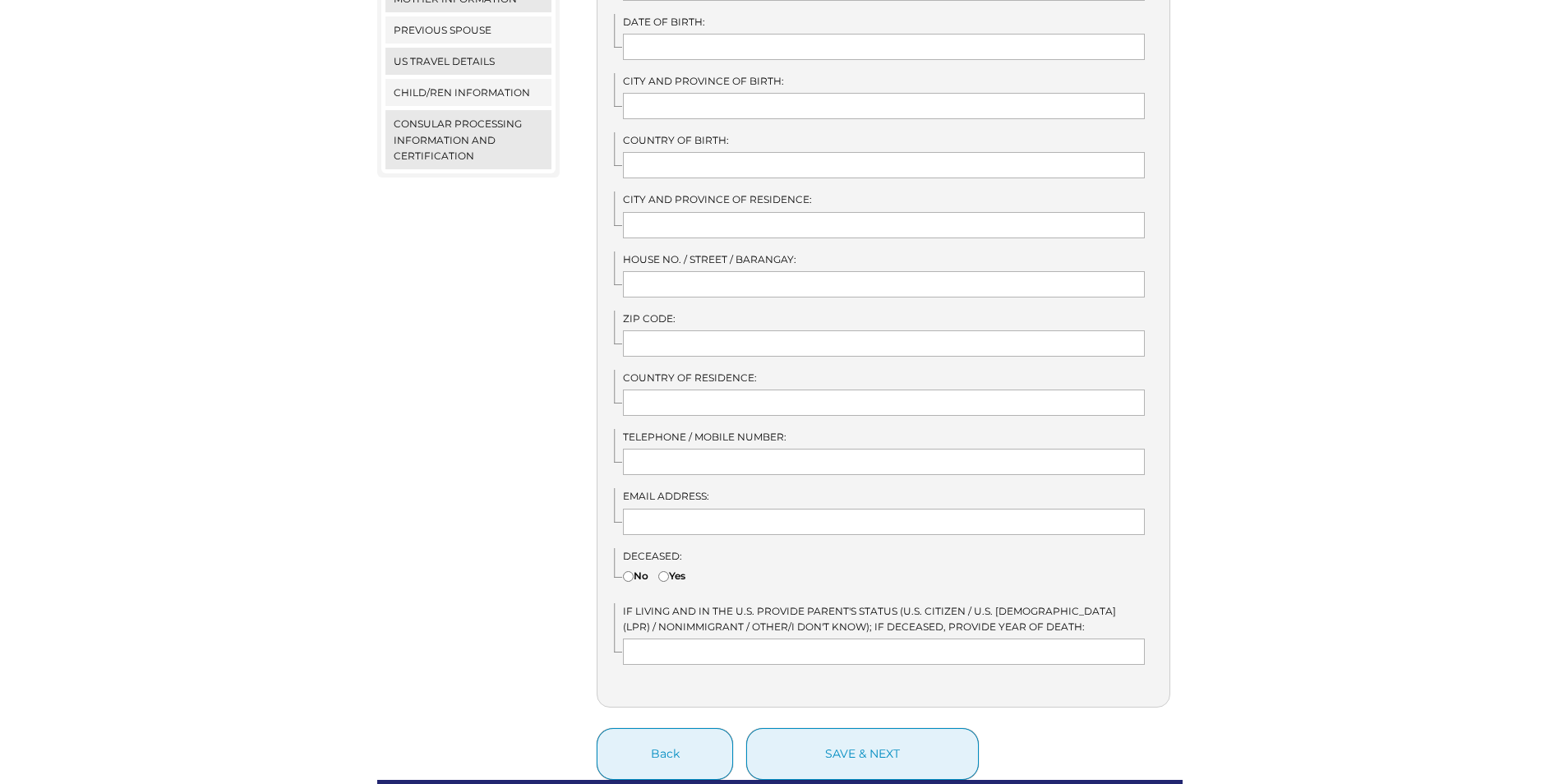
scroll to position [728, 0]
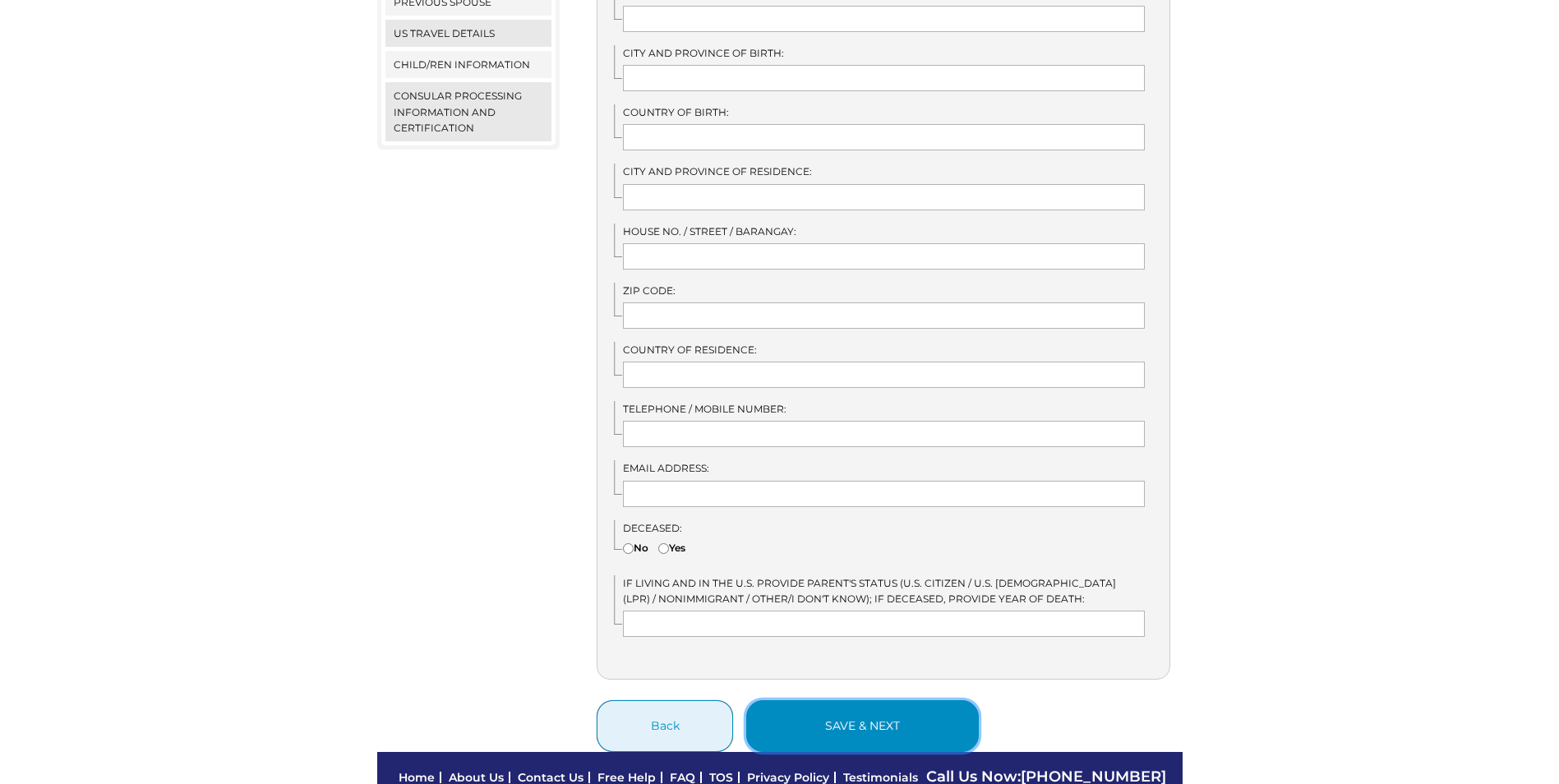
click at [822, 475] on button "save & next" at bounding box center [862, 726] width 233 height 52
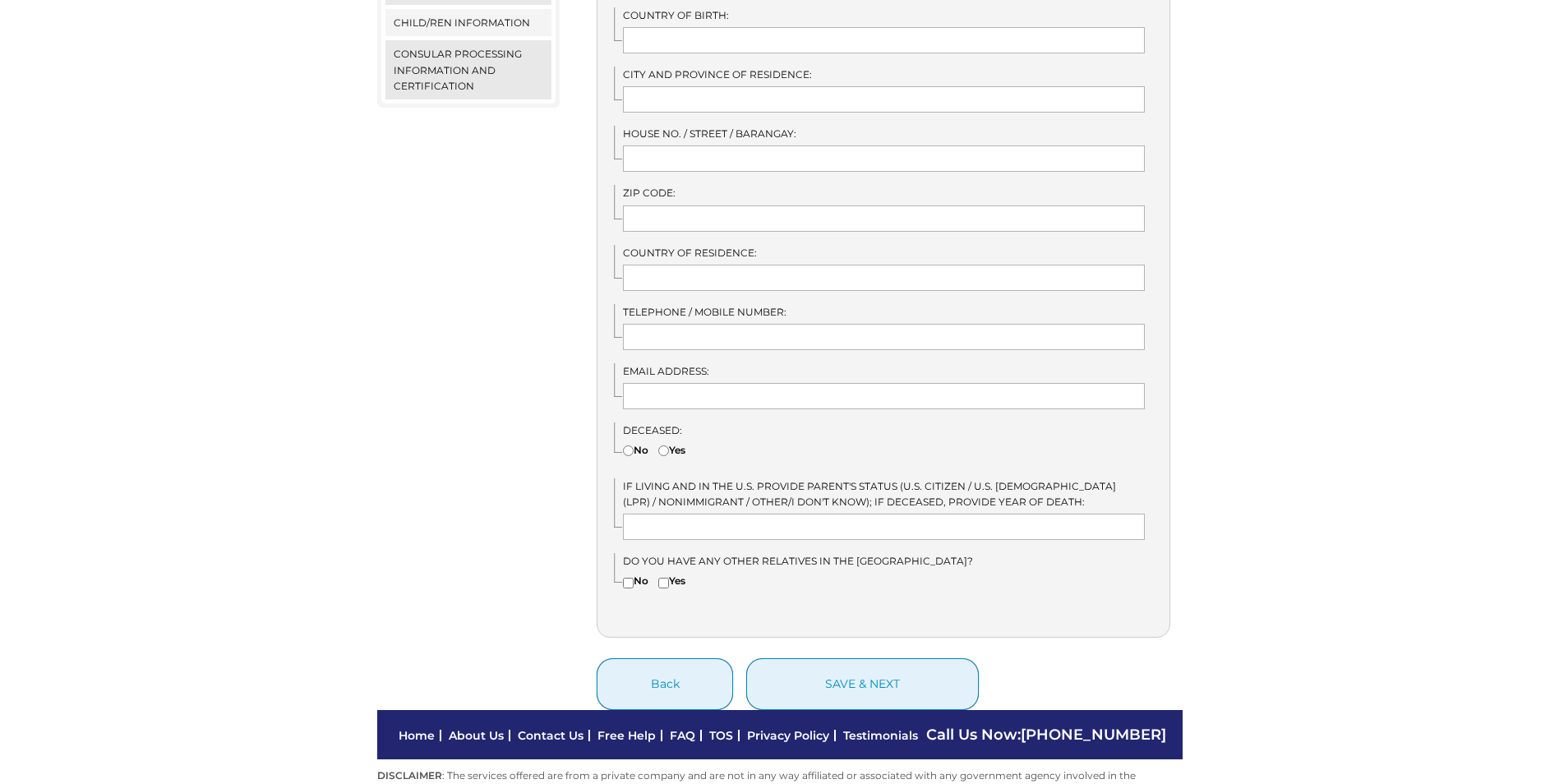
scroll to position [810, 0]
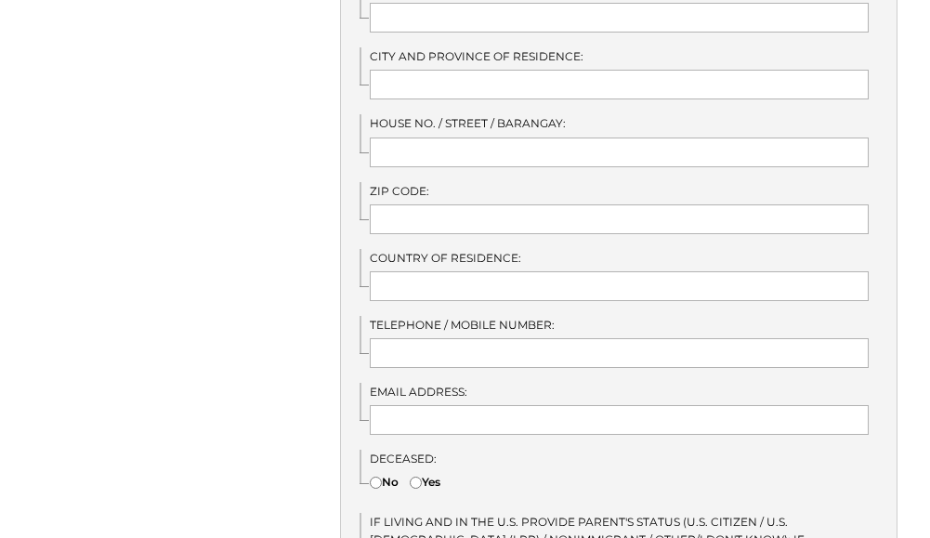
click at [174, 279] on div "Menu Close menu K-1 Questionnaire for Sponsor Alien Registration Number Persona…" at bounding box center [159, 69] width 307 height 1447
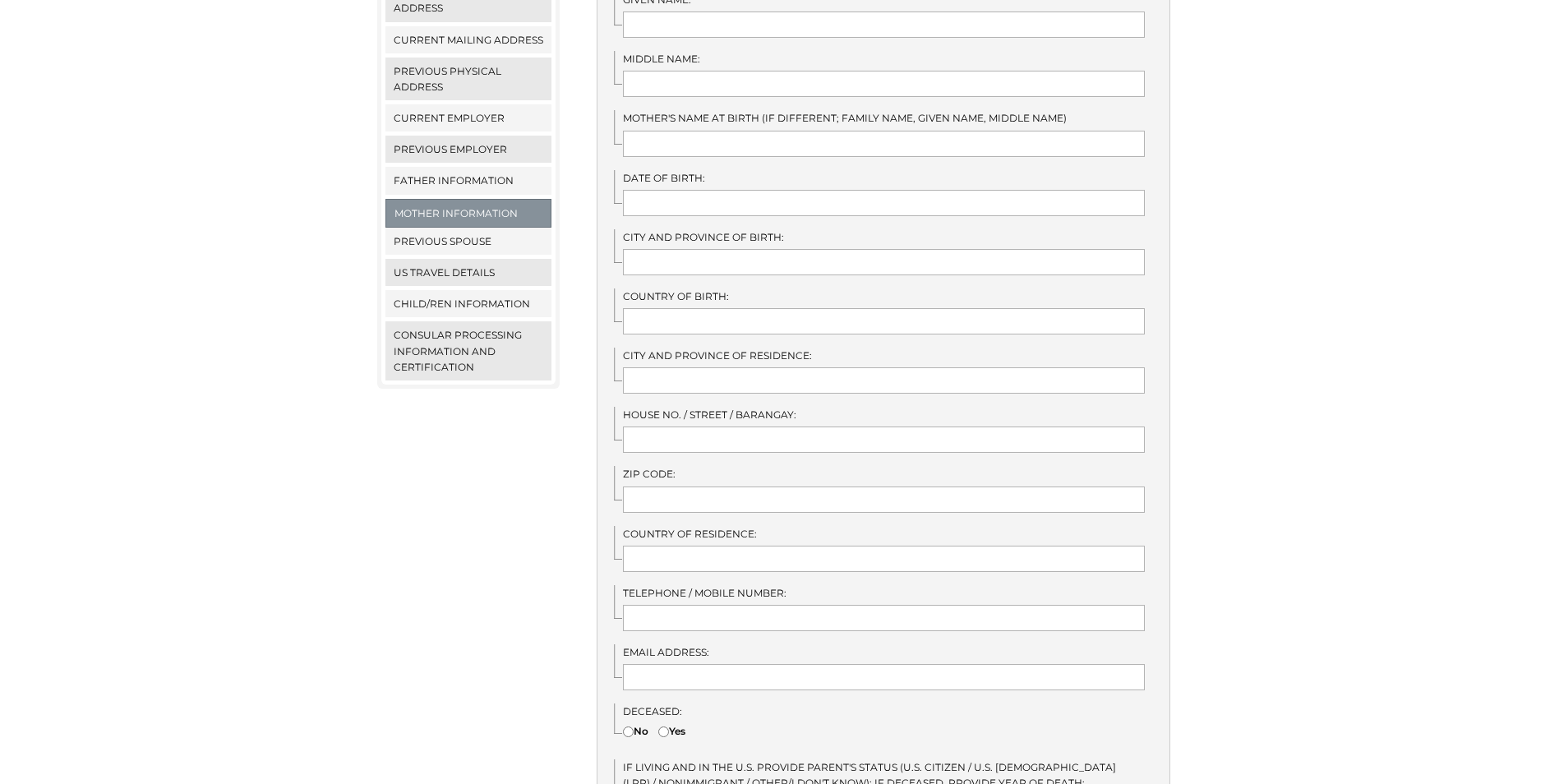
scroll to position [482, 0]
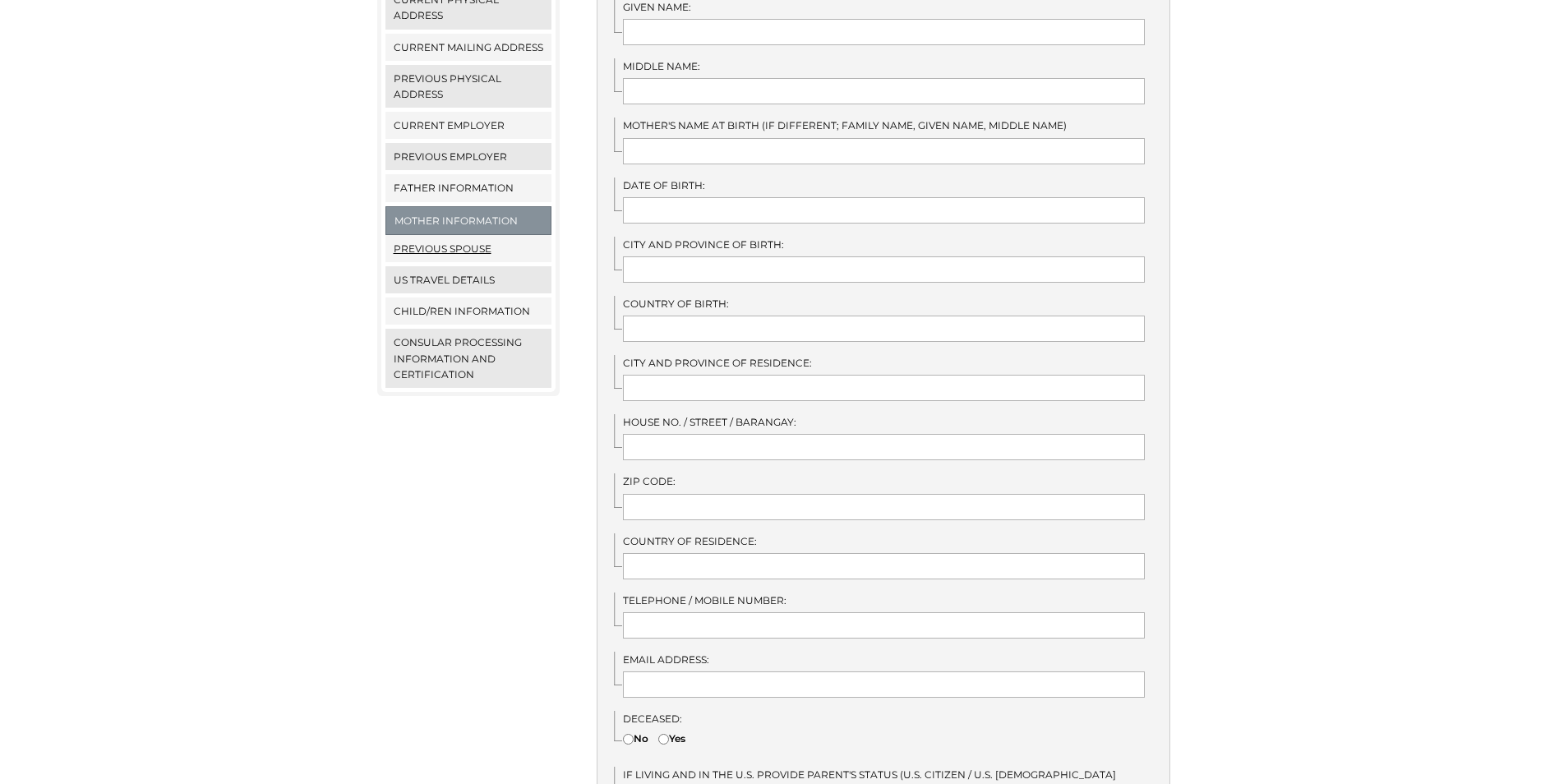
click at [479, 235] on link "Previous Spouse" at bounding box center [469, 248] width 167 height 27
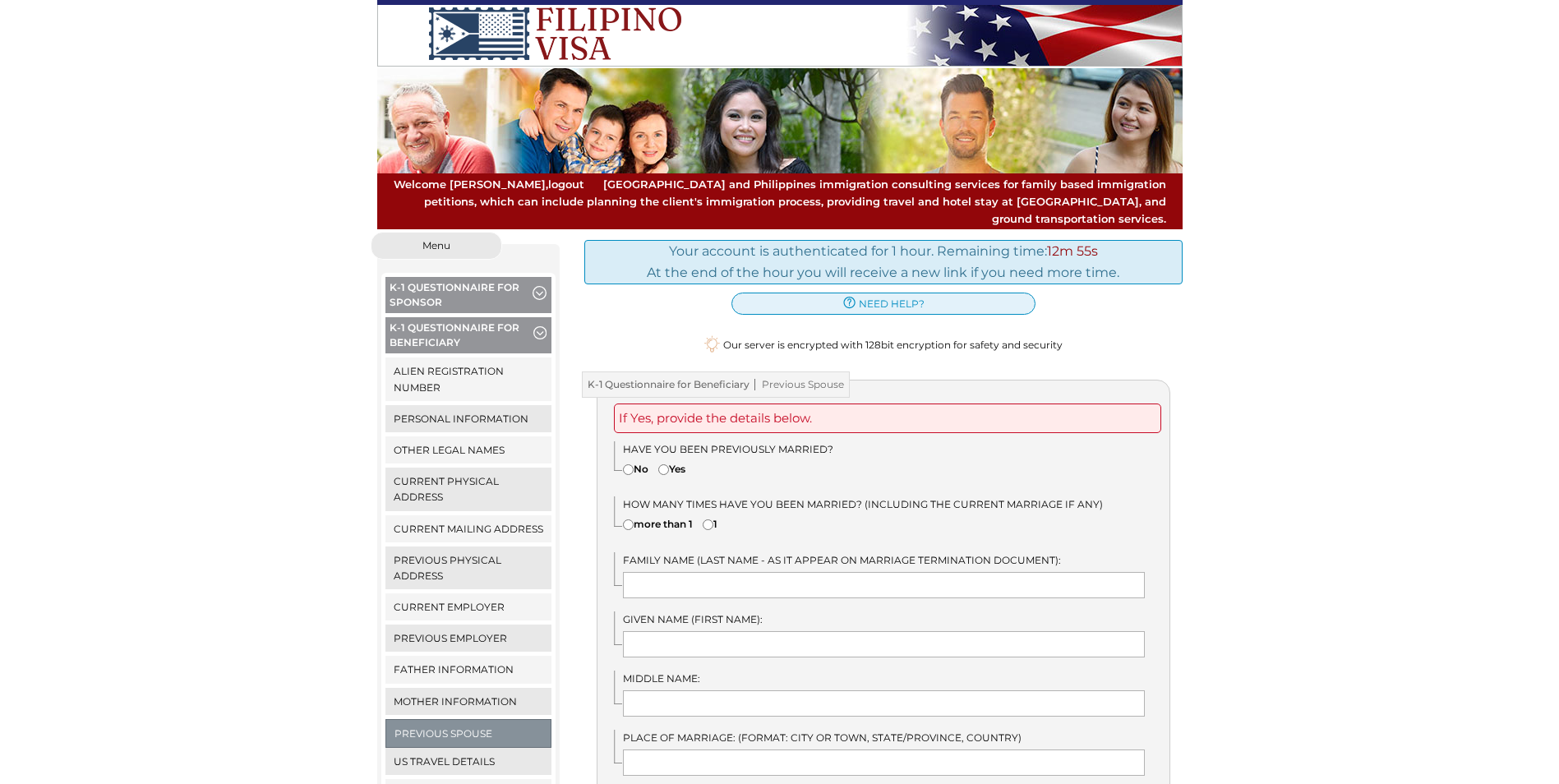
click at [630, 464] on input"] "No" at bounding box center [629, 469] width 11 height 11
radio input"] "true"
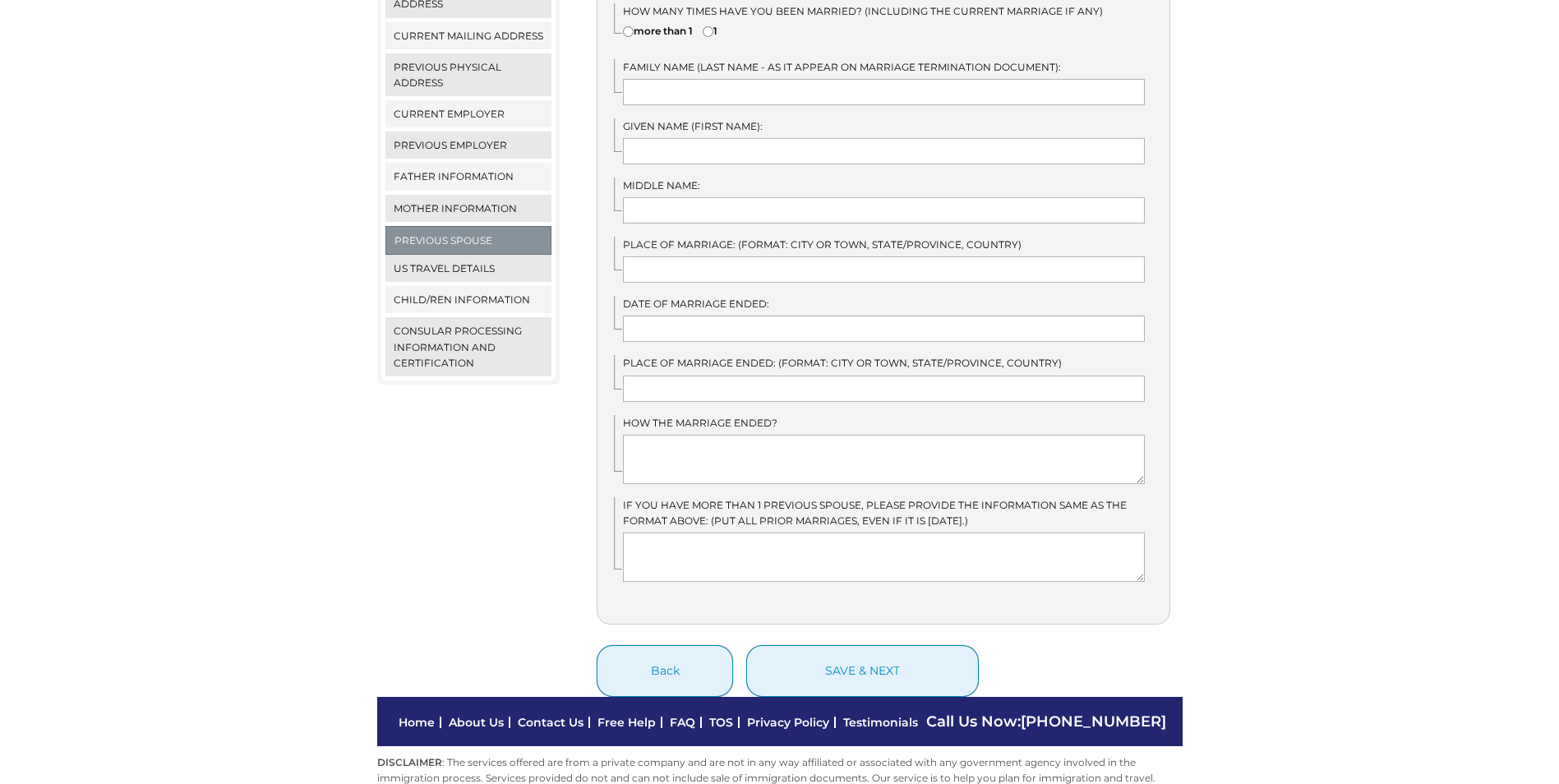
scroll to position [520, 0]
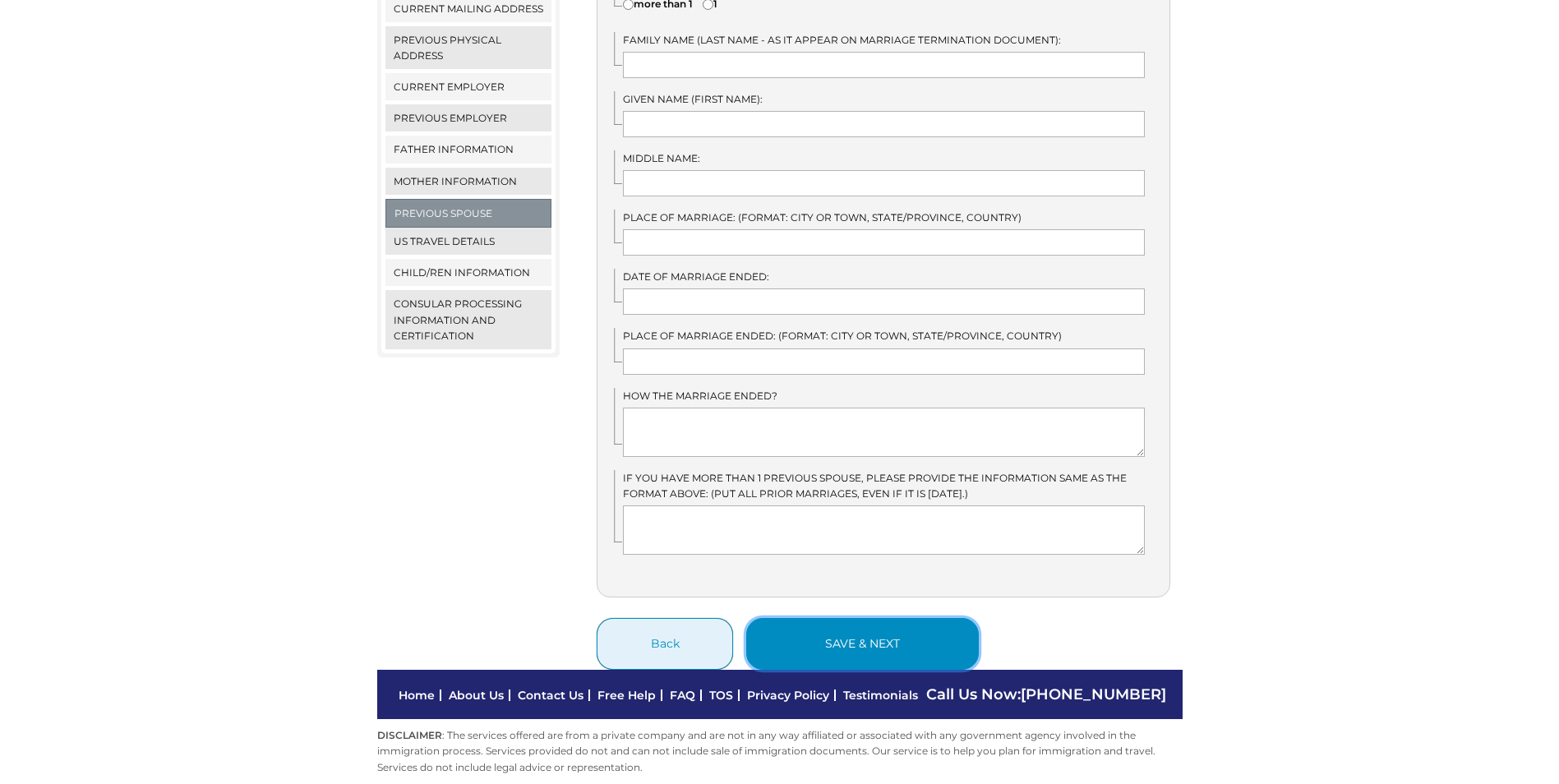
click at [925, 635] on button "save & next" at bounding box center [862, 643] width 233 height 52
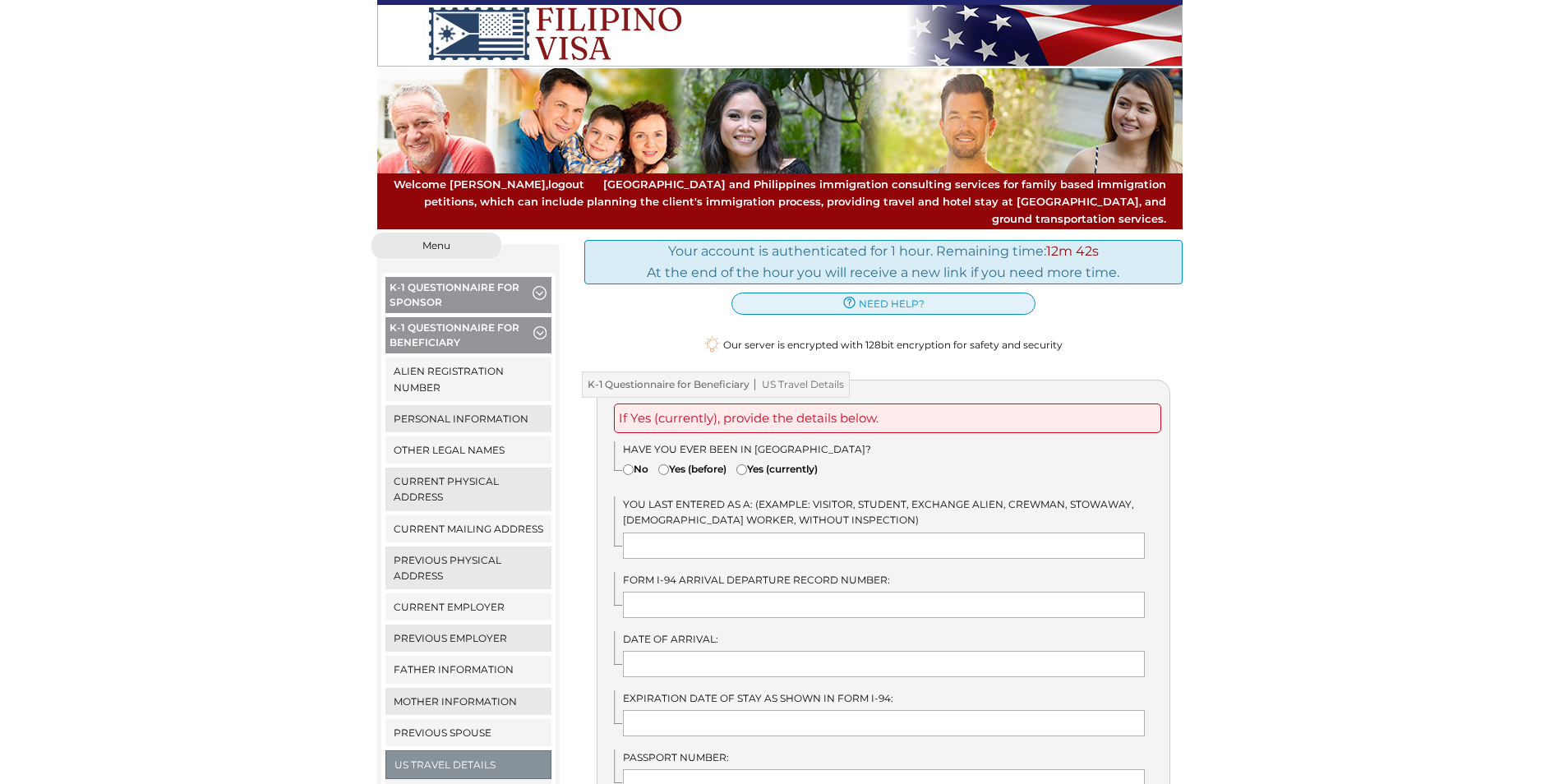
click at [629, 464] on input"] "No" at bounding box center [629, 469] width 11 height 11
radio input"] "true"
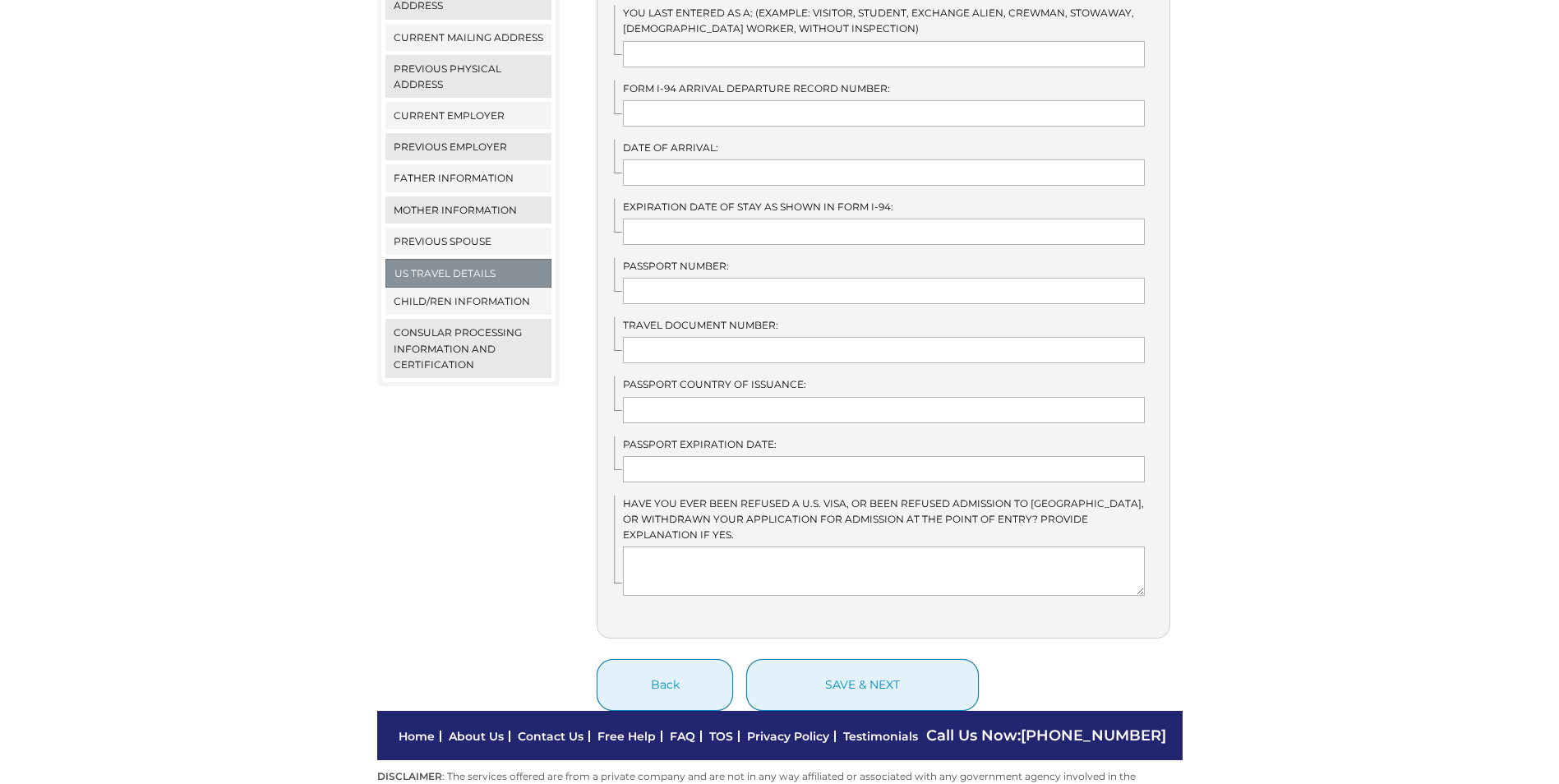
scroll to position [493, 0]
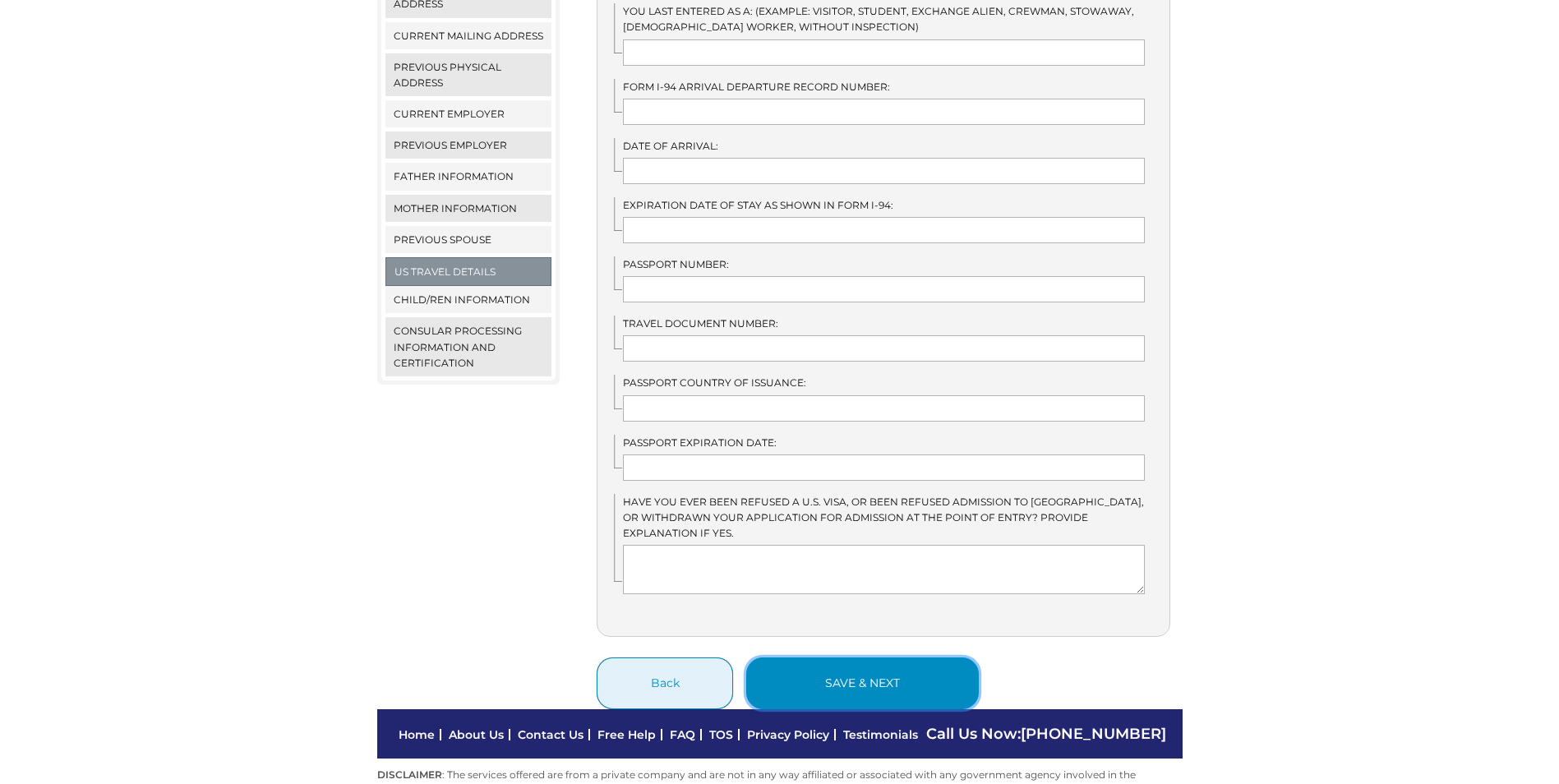
click at [852, 666] on button "save & next" at bounding box center [862, 683] width 233 height 52
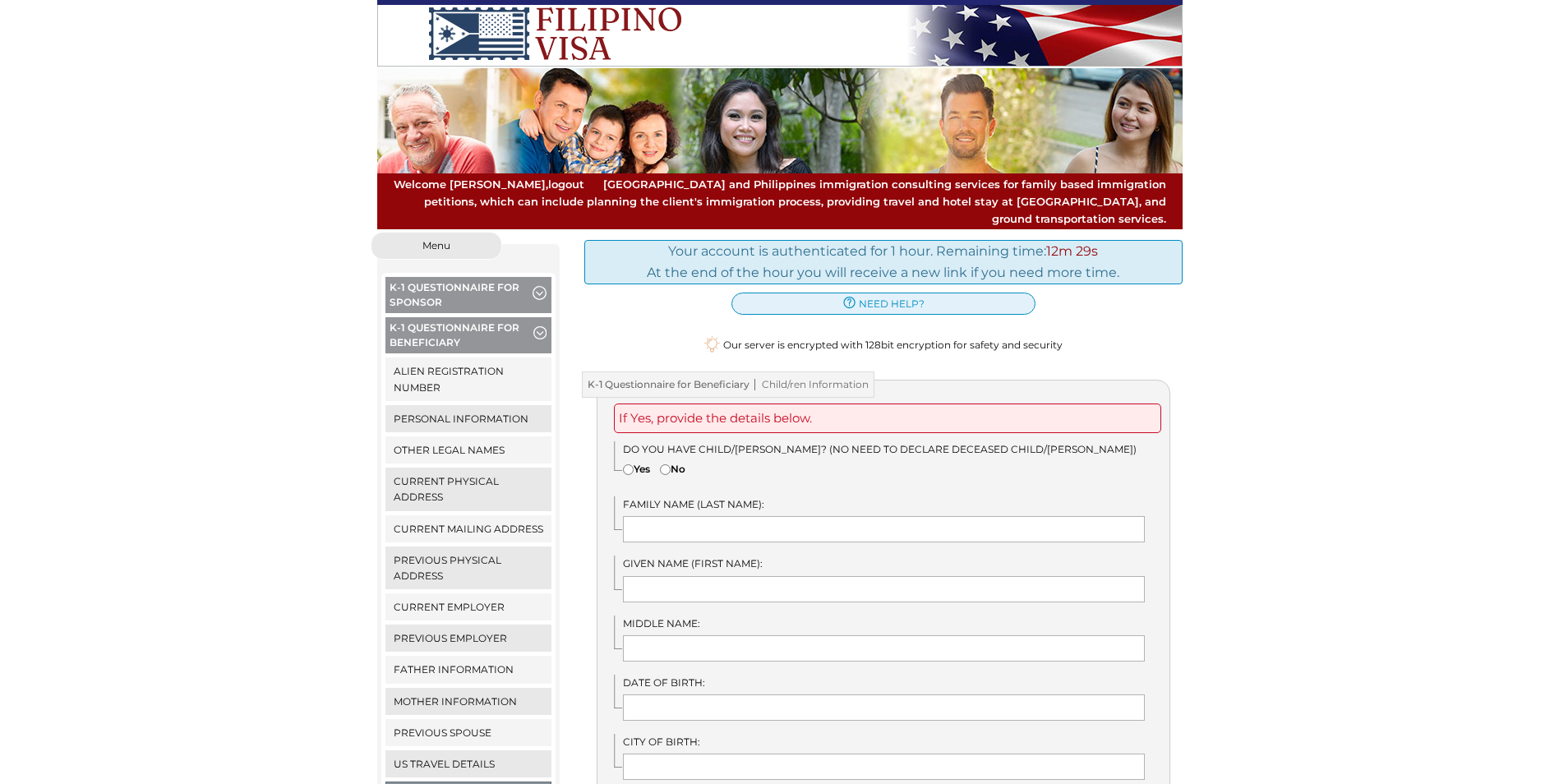
click at [628, 464] on input"] "Yes" at bounding box center [629, 469] width 11 height 11
radio input"] "true"
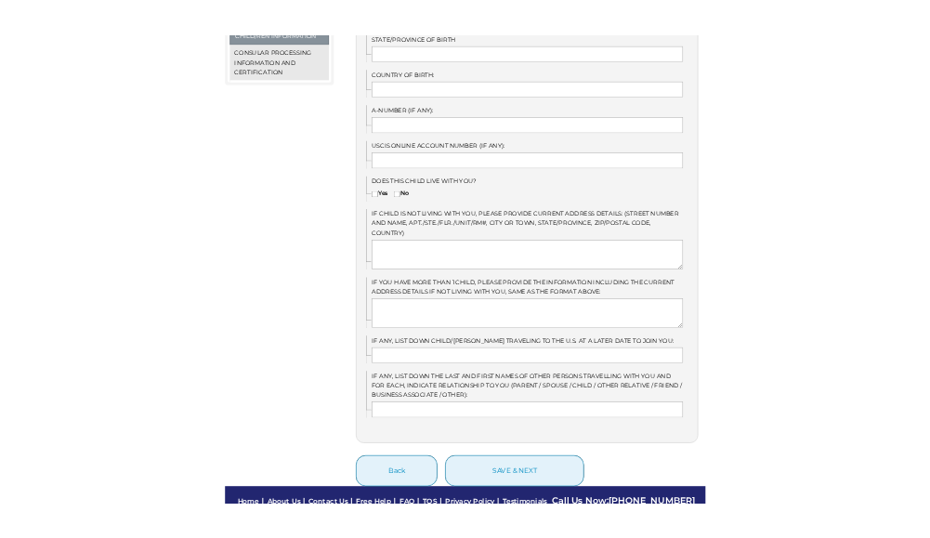
scroll to position [978, 0]
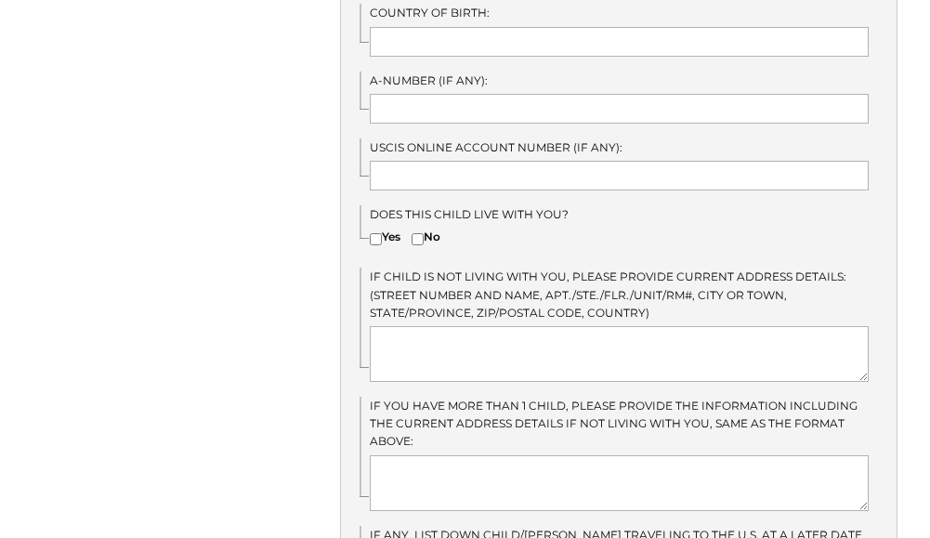
click at [681, 270] on span "IF child is not living with you, please provide current address details: (Stree…" at bounding box center [608, 294] width 477 height 49
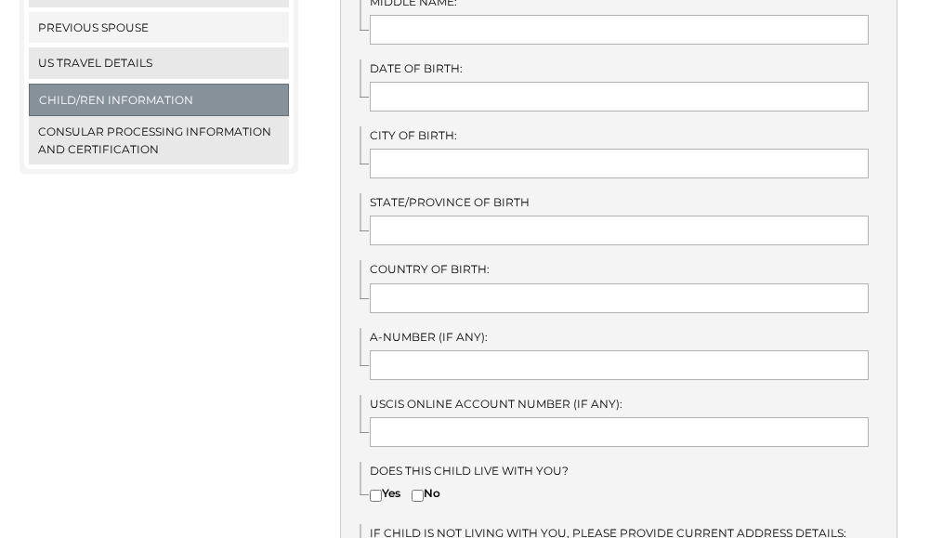
scroll to position [699, 0]
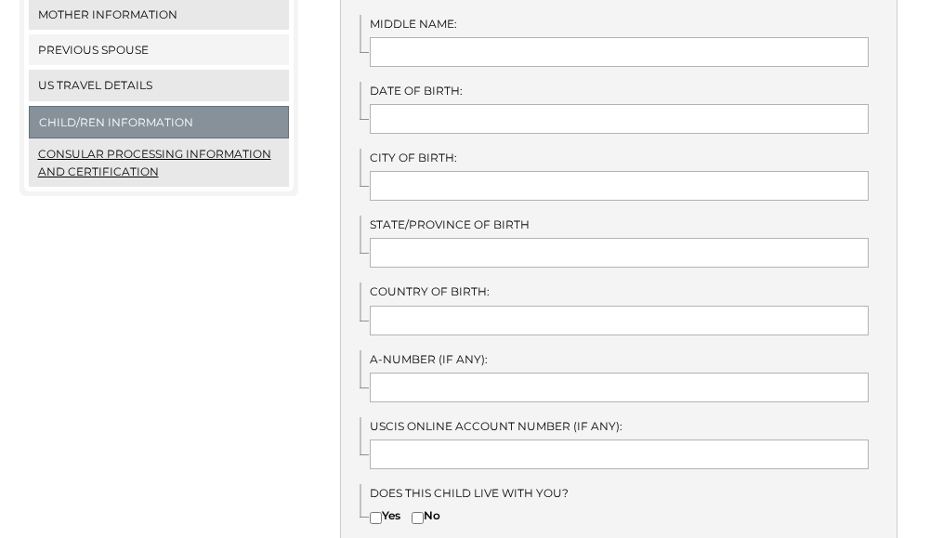
click at [174, 151] on link "Consular Processing Information and Certification" at bounding box center [159, 162] width 260 height 48
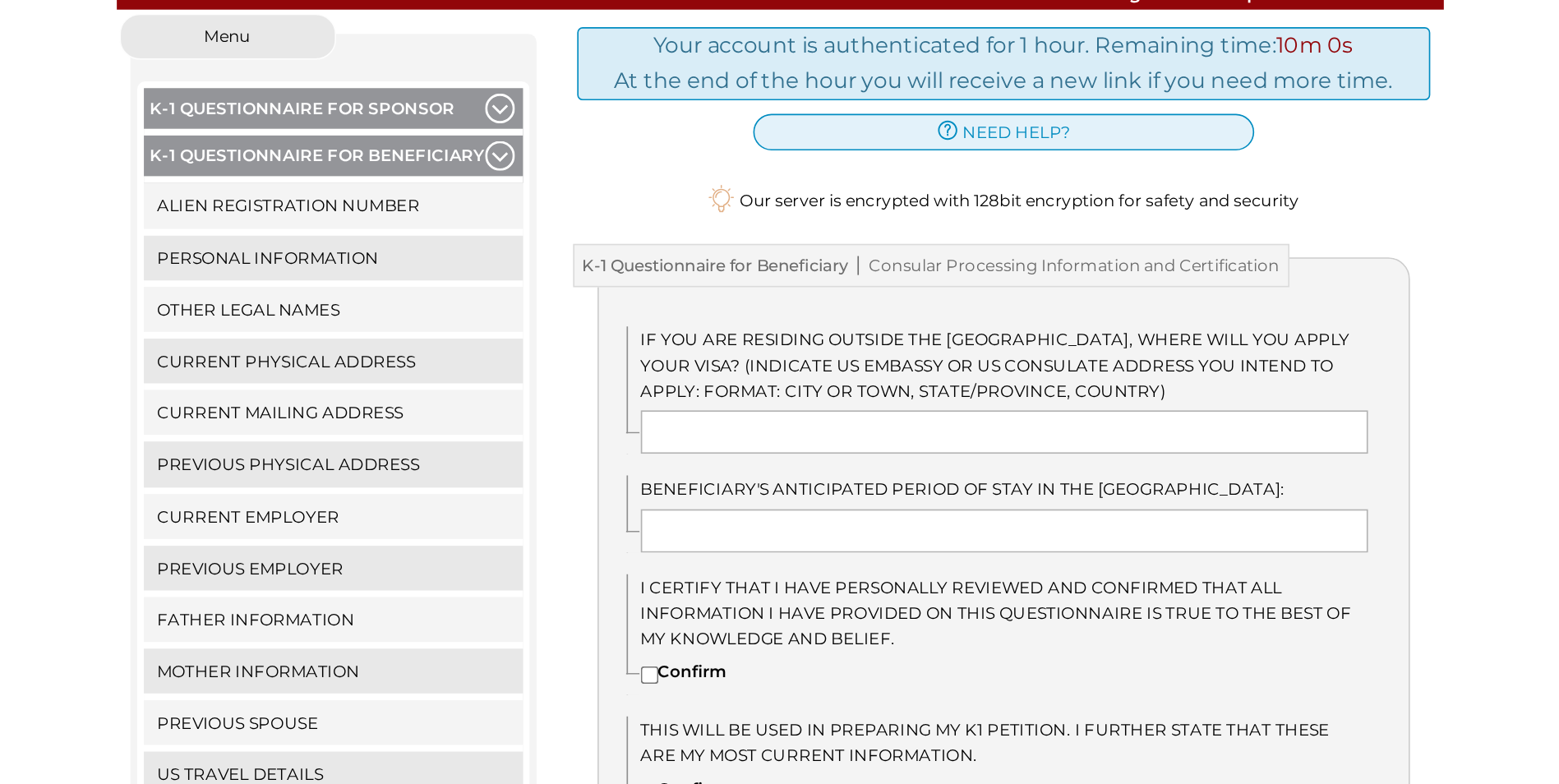
scroll to position [208, 0]
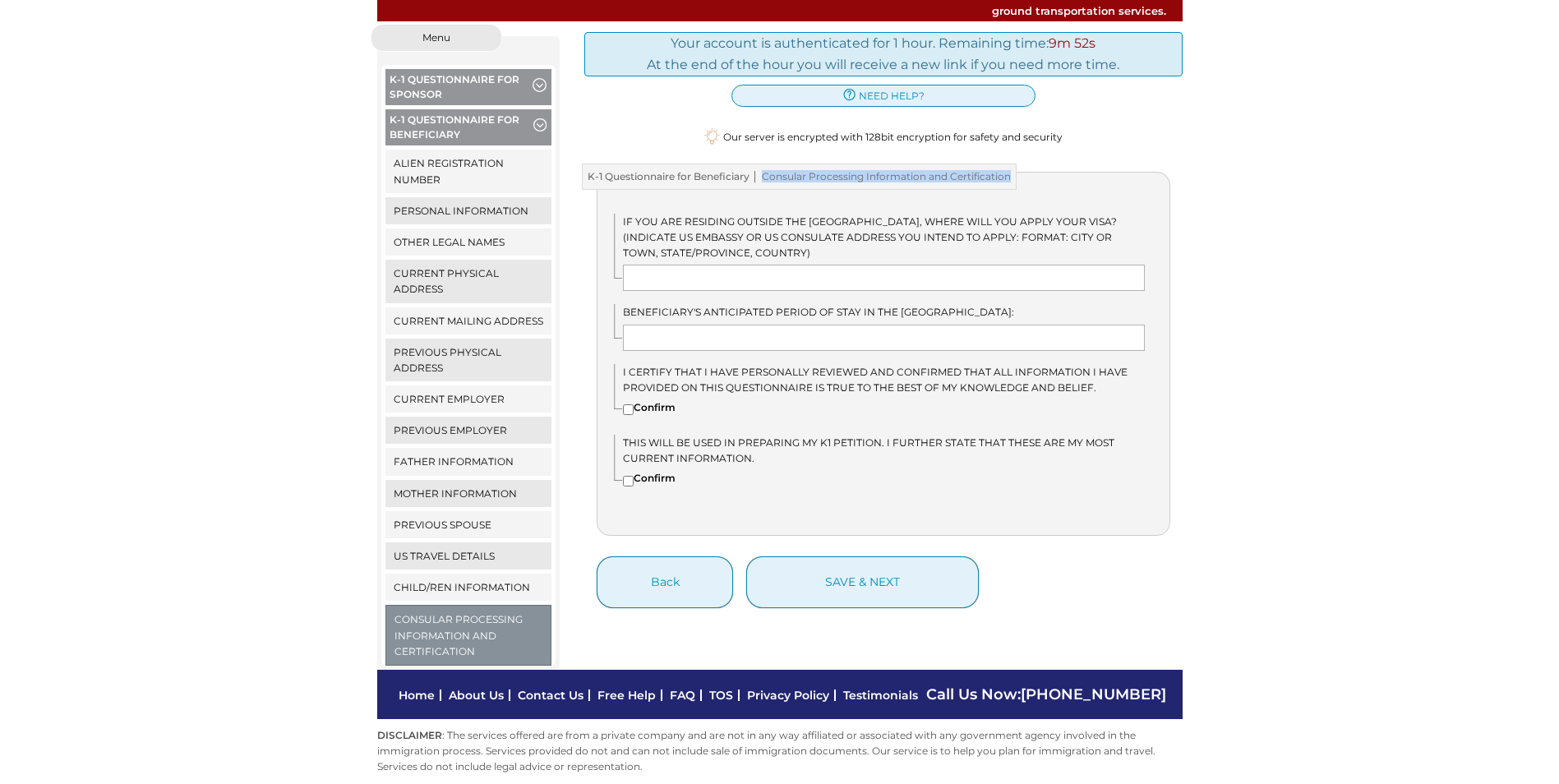
drag, startPoint x: 764, startPoint y: 159, endPoint x: 1008, endPoint y: 160, distance: 244.0
click at [822, 171] on span "Consular Processing Information and Certification" at bounding box center [881, 176] width 262 height 11
drag, startPoint x: 1008, startPoint y: 160, endPoint x: 982, endPoint y: 156, distance: 26.3
copy span "Consular Processing Information and Certification"
drag, startPoint x: 1184, startPoint y: 124, endPoint x: 1225, endPoint y: 118, distance: 41.4
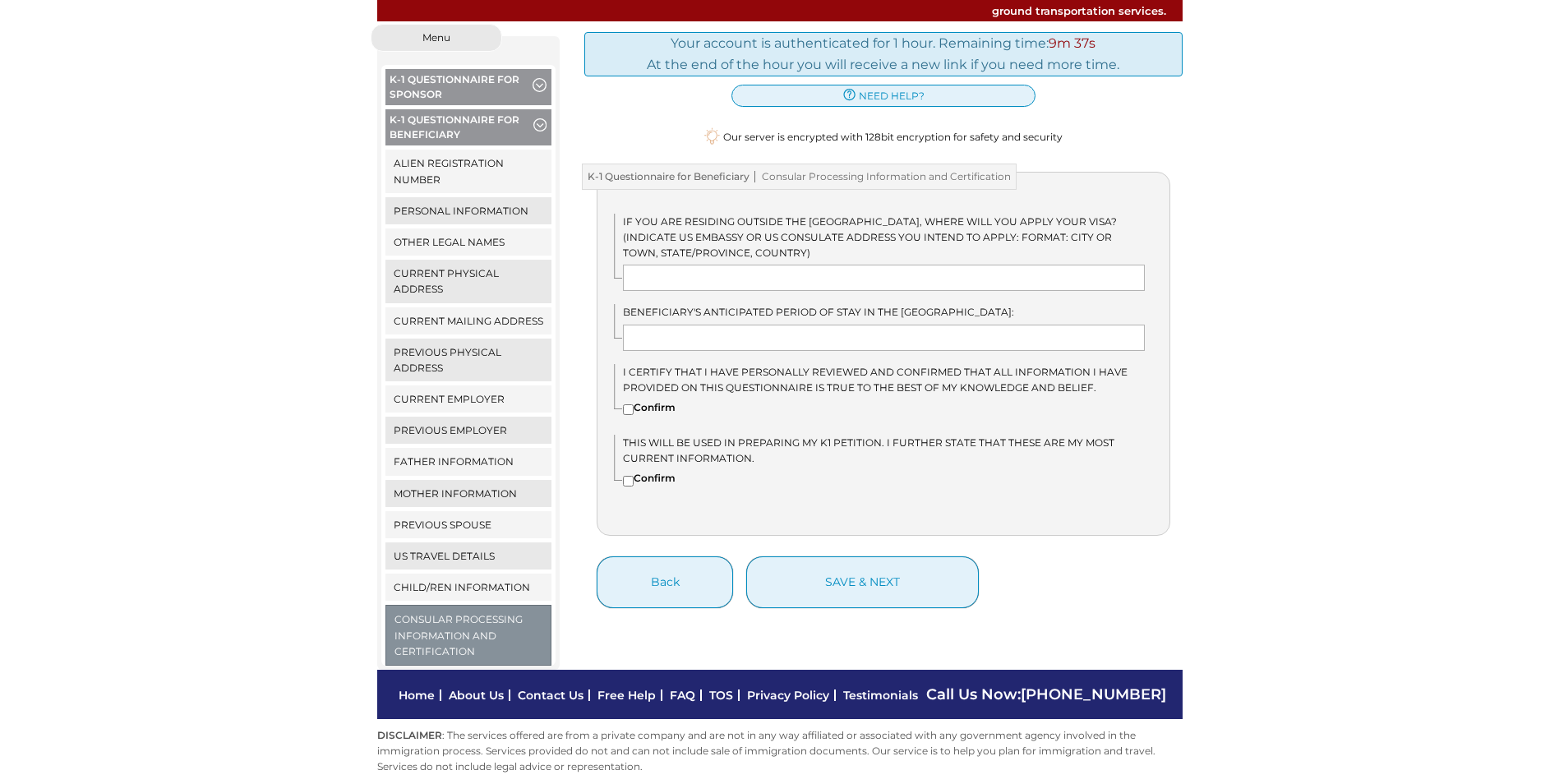
click at [822, 118] on div "We detected that you recently logged in a different window. Please close this w…" at bounding box center [779, 346] width 1559 height 646
drag, startPoint x: 674, startPoint y: 194, endPoint x: 612, endPoint y: 86, distance: 124.5
